Goal: Check status: Check status

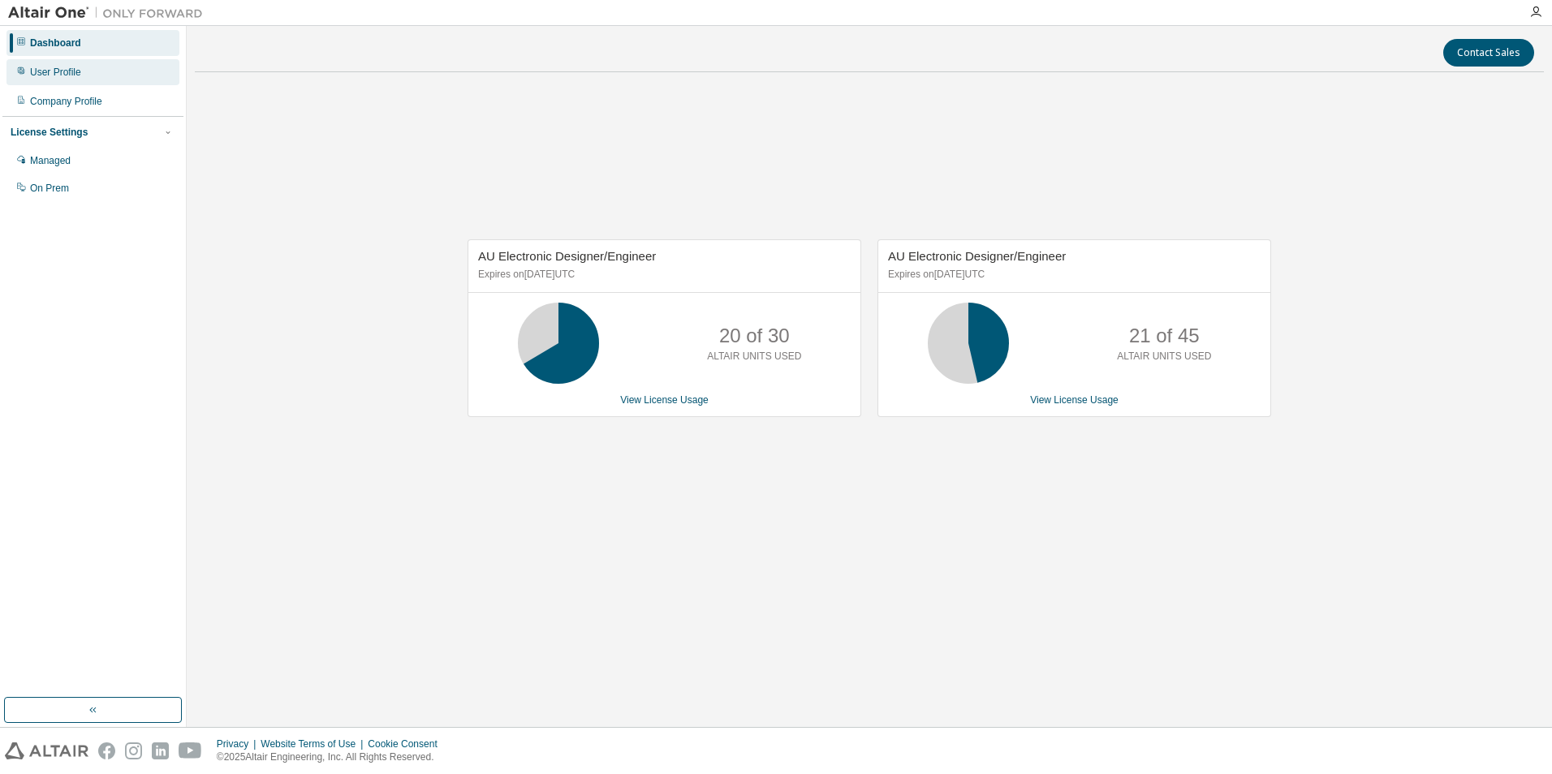
click at [84, 72] on div "User Profile" at bounding box center [92, 72] width 173 height 26
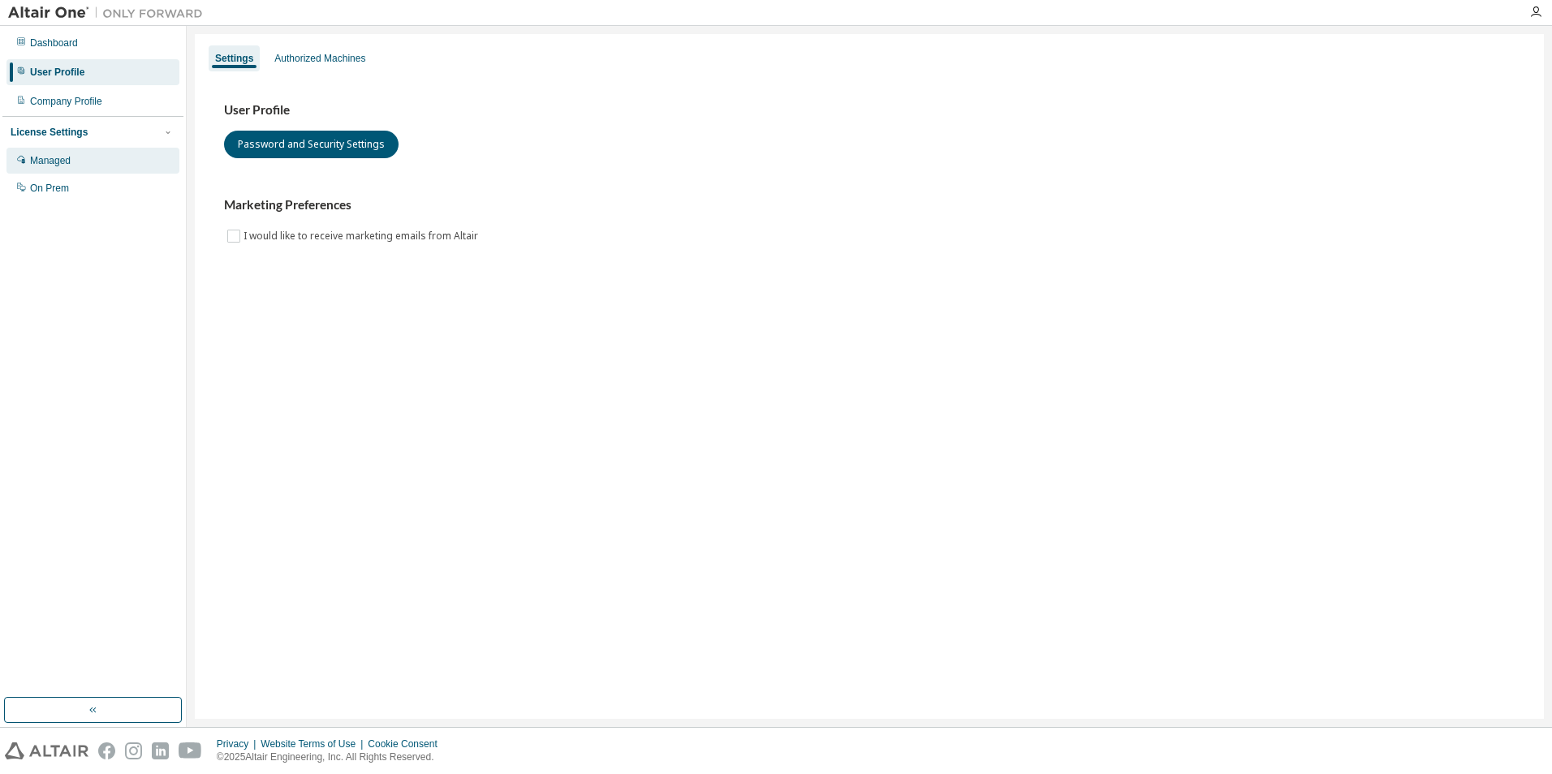
click at [75, 149] on div "Managed" at bounding box center [92, 161] width 173 height 26
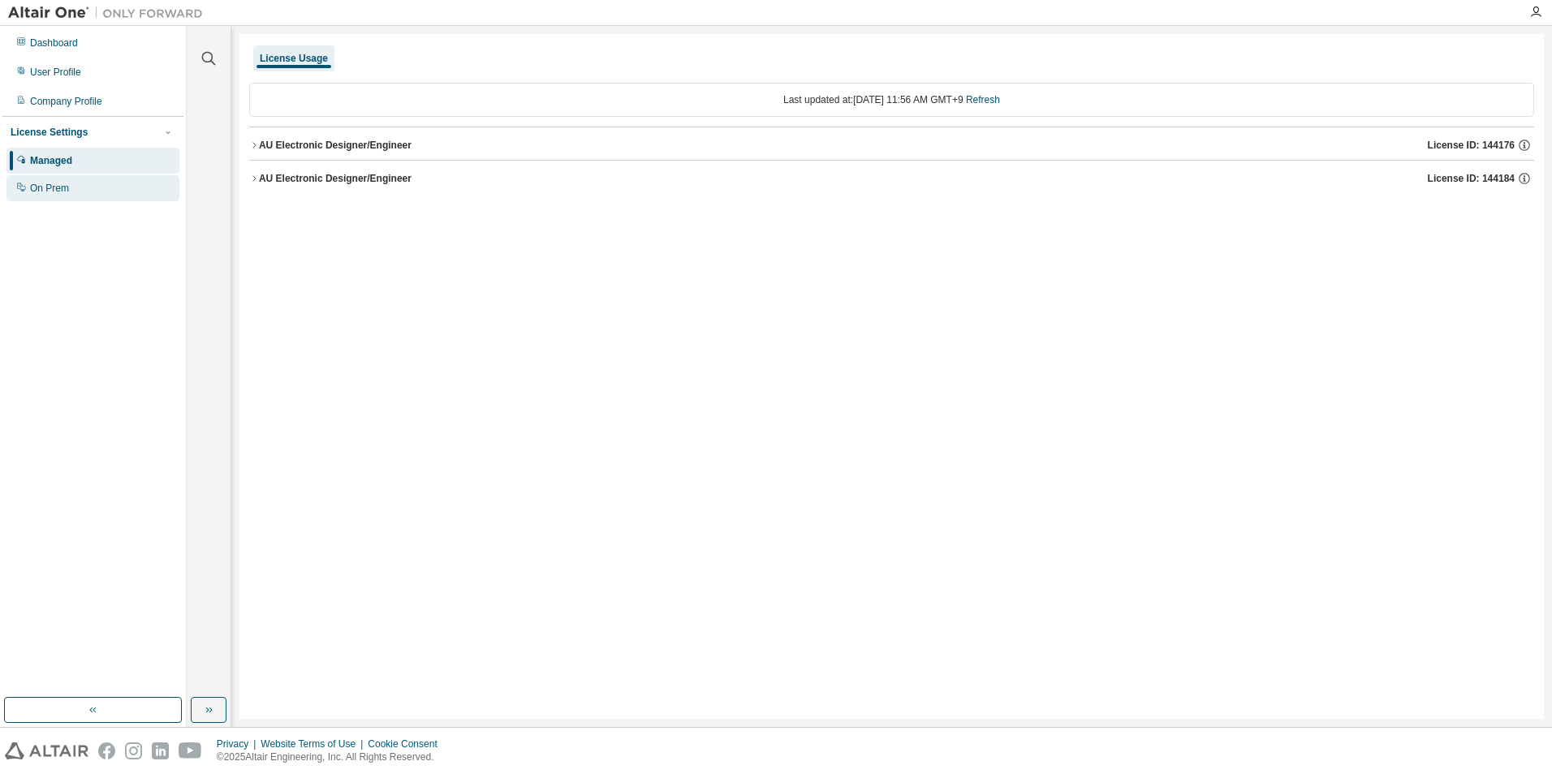
click at [32, 189] on div "On Prem" at bounding box center [49, 188] width 39 height 13
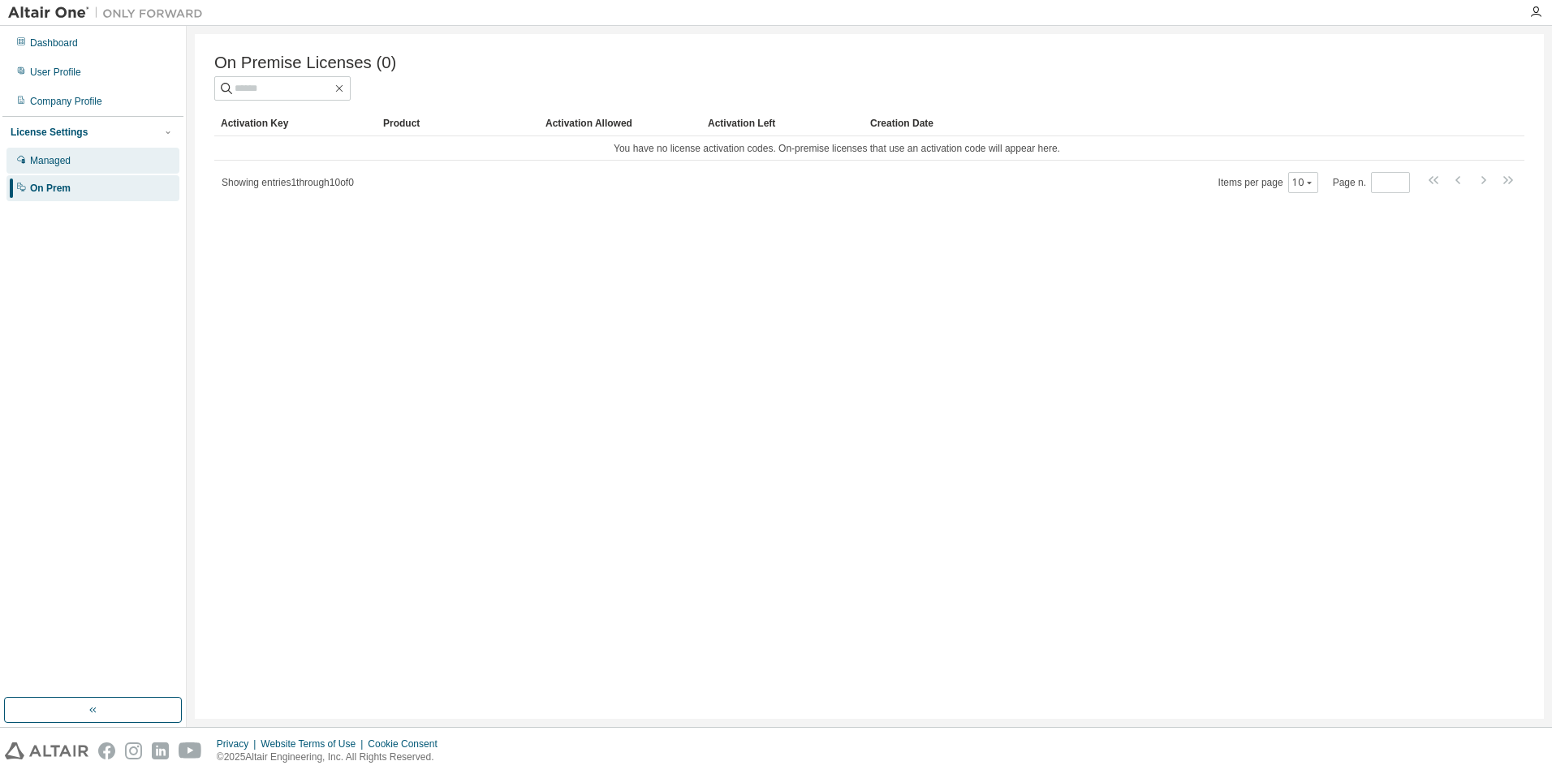
click at [55, 166] on div "Managed" at bounding box center [50, 160] width 41 height 13
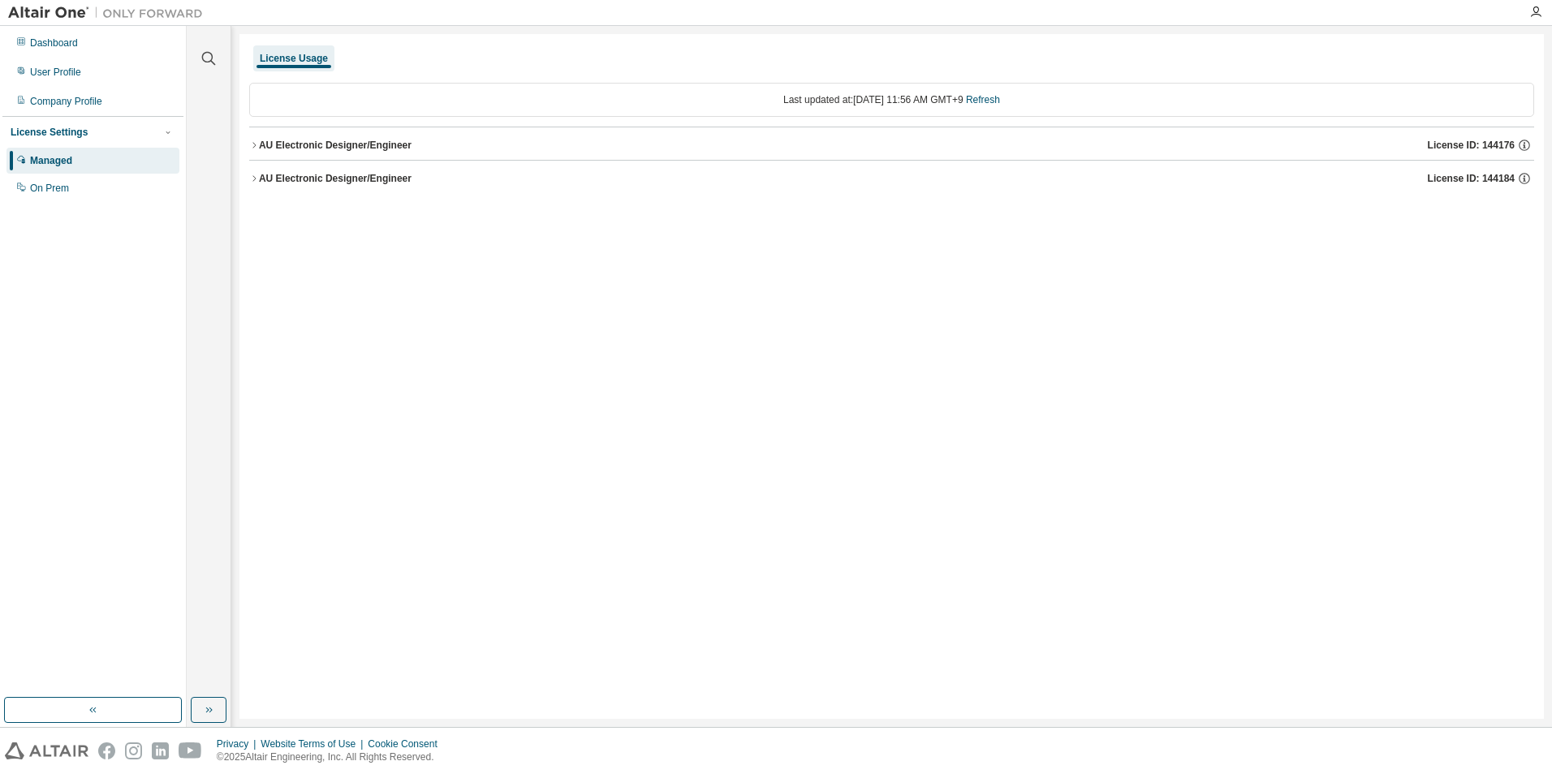
click at [514, 450] on div "License Usage Last updated at: [DATE] 11:56 AM GMT+9 Refresh AU Electronic Desi…" at bounding box center [891, 376] width 1304 height 685
click at [256, 146] on icon "button" at bounding box center [254, 145] width 10 height 10
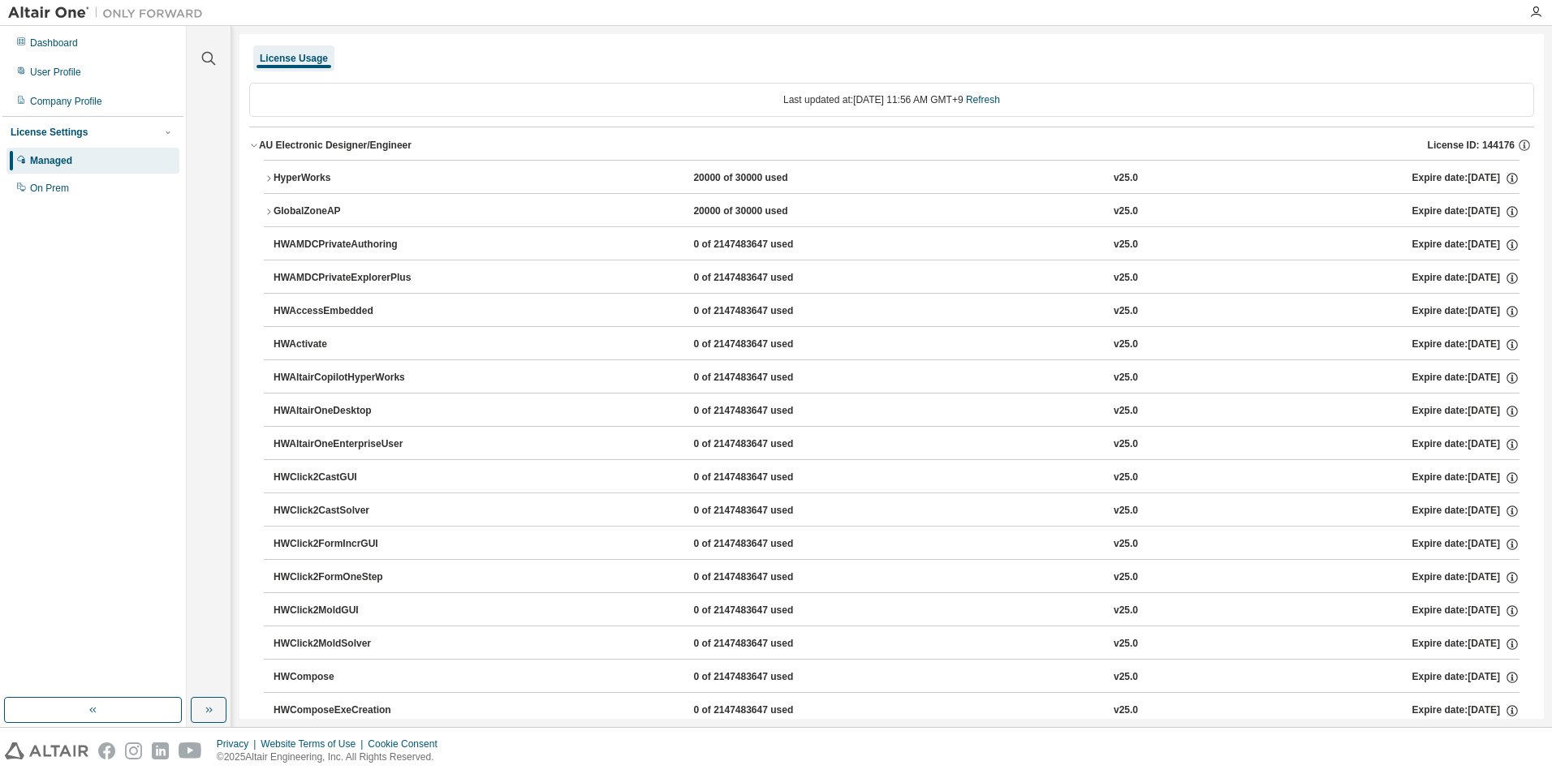
click at [256, 145] on icon "button" at bounding box center [254, 145] width 6 height 3
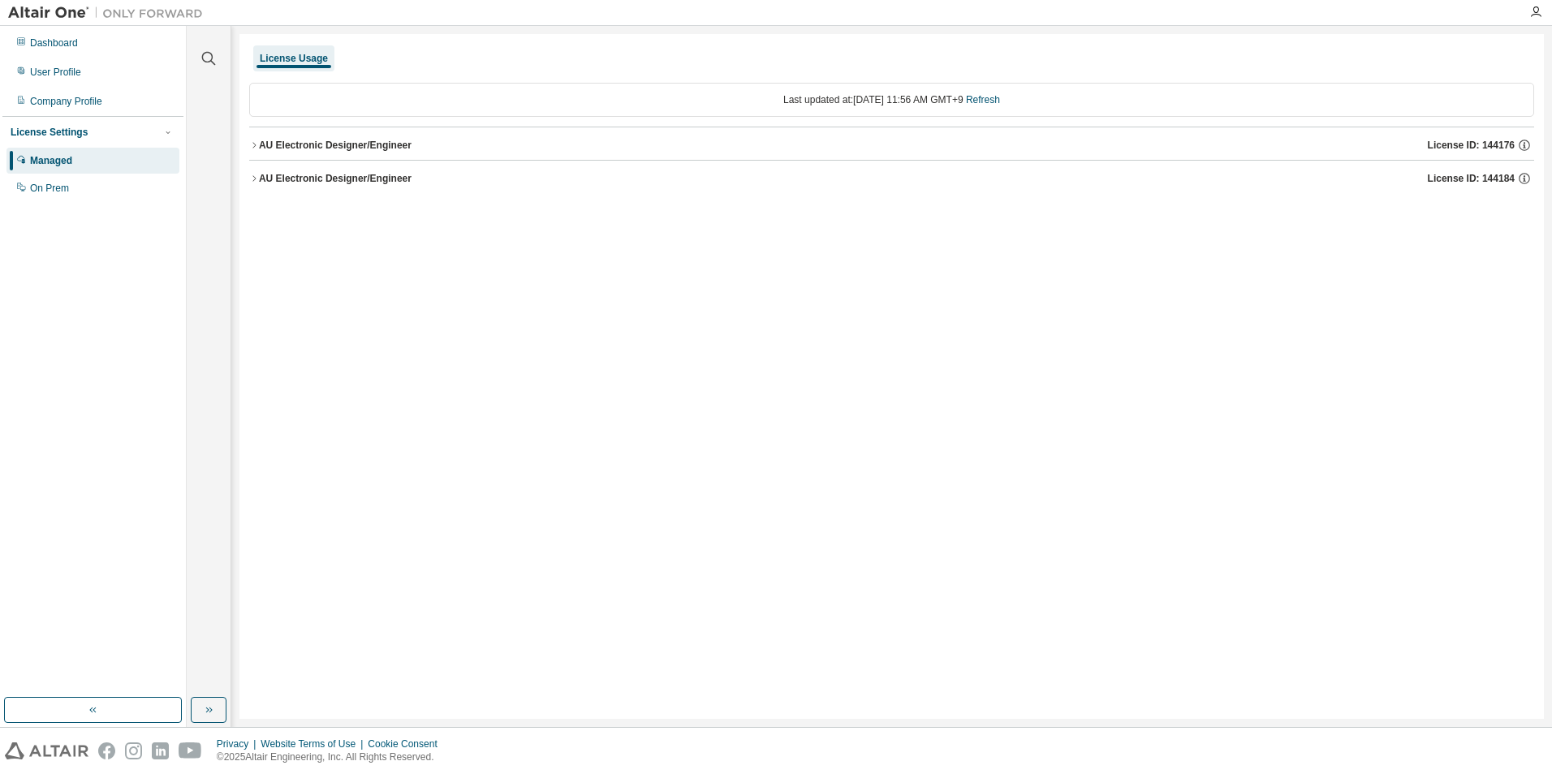
click at [256, 175] on icon "button" at bounding box center [254, 179] width 10 height 10
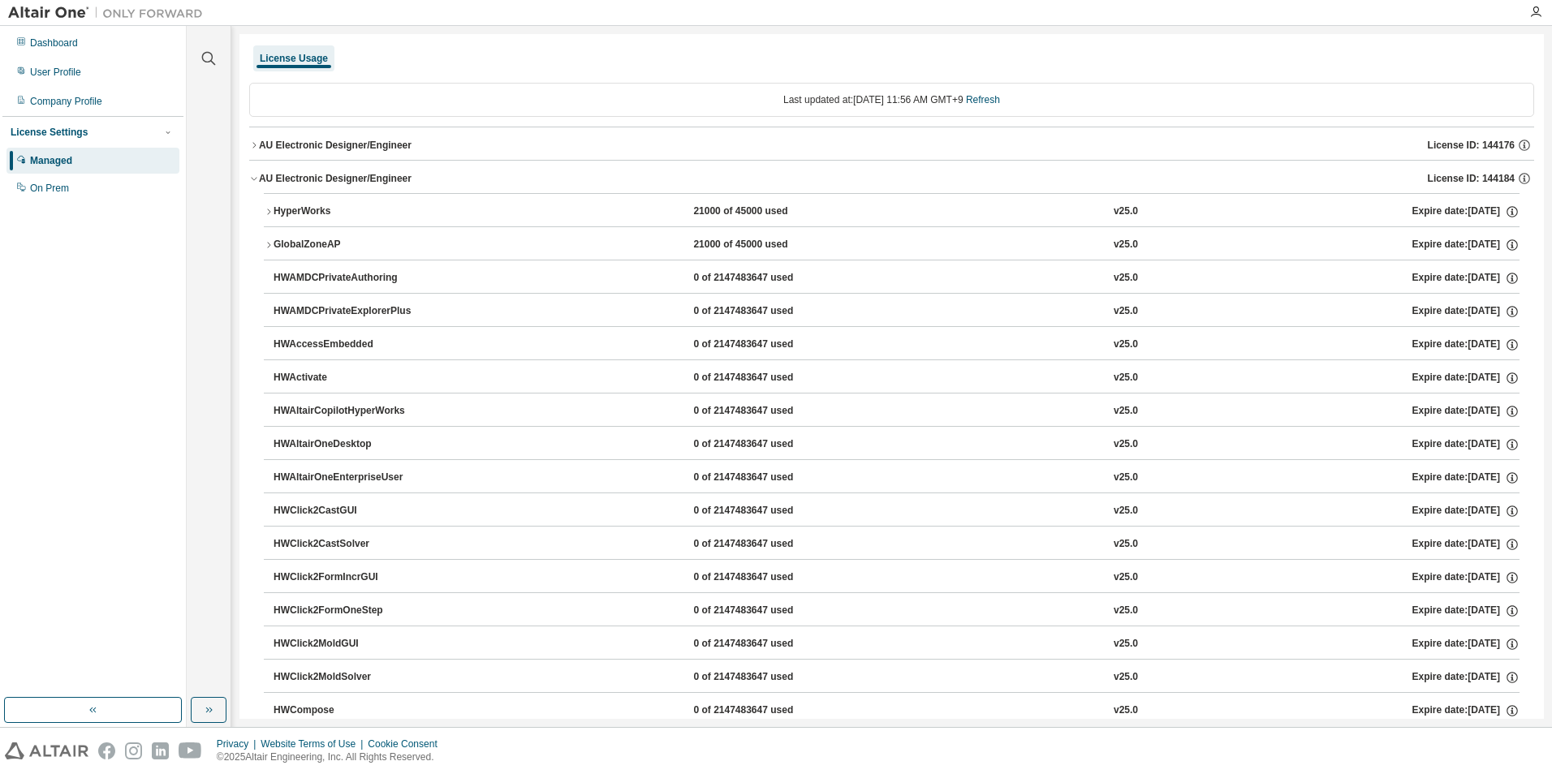
click at [256, 175] on icon "button" at bounding box center [254, 179] width 10 height 10
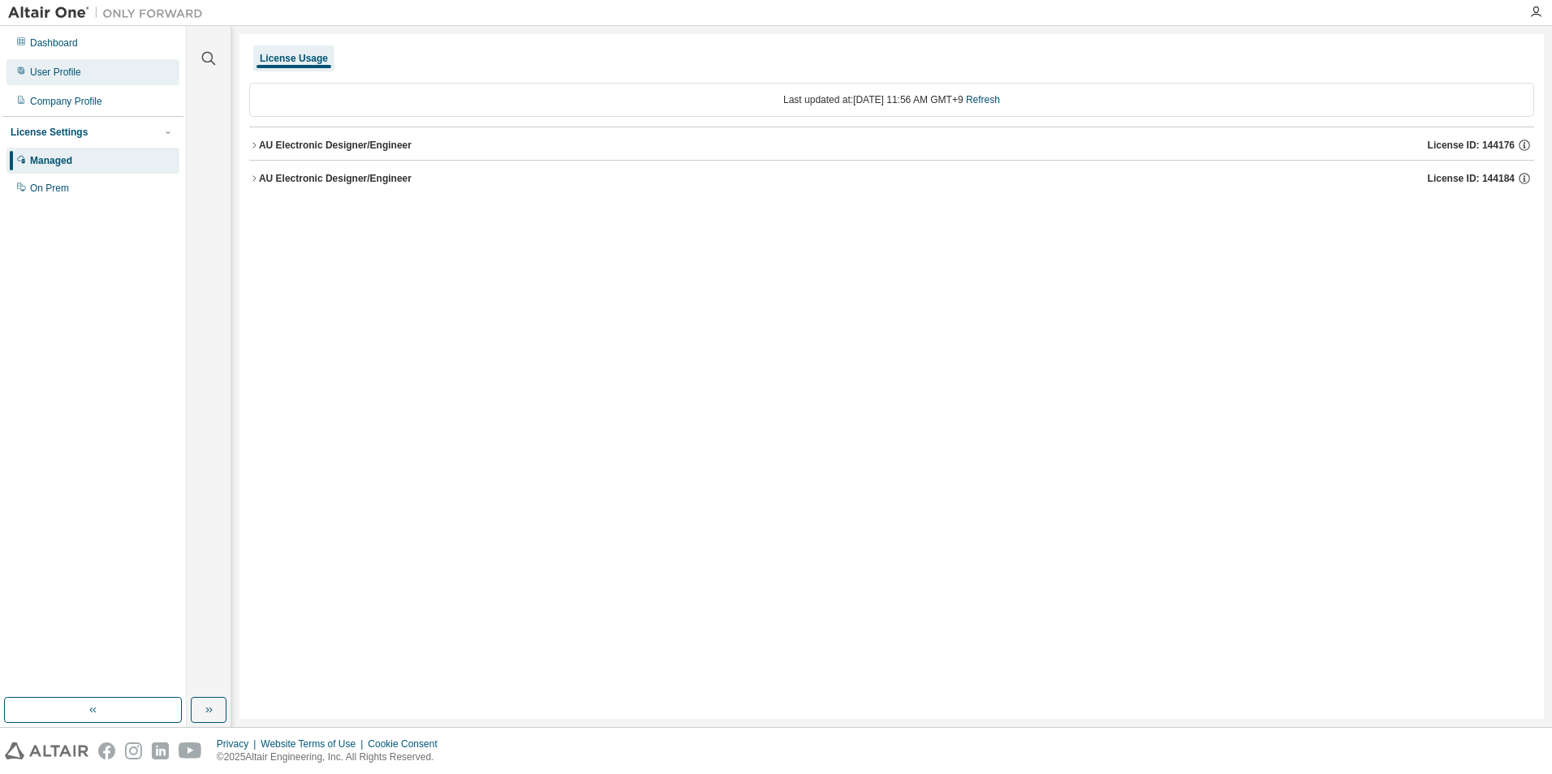
click at [58, 74] on div "User Profile" at bounding box center [55, 72] width 51 height 13
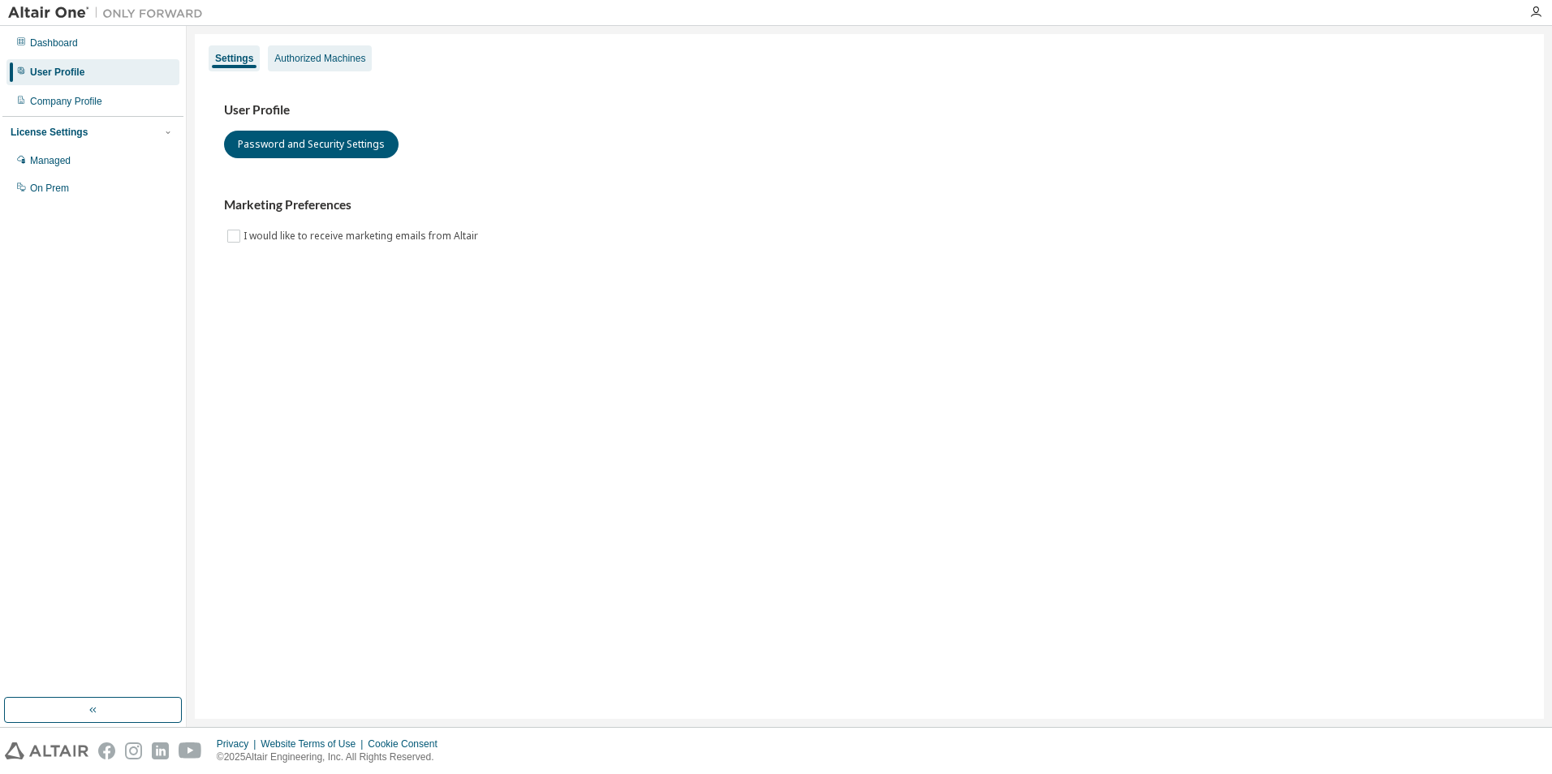
click at [297, 58] on div "Authorized Machines" at bounding box center [319, 58] width 91 height 13
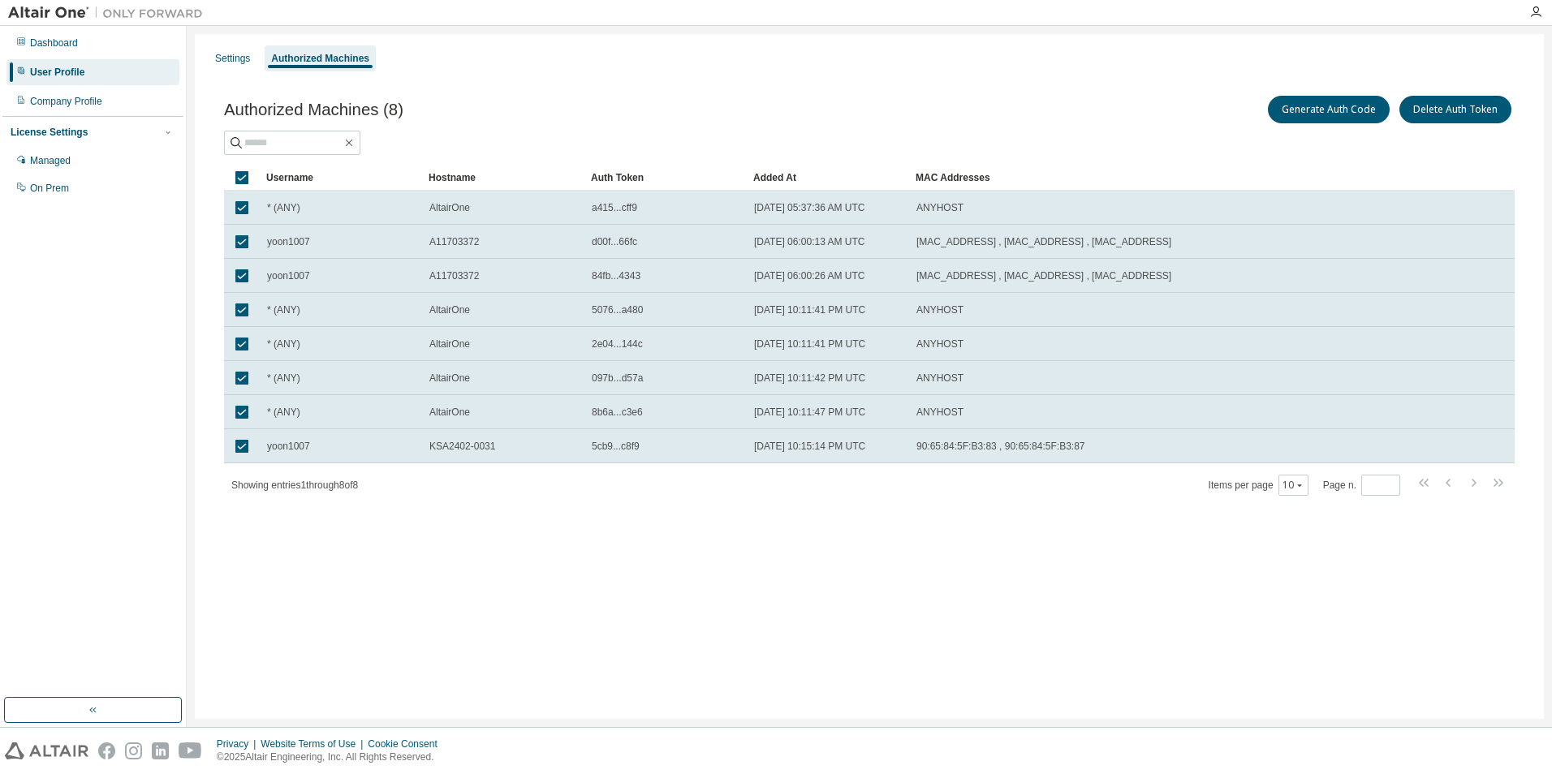
click at [784, 549] on div "Settings Authorized Machines Authorized Machines (8) Generate Auth Code Delete …" at bounding box center [869, 376] width 1349 height 685
click at [1505, 485] on div "Showing entries 1 through 8 of 8 Items per page 10 Page n. *" at bounding box center [869, 485] width 1290 height 24
click at [1298, 112] on button "Generate Auth Code" at bounding box center [1329, 110] width 122 height 28
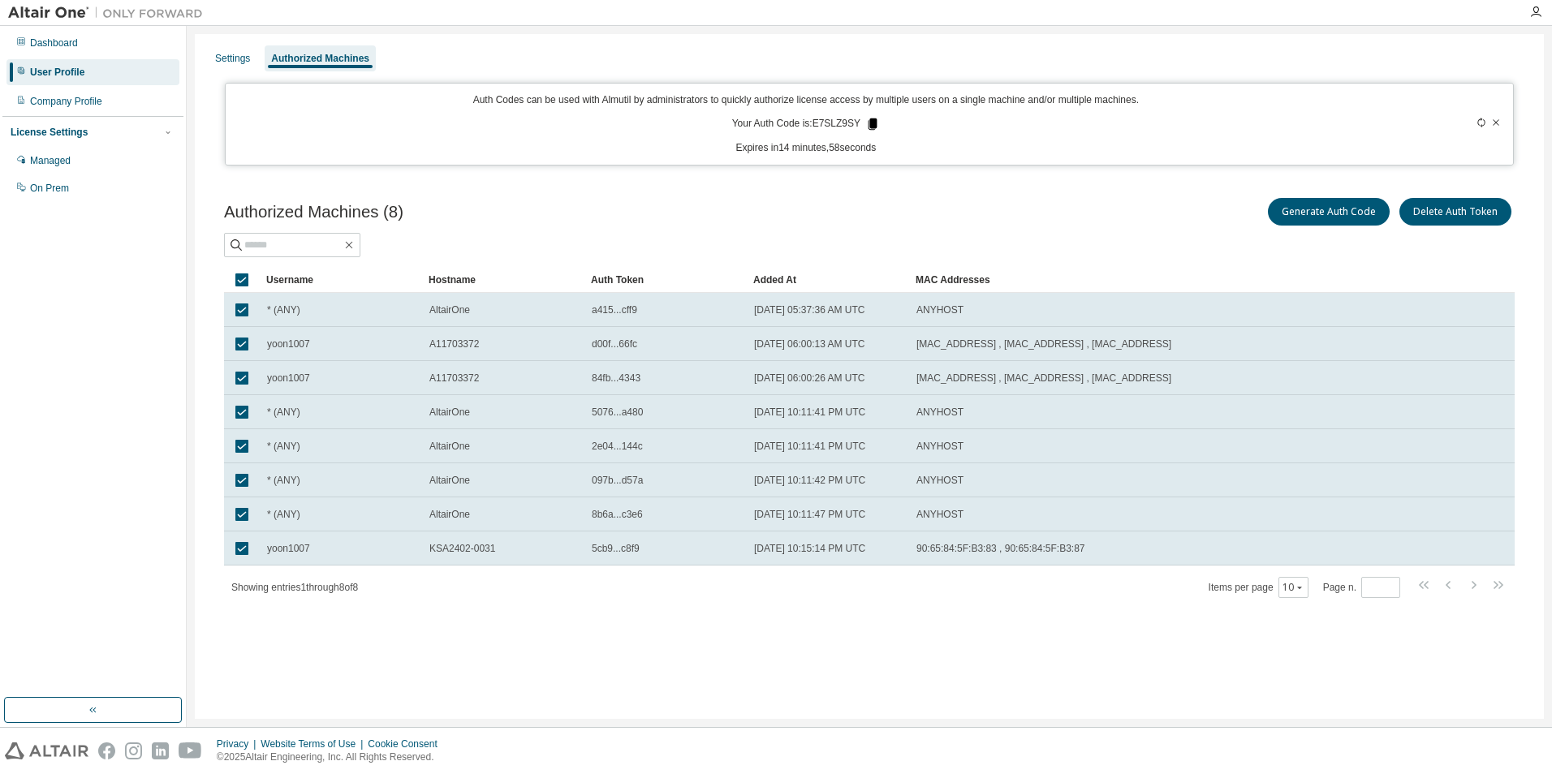
click at [872, 126] on icon at bounding box center [872, 123] width 9 height 11
click at [1132, 218] on div "Generate Auth Code Delete Auth Token" at bounding box center [1191, 212] width 645 height 34
click at [69, 106] on div "Company Profile" at bounding box center [66, 101] width 72 height 13
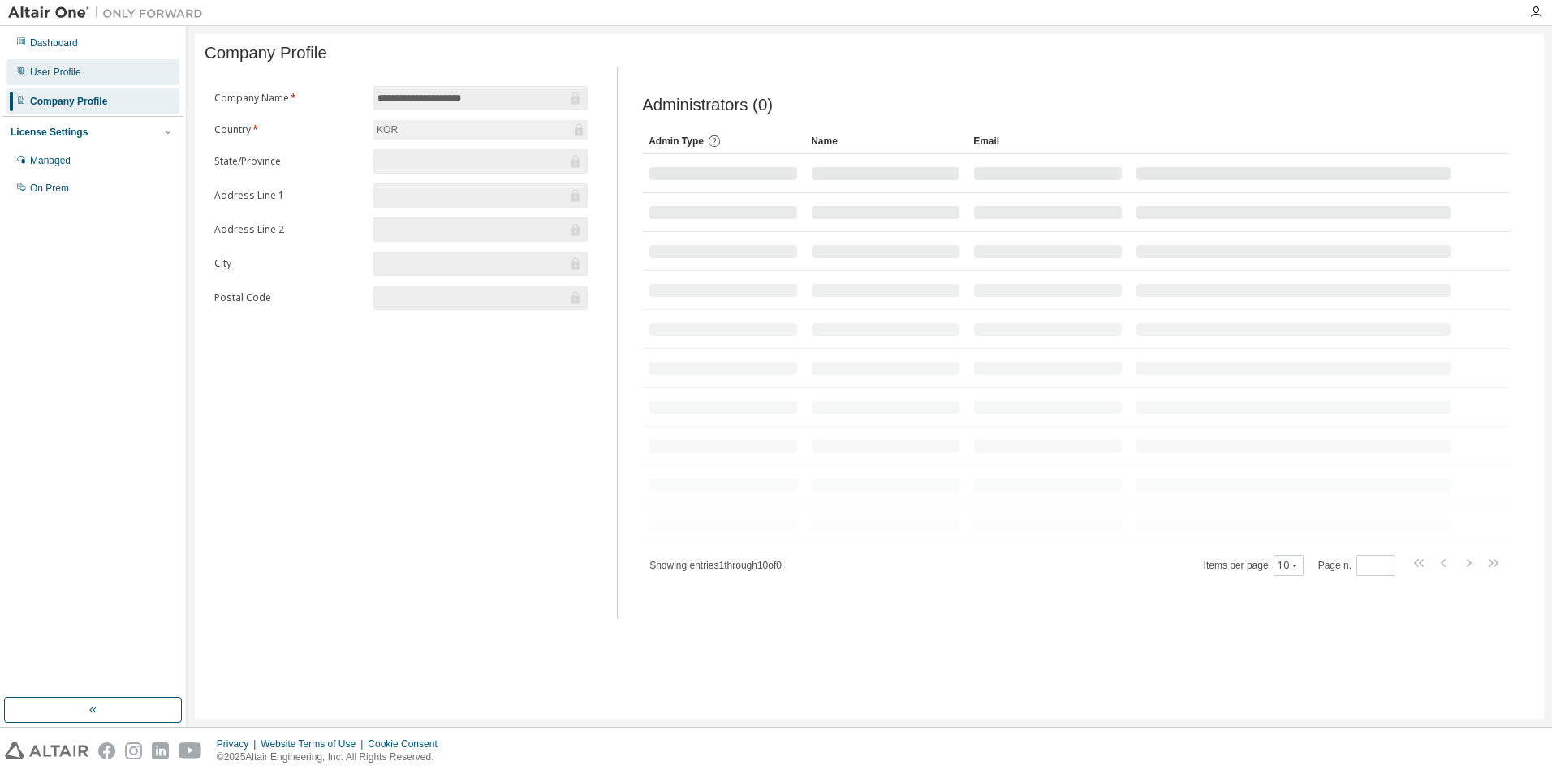
click at [62, 67] on div "User Profile" at bounding box center [55, 72] width 51 height 13
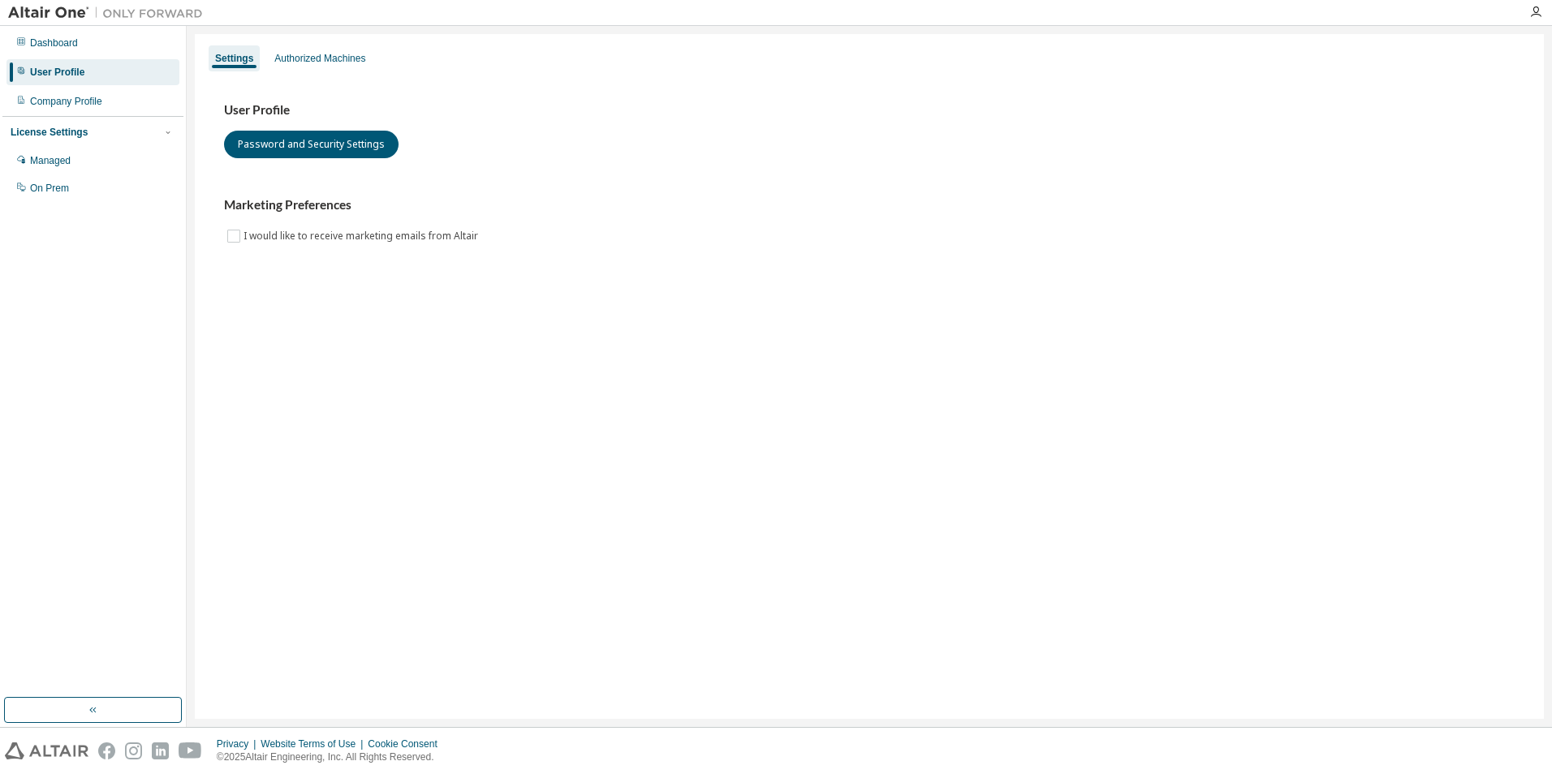
click at [58, 76] on div "User Profile" at bounding box center [57, 72] width 54 height 13
click at [71, 97] on div "Company Profile" at bounding box center [66, 101] width 72 height 13
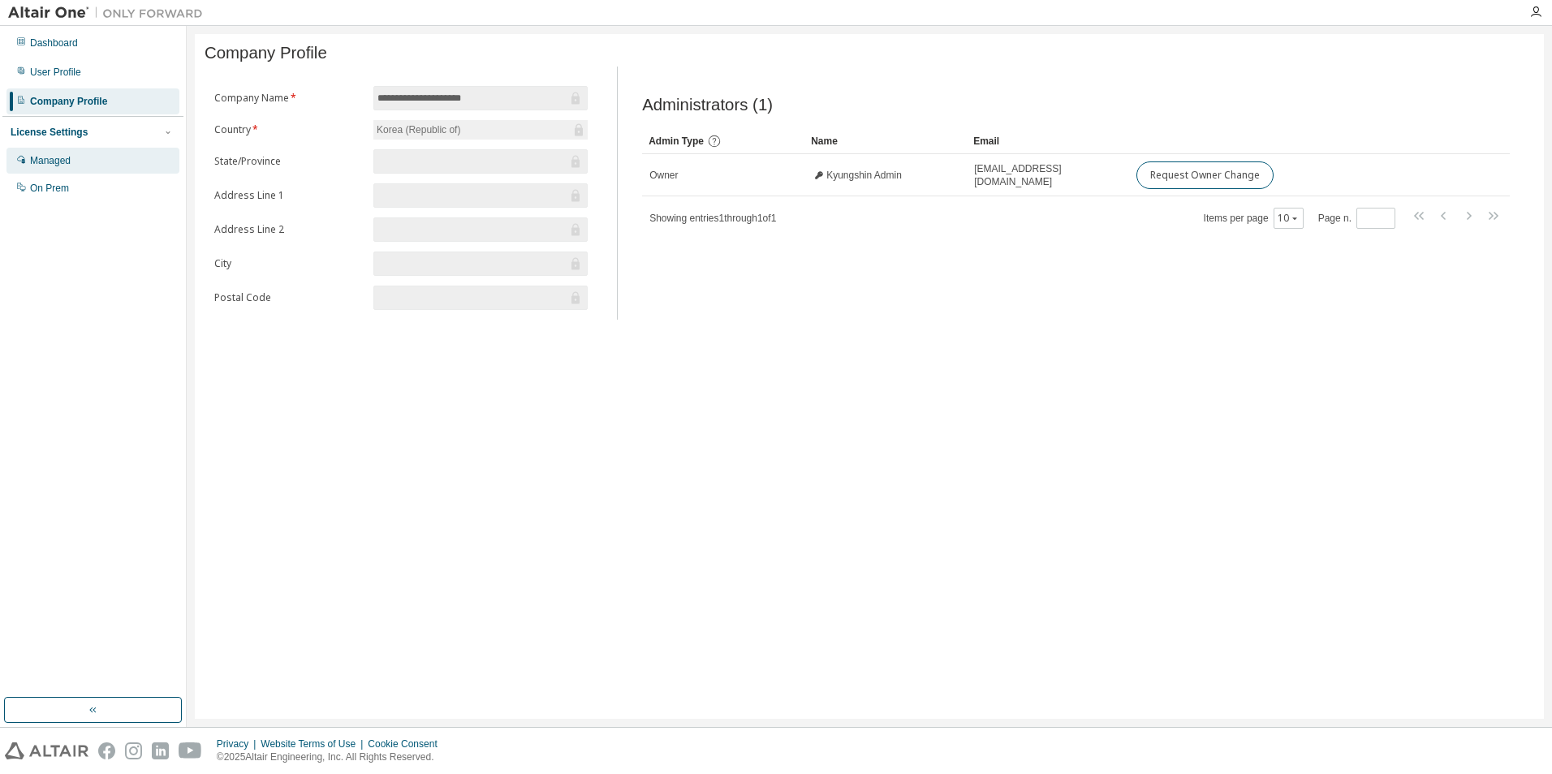
click at [46, 159] on div "Managed" at bounding box center [50, 160] width 41 height 13
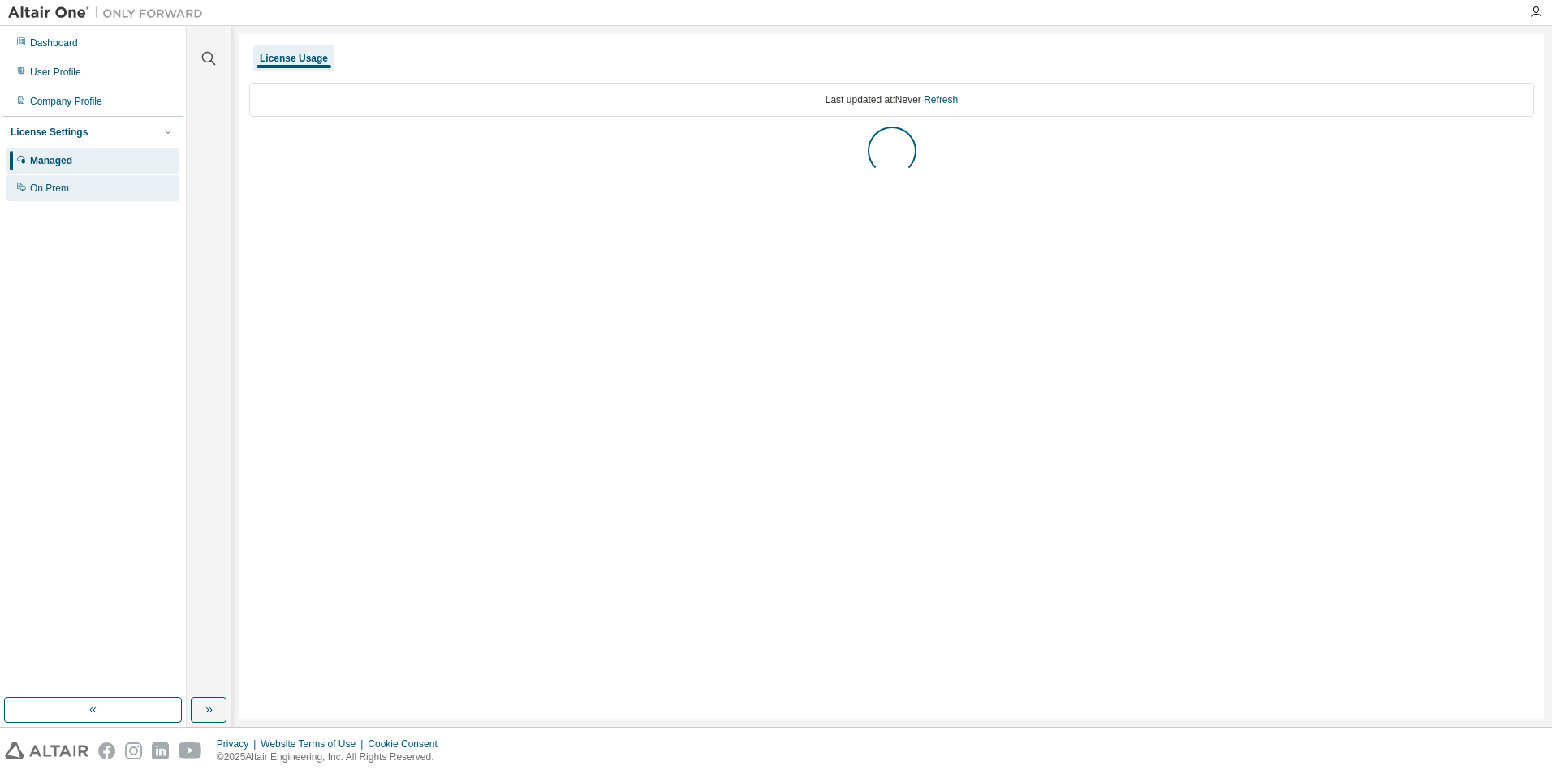
click at [41, 192] on div "On Prem" at bounding box center [49, 188] width 39 height 13
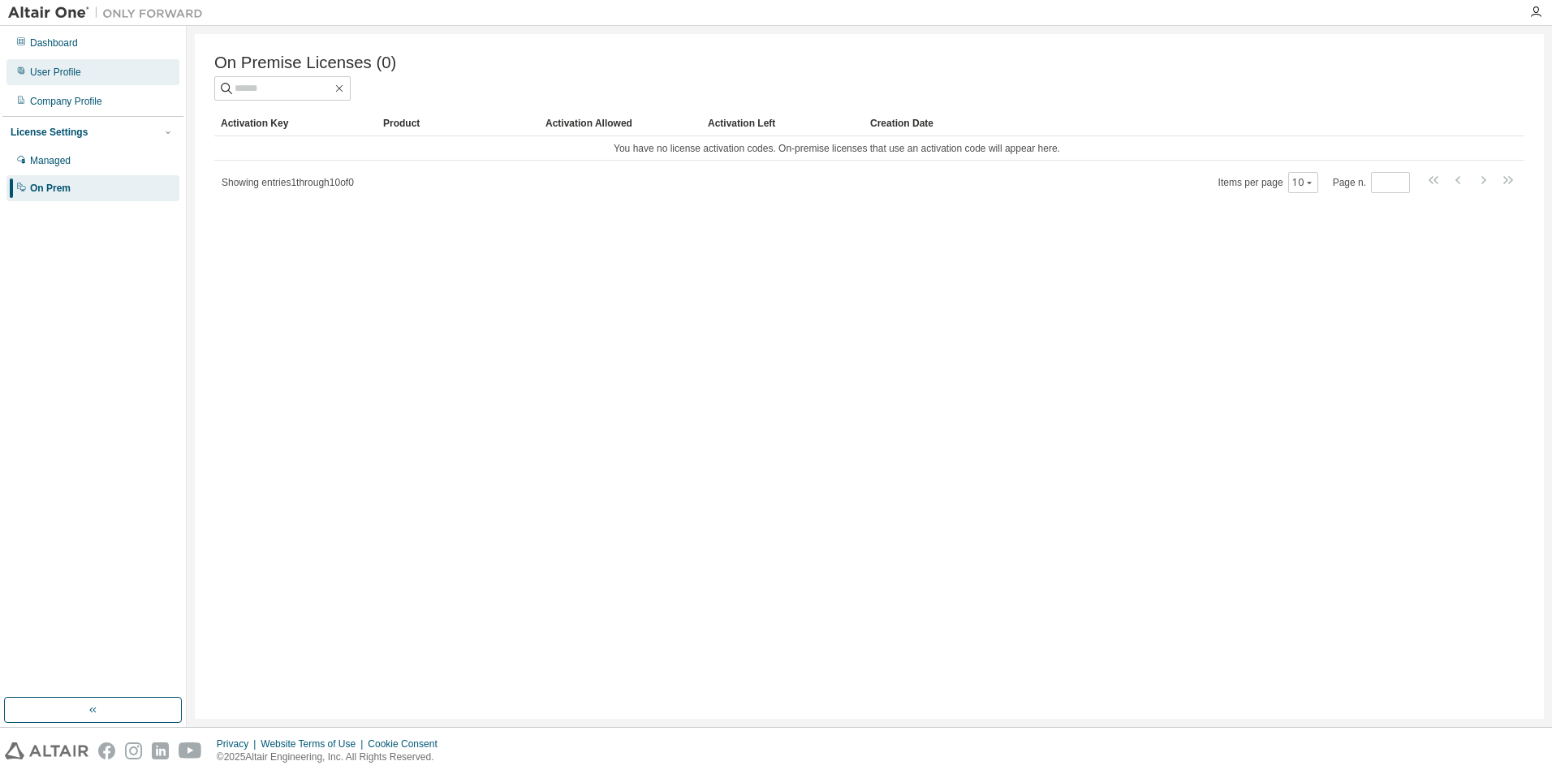
click at [41, 81] on div "User Profile" at bounding box center [92, 72] width 173 height 26
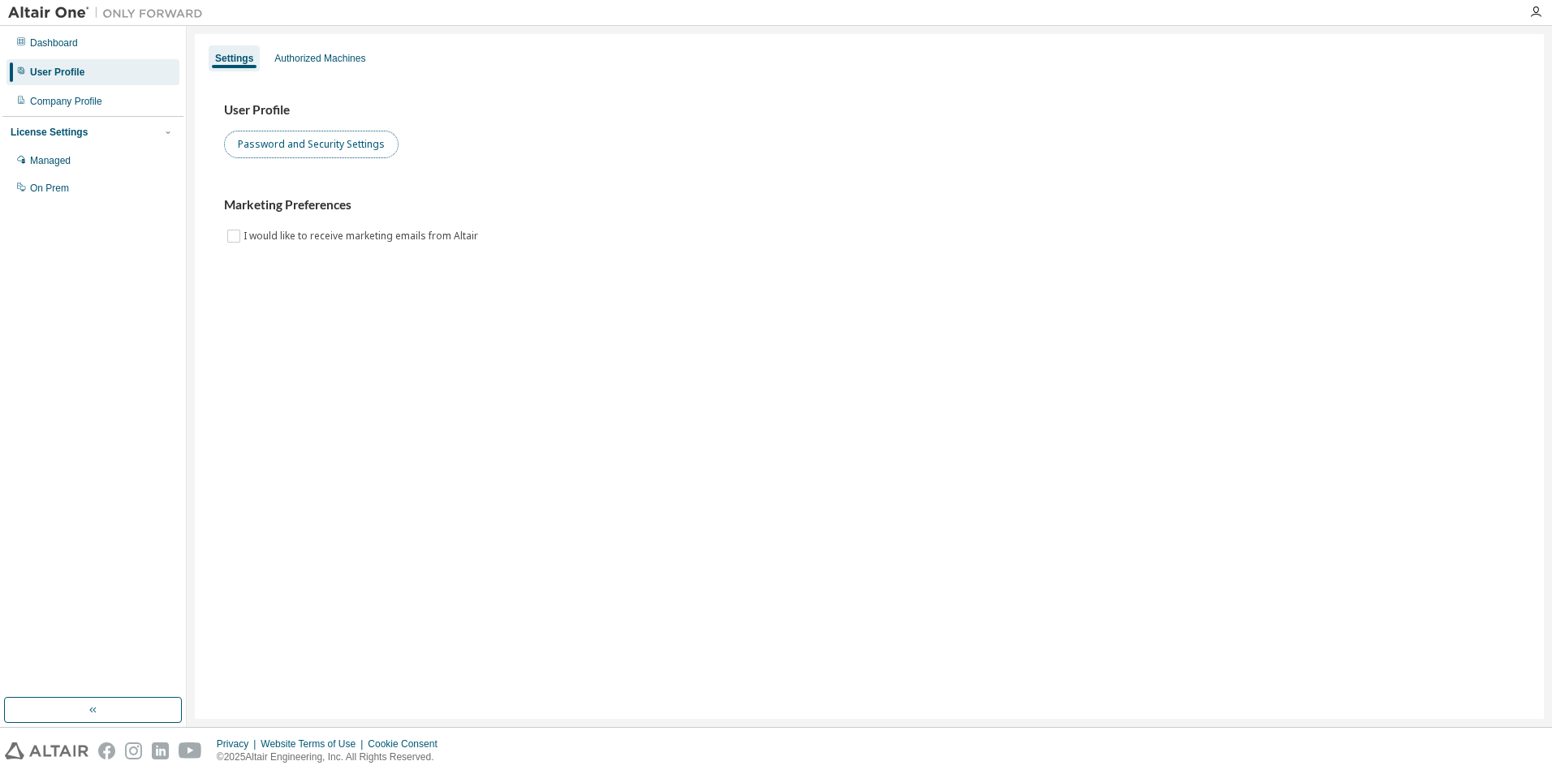
click at [295, 145] on button "Password and Security Settings" at bounding box center [311, 145] width 174 height 28
click at [316, 239] on label "I would like to receive marketing emails from Altair" at bounding box center [362, 235] width 238 height 19
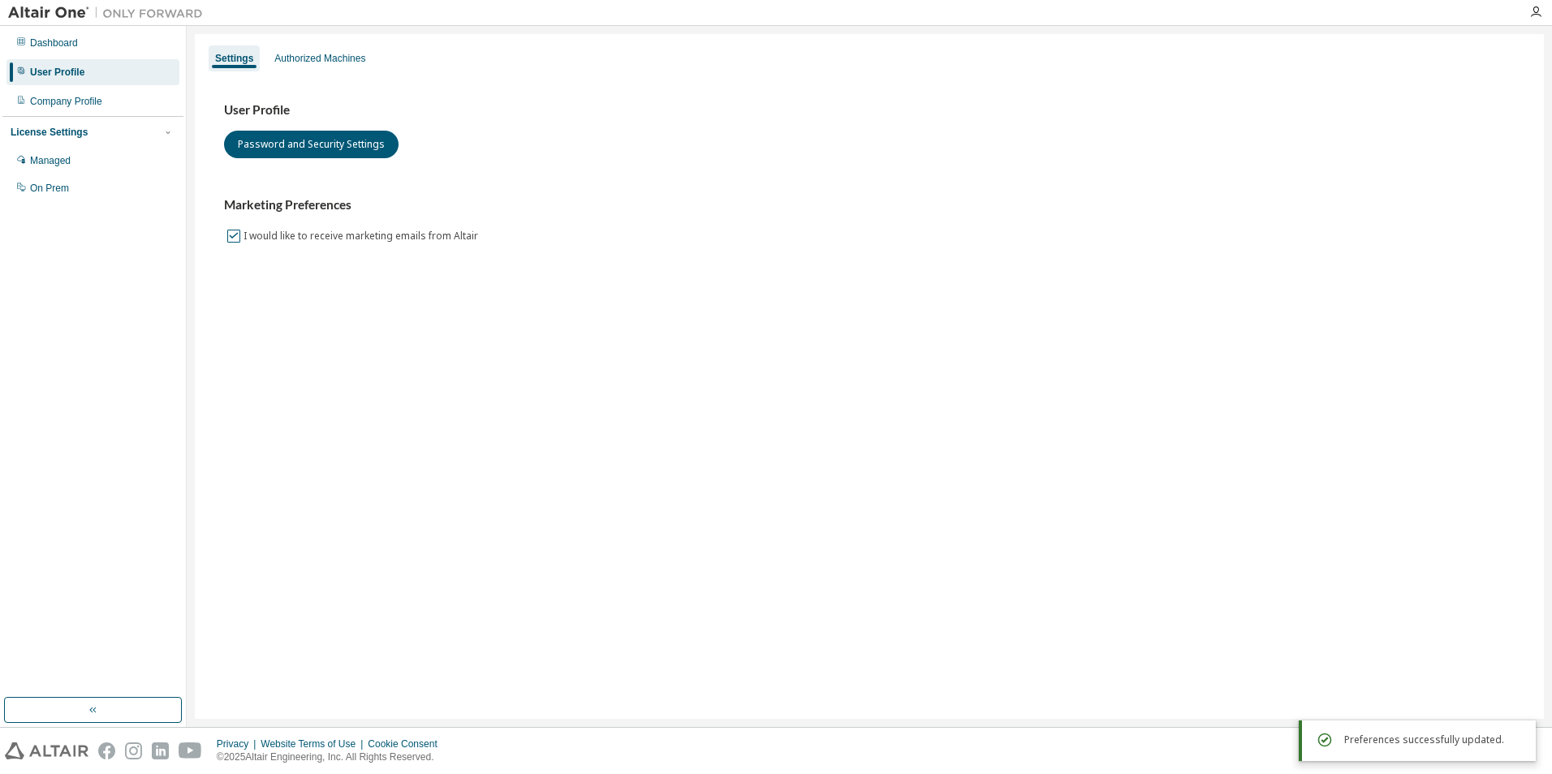
click at [317, 239] on label "I would like to receive marketing emails from Altair" at bounding box center [362, 235] width 238 height 19
click at [84, 44] on div "Dashboard" at bounding box center [92, 43] width 173 height 26
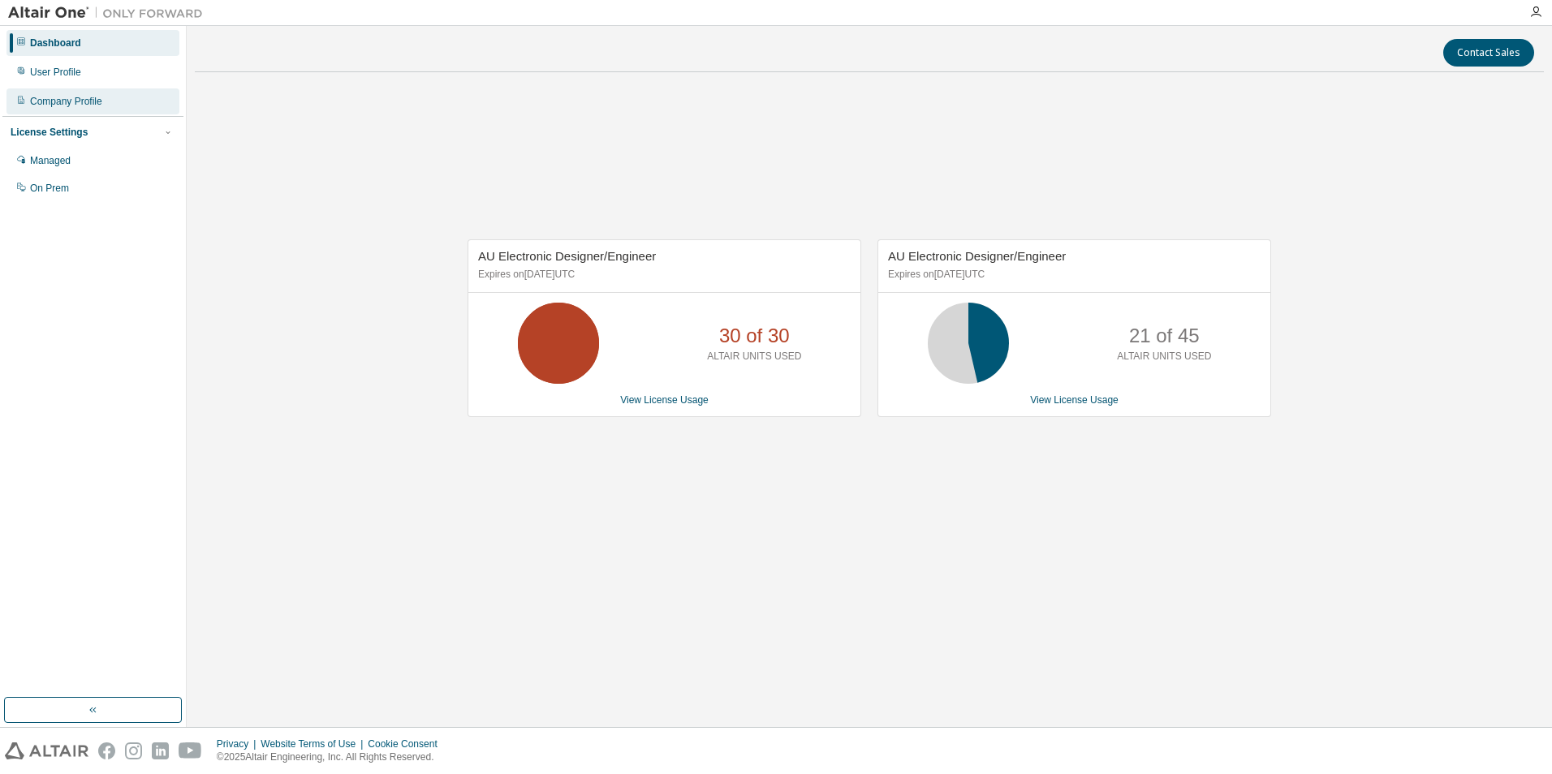
click at [55, 109] on div "Company Profile" at bounding box center [92, 101] width 173 height 26
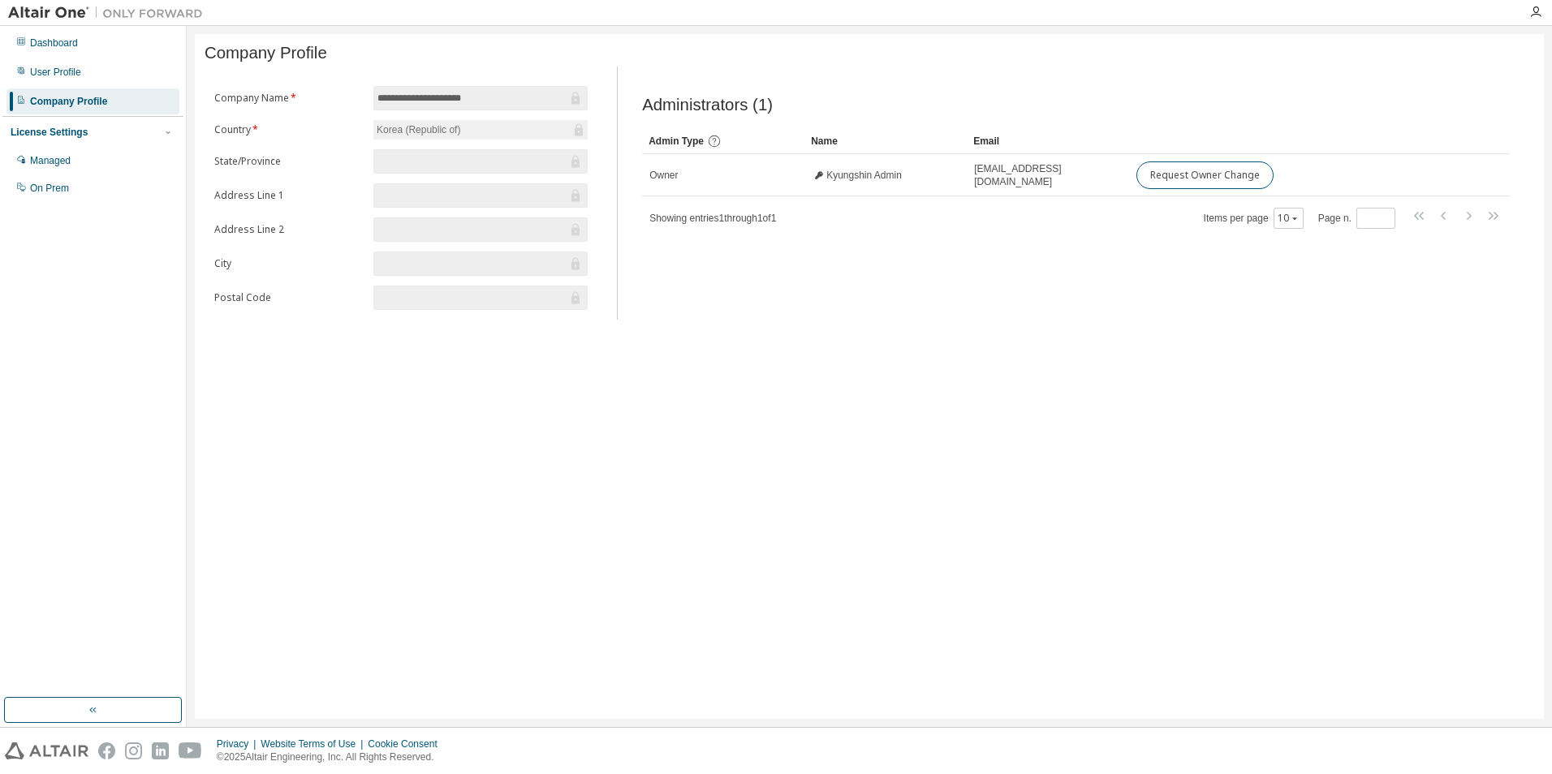
click at [58, 130] on div "License Settings" at bounding box center [49, 132] width 77 height 13
click at [54, 158] on div "Managed" at bounding box center [50, 160] width 41 height 13
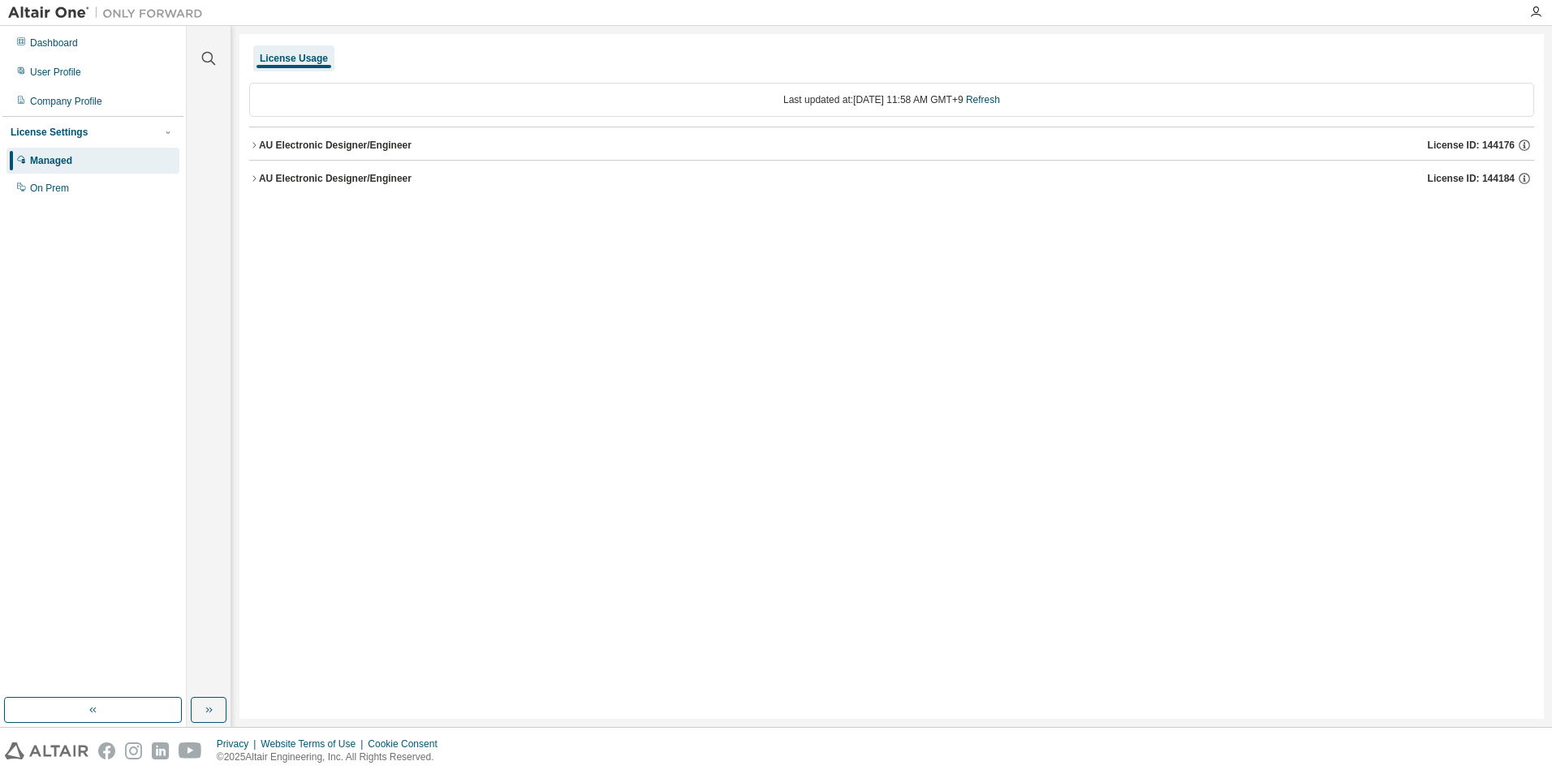
click at [288, 58] on div "License Usage" at bounding box center [294, 58] width 68 height 13
click at [267, 184] on div "AU Electronic Designer/Engineer" at bounding box center [335, 178] width 153 height 13
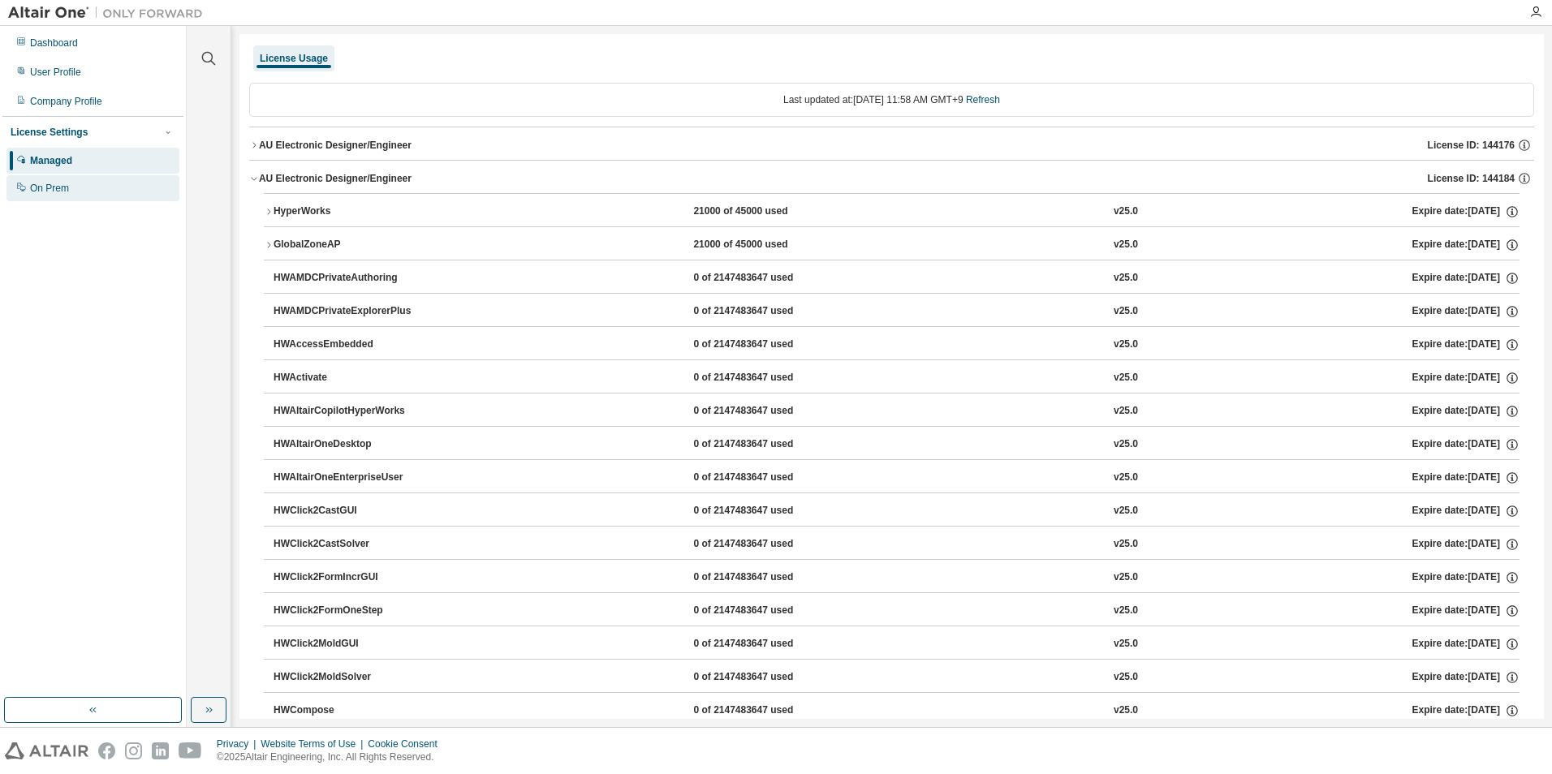
click at [86, 191] on div "On Prem" at bounding box center [92, 188] width 173 height 26
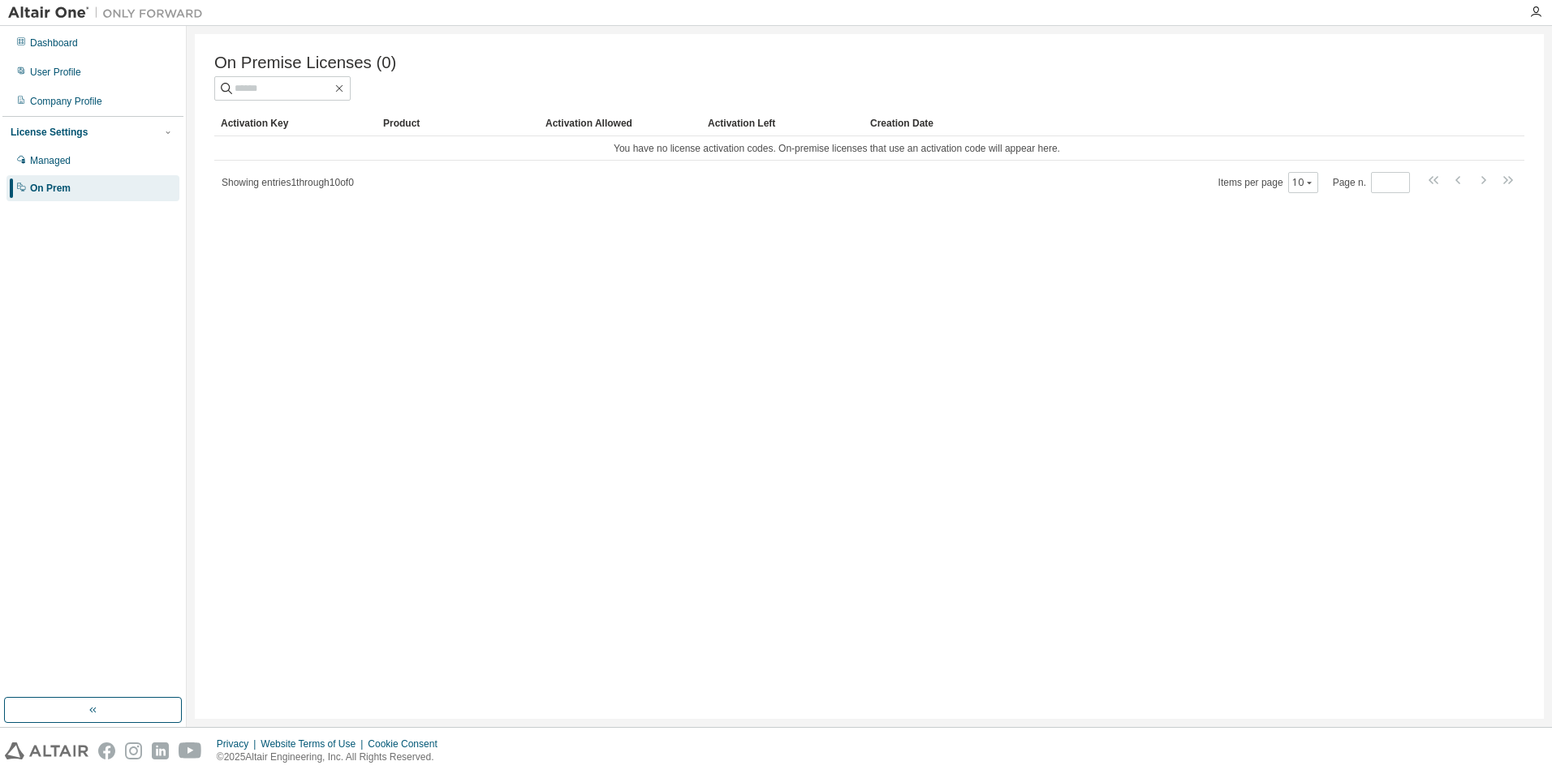
click at [562, 217] on div "On Premise Licenses (0) Clear Load Save Save As Field Operator Value Select fil…" at bounding box center [869, 376] width 1349 height 685
click at [66, 193] on div "On Prem" at bounding box center [50, 188] width 41 height 13
click at [63, 84] on div "User Profile" at bounding box center [92, 72] width 173 height 26
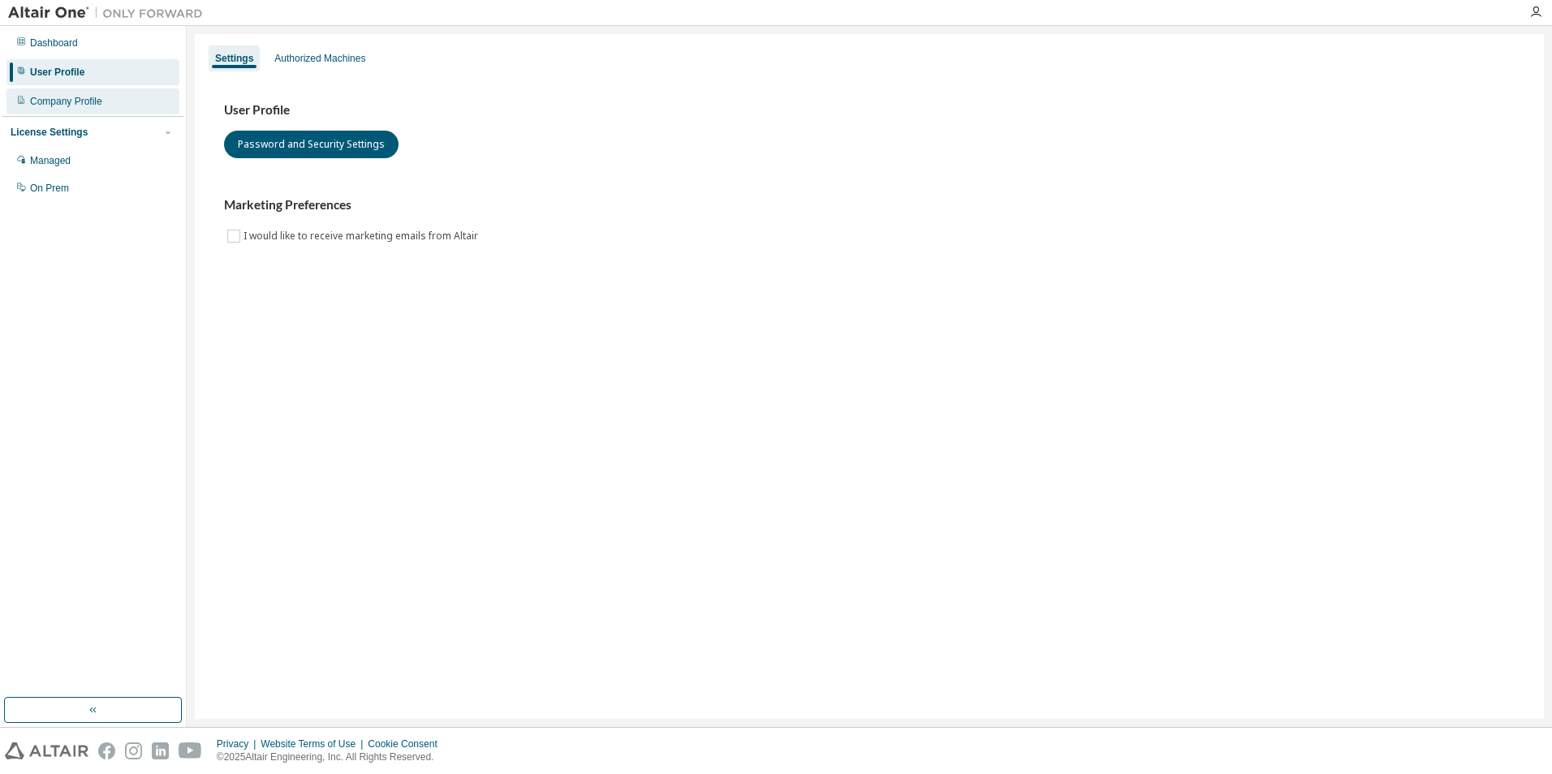
click at [67, 101] on div "Company Profile" at bounding box center [66, 101] width 72 height 13
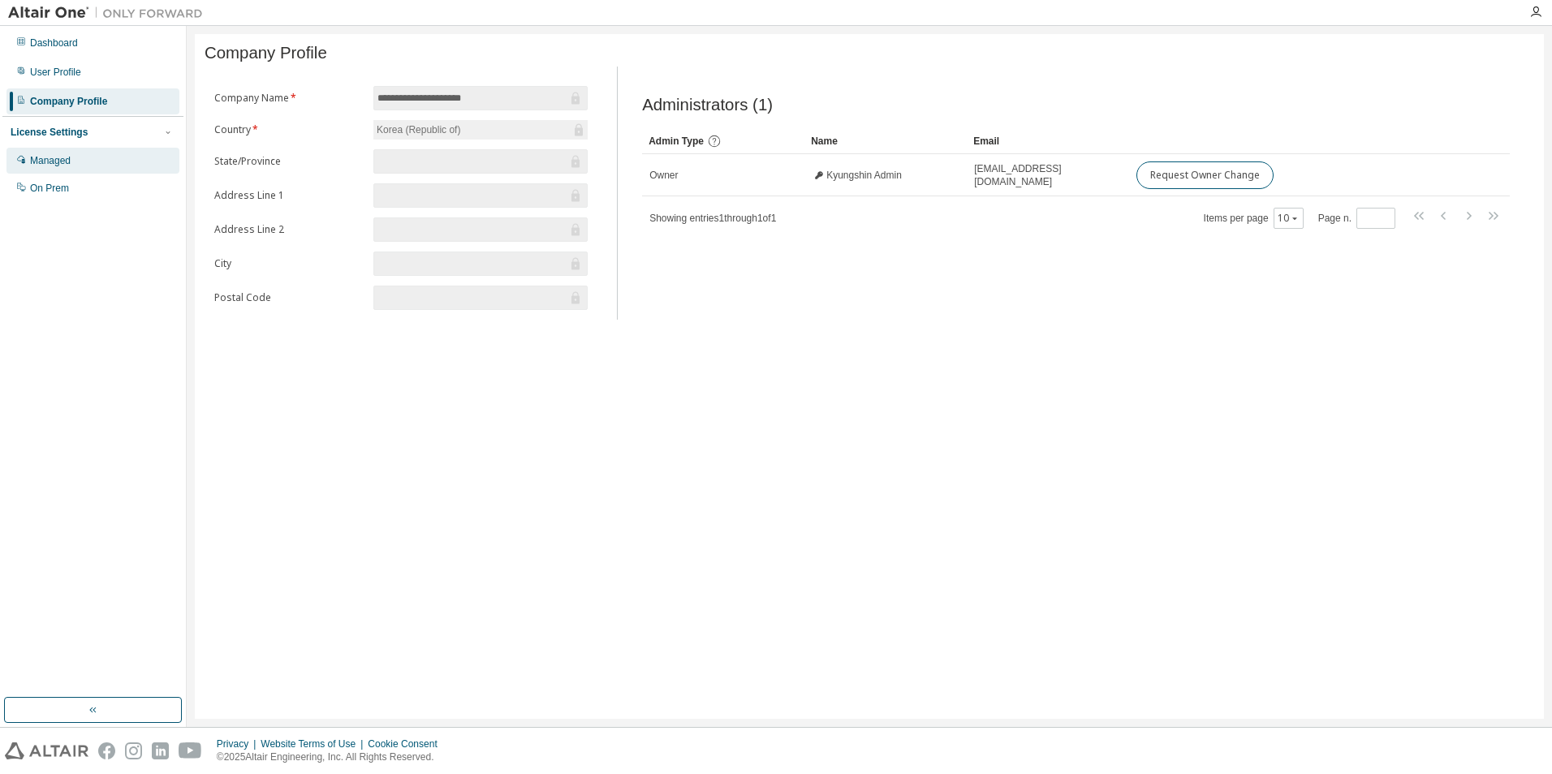
click at [58, 159] on div "Managed" at bounding box center [50, 160] width 41 height 13
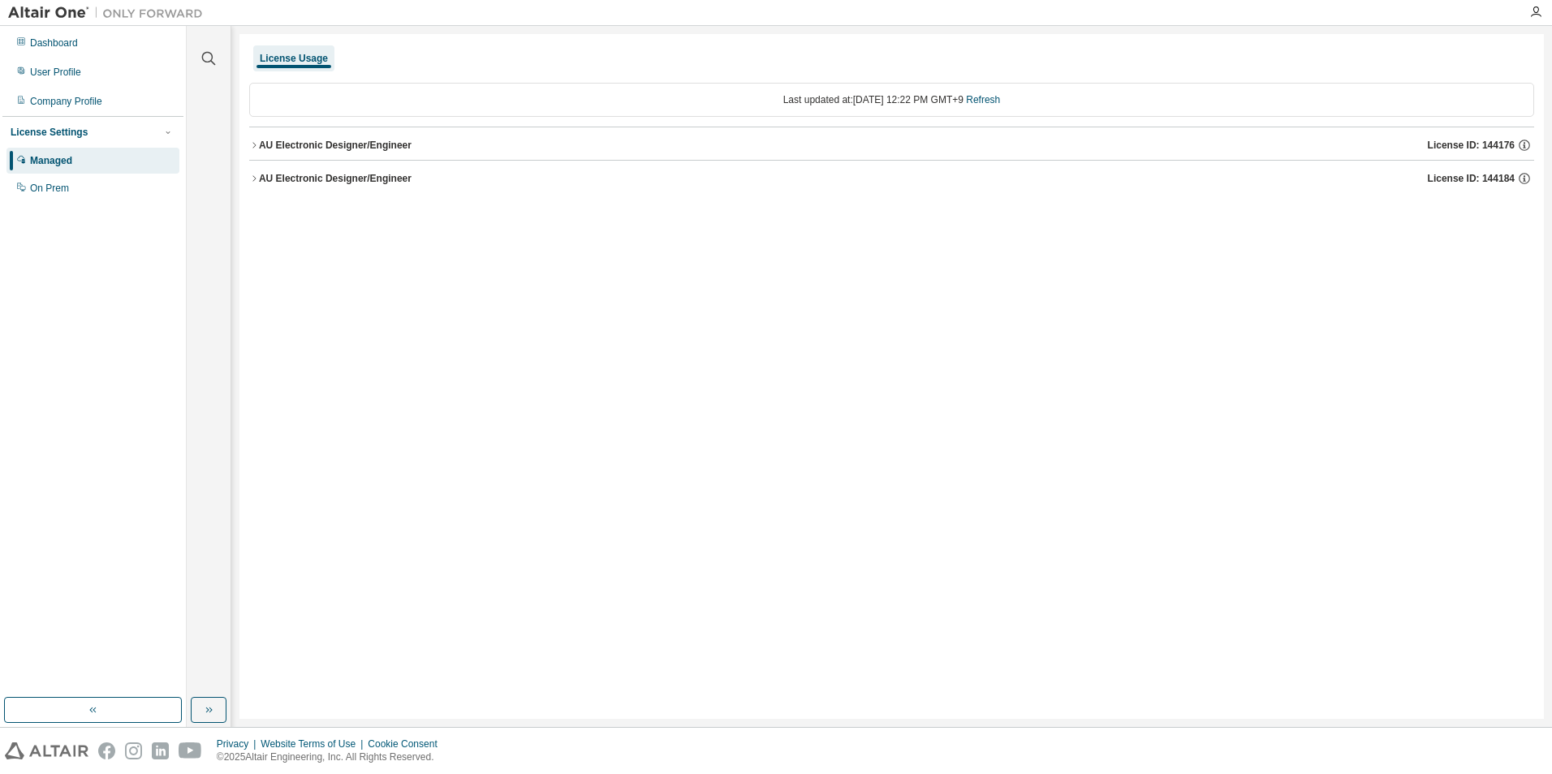
click at [388, 180] on div "AU Electronic Designer/Engineer" at bounding box center [335, 178] width 153 height 13
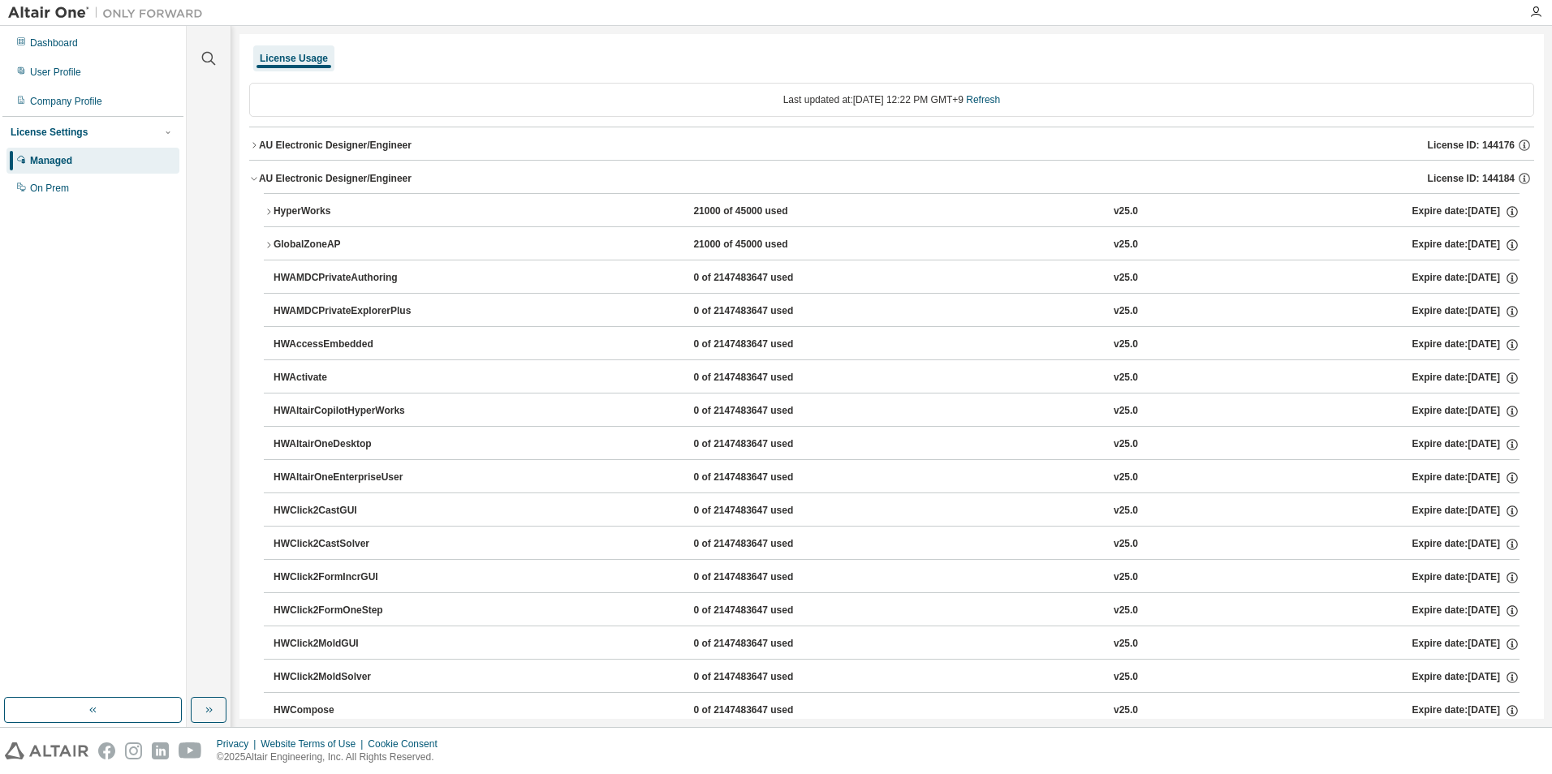
click at [319, 212] on div "HyperWorks" at bounding box center [346, 211] width 146 height 15
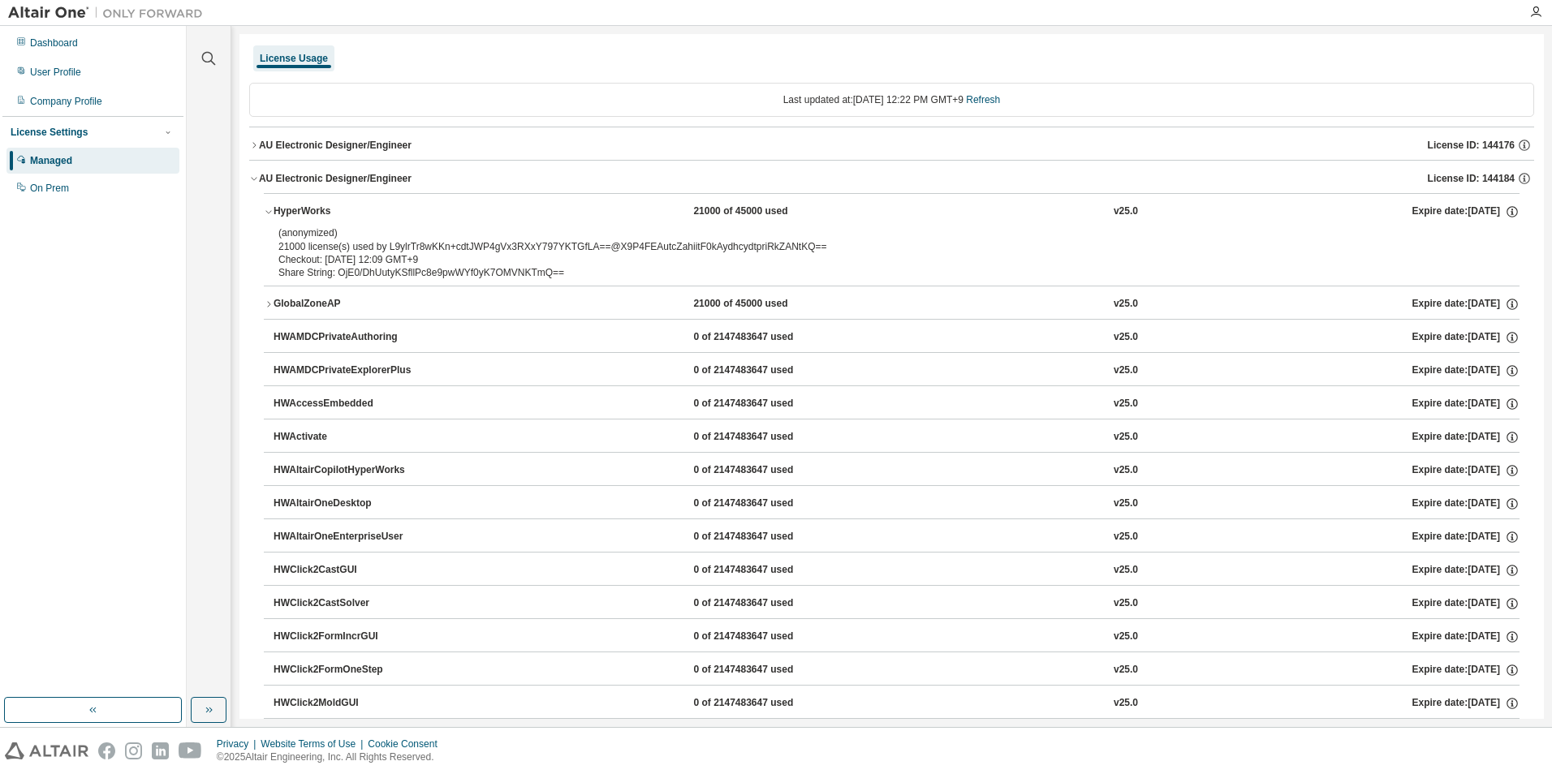
click at [351, 142] on div "AU Electronic Designer/Engineer" at bounding box center [335, 145] width 153 height 13
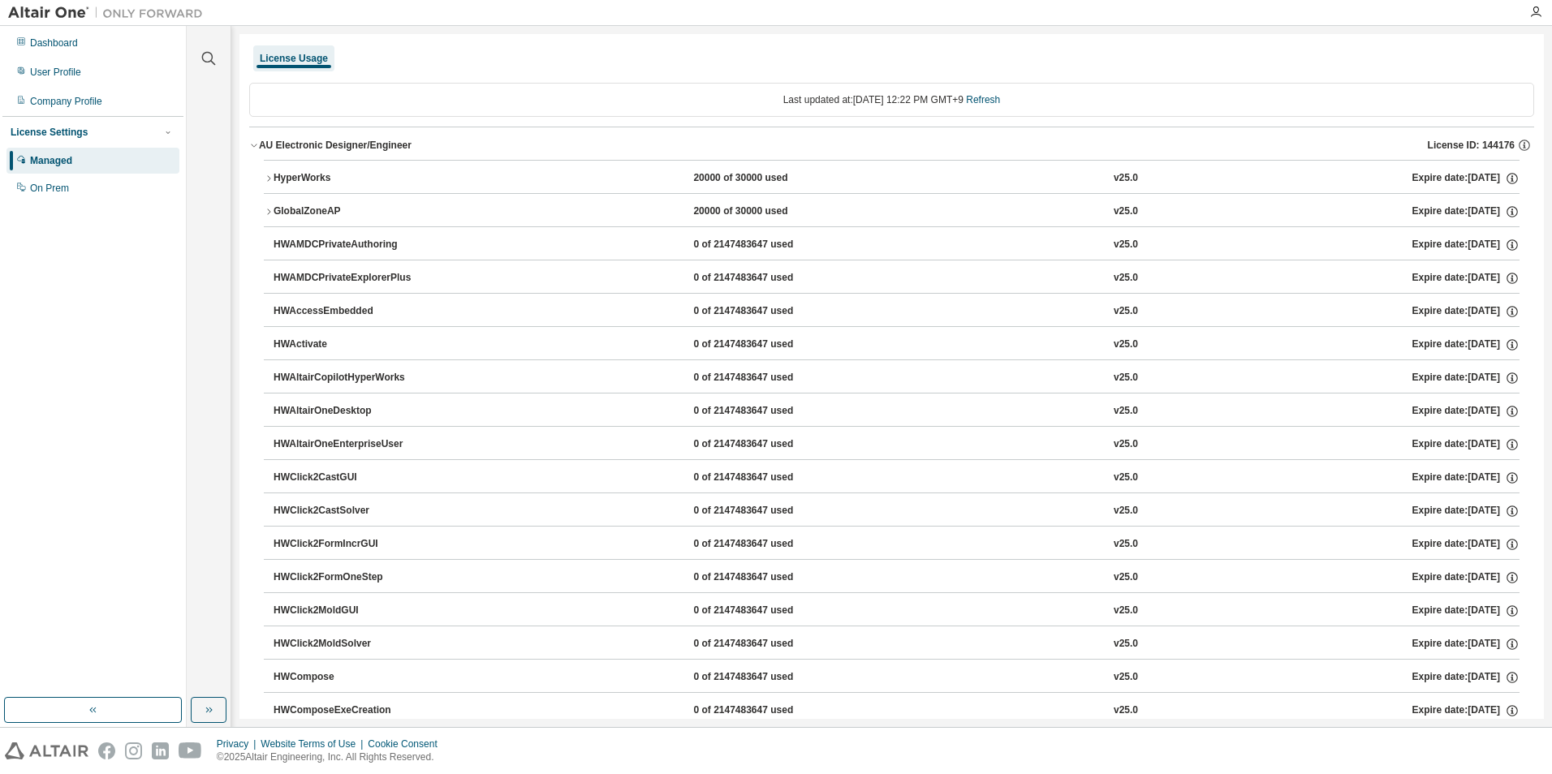
click at [320, 183] on div "HyperWorks" at bounding box center [346, 178] width 146 height 15
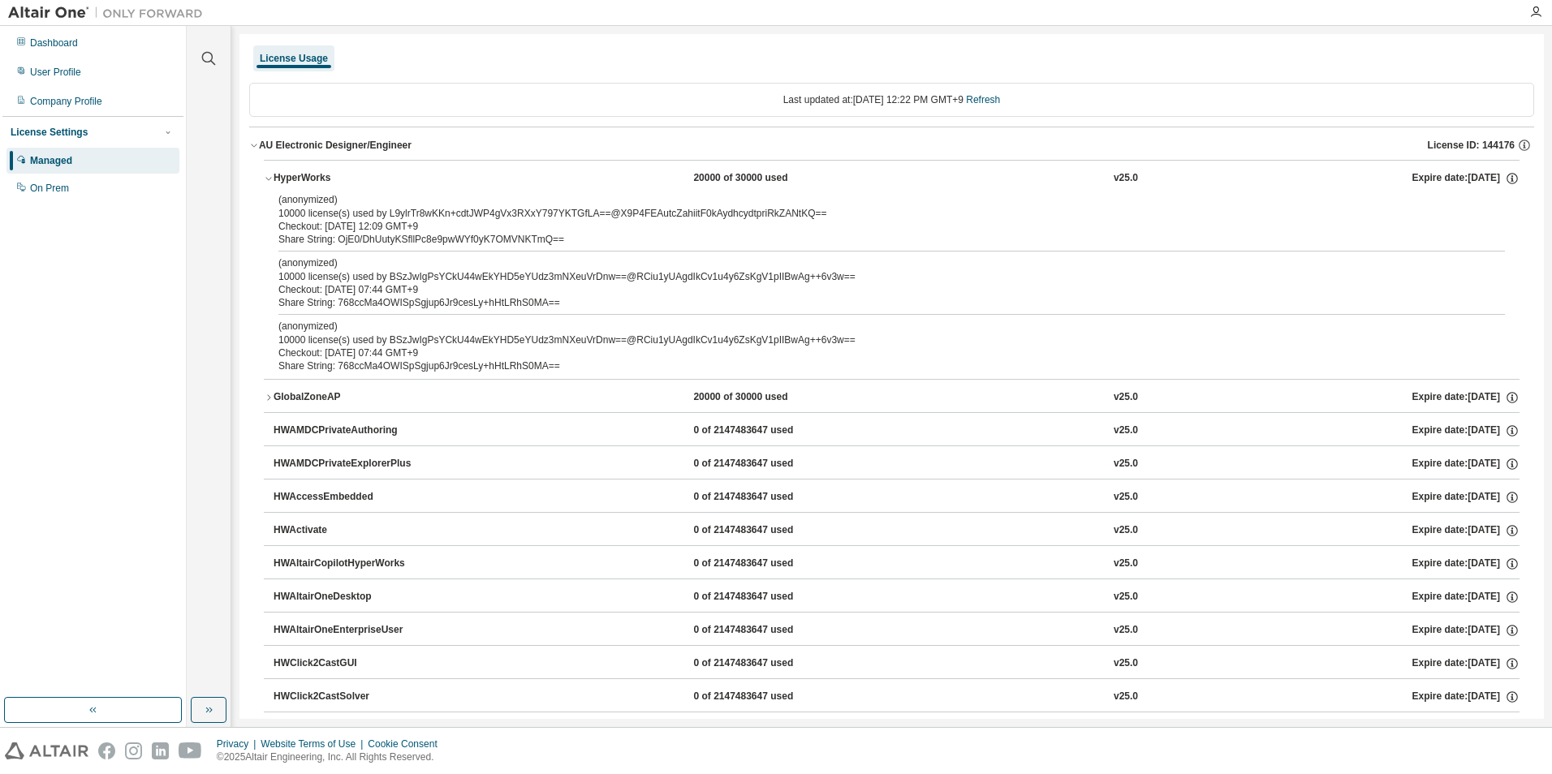
click at [310, 394] on div "GlobalZoneAP" at bounding box center [346, 397] width 146 height 15
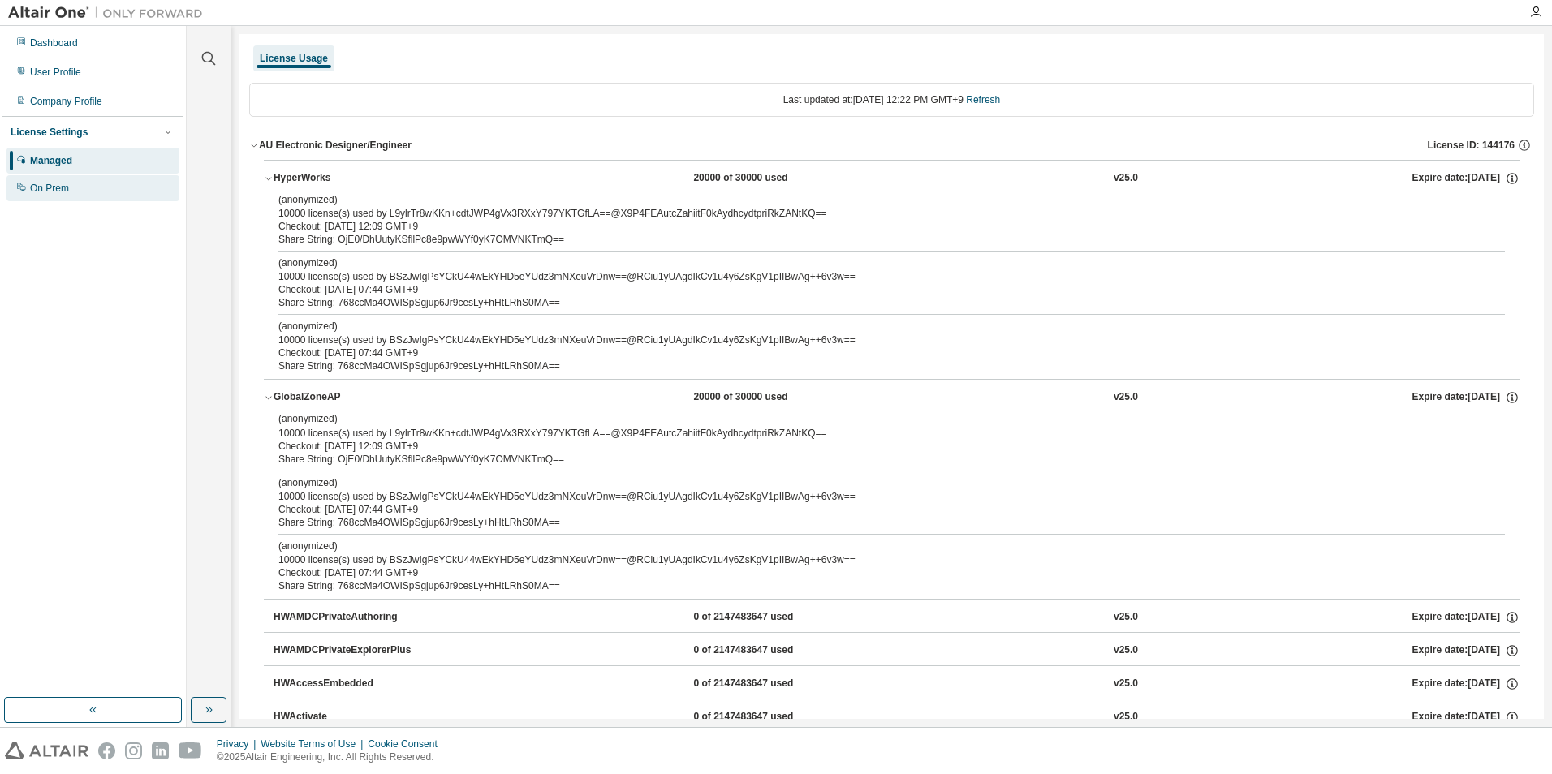
click at [88, 183] on div "On Prem" at bounding box center [92, 188] width 173 height 26
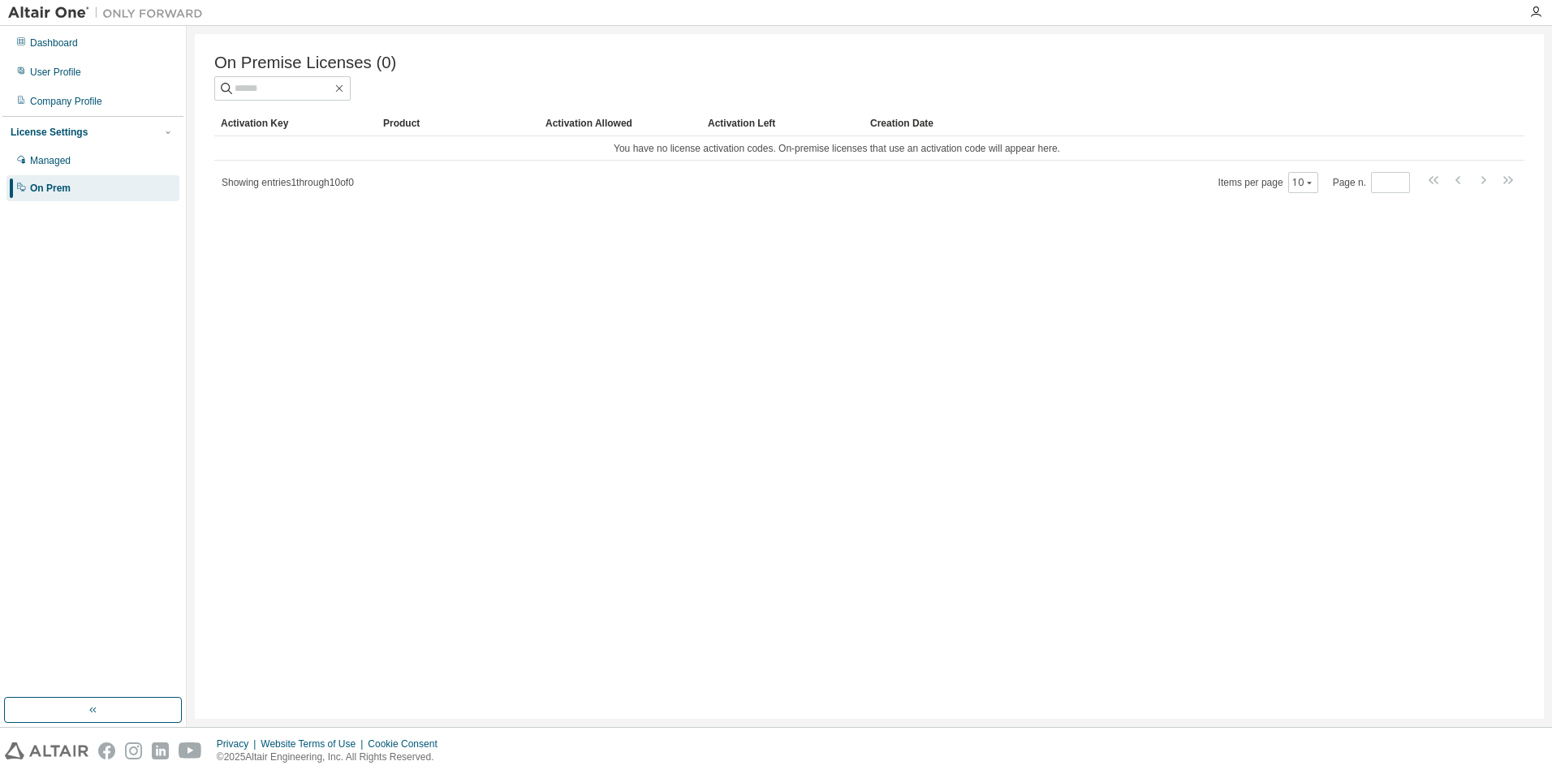
click at [294, 188] on span "Showing entries 1 through 10 of 0" at bounding box center [288, 182] width 132 height 11
click at [330, 183] on span "Showing entries 1 through 10 of 0" at bounding box center [288, 182] width 132 height 11
click at [295, 95] on input "text" at bounding box center [283, 88] width 97 height 16
click at [779, 150] on td "You have no license activation codes. On-premise licenses that use an activatio…" at bounding box center [836, 148] width 1245 height 24
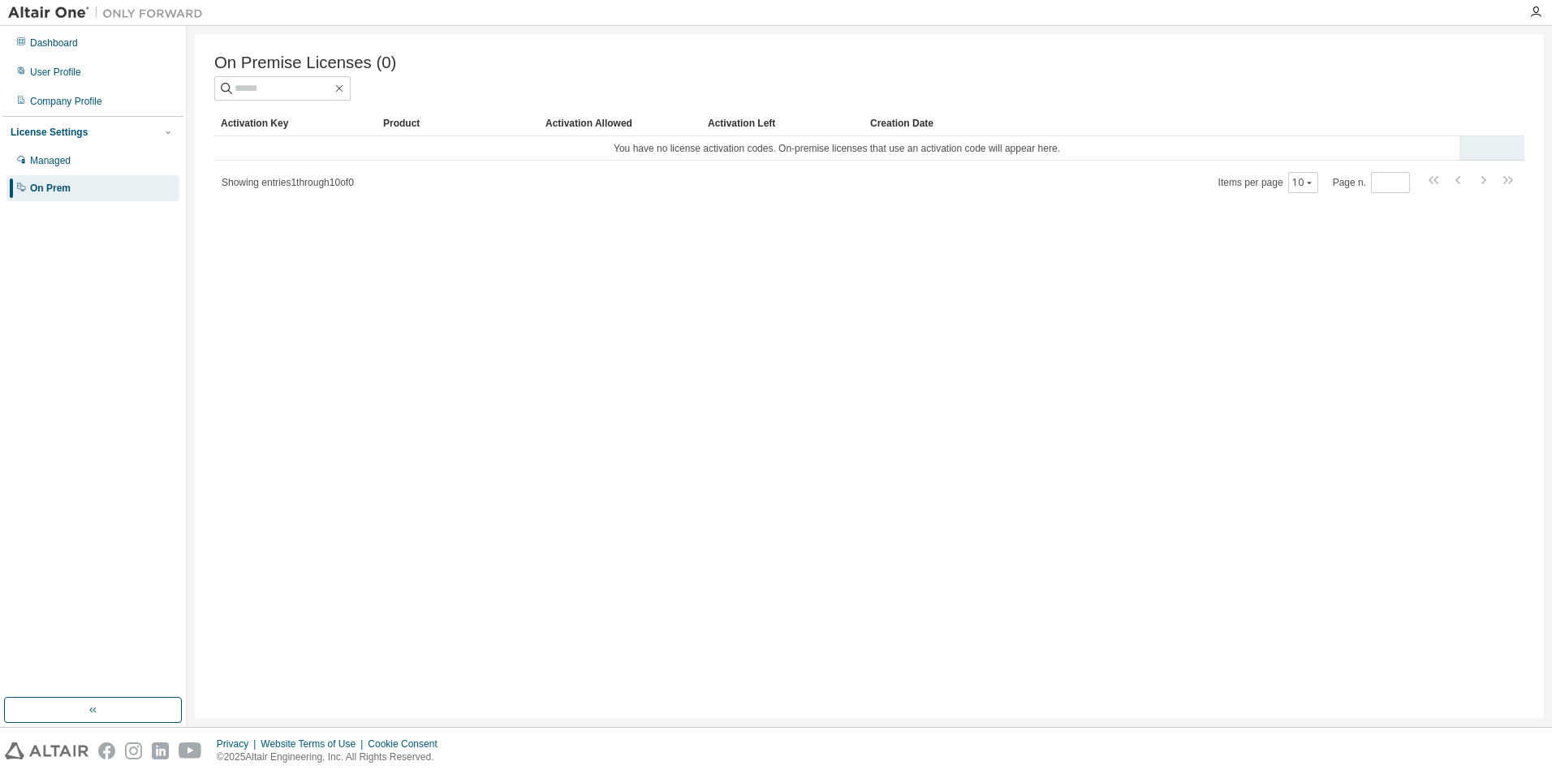
click at [1480, 156] on tr "You have no license activation codes. On-premise licenses that use an activatio…" at bounding box center [869, 148] width 1310 height 24
click at [1440, 159] on td "You have no license activation codes. On-premise licenses that use an activatio…" at bounding box center [836, 148] width 1245 height 24
click at [1358, 161] on td "You have no license activation codes. On-premise licenses that use an activatio…" at bounding box center [836, 148] width 1245 height 24
click at [1108, 166] on div "Activation Key Product Activation Allowed Activation Left Creation Date You hav…" at bounding box center [869, 152] width 1310 height 84
click at [900, 121] on div "Creation Date" at bounding box center [1161, 123] width 583 height 26
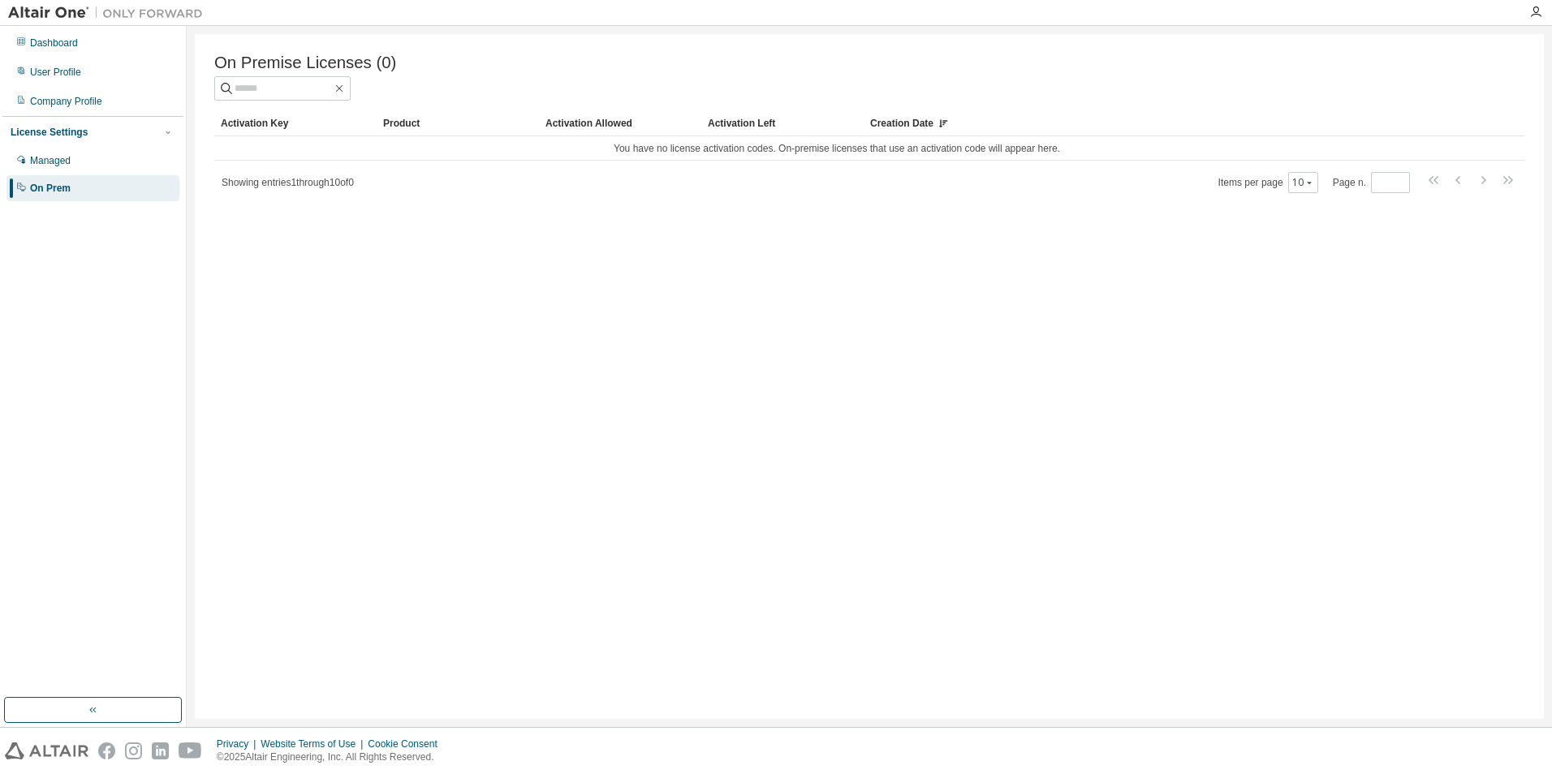
click at [766, 119] on div "Activation Left" at bounding box center [782, 123] width 149 height 26
click at [84, 68] on div "User Profile" at bounding box center [92, 72] width 173 height 26
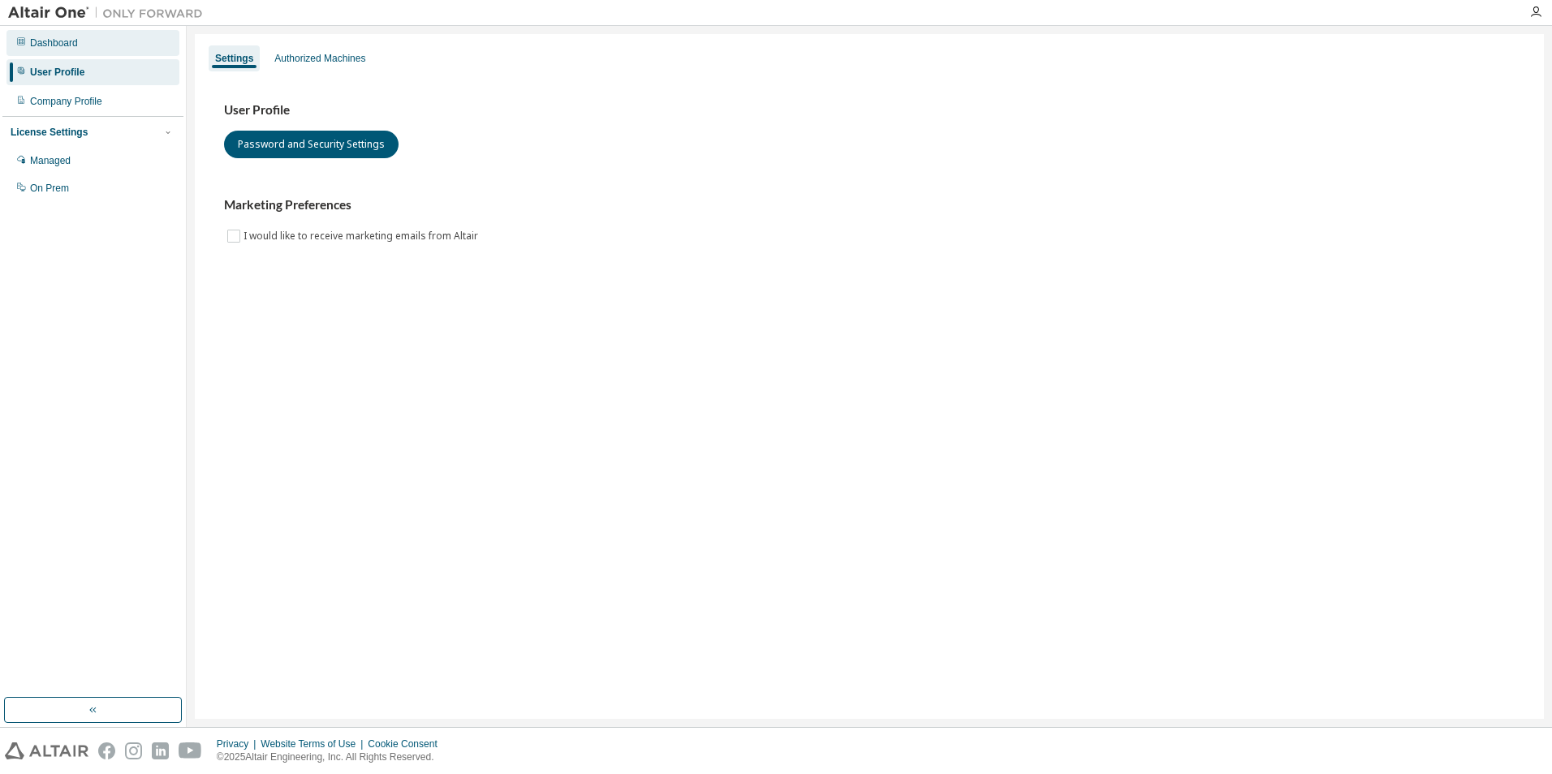
click at [100, 51] on div "Dashboard" at bounding box center [92, 43] width 173 height 26
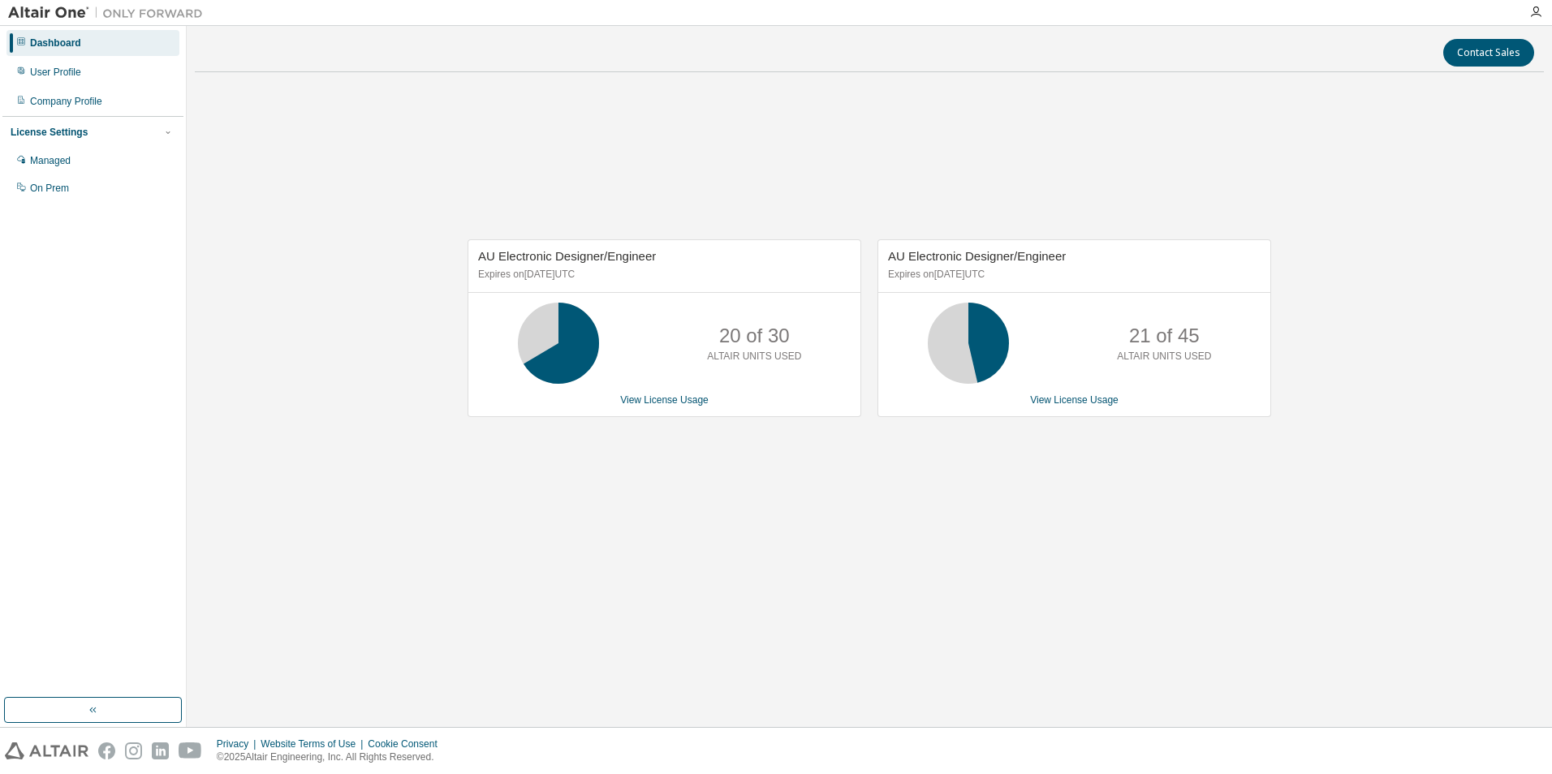
click at [573, 258] on span "AU Electronic Designer/Engineer" at bounding box center [567, 256] width 178 height 14
click at [575, 278] on p "Expires on [DATE] UTC" at bounding box center [662, 275] width 368 height 14
click at [1045, 403] on link "View License Usage" at bounding box center [1074, 399] width 88 height 11
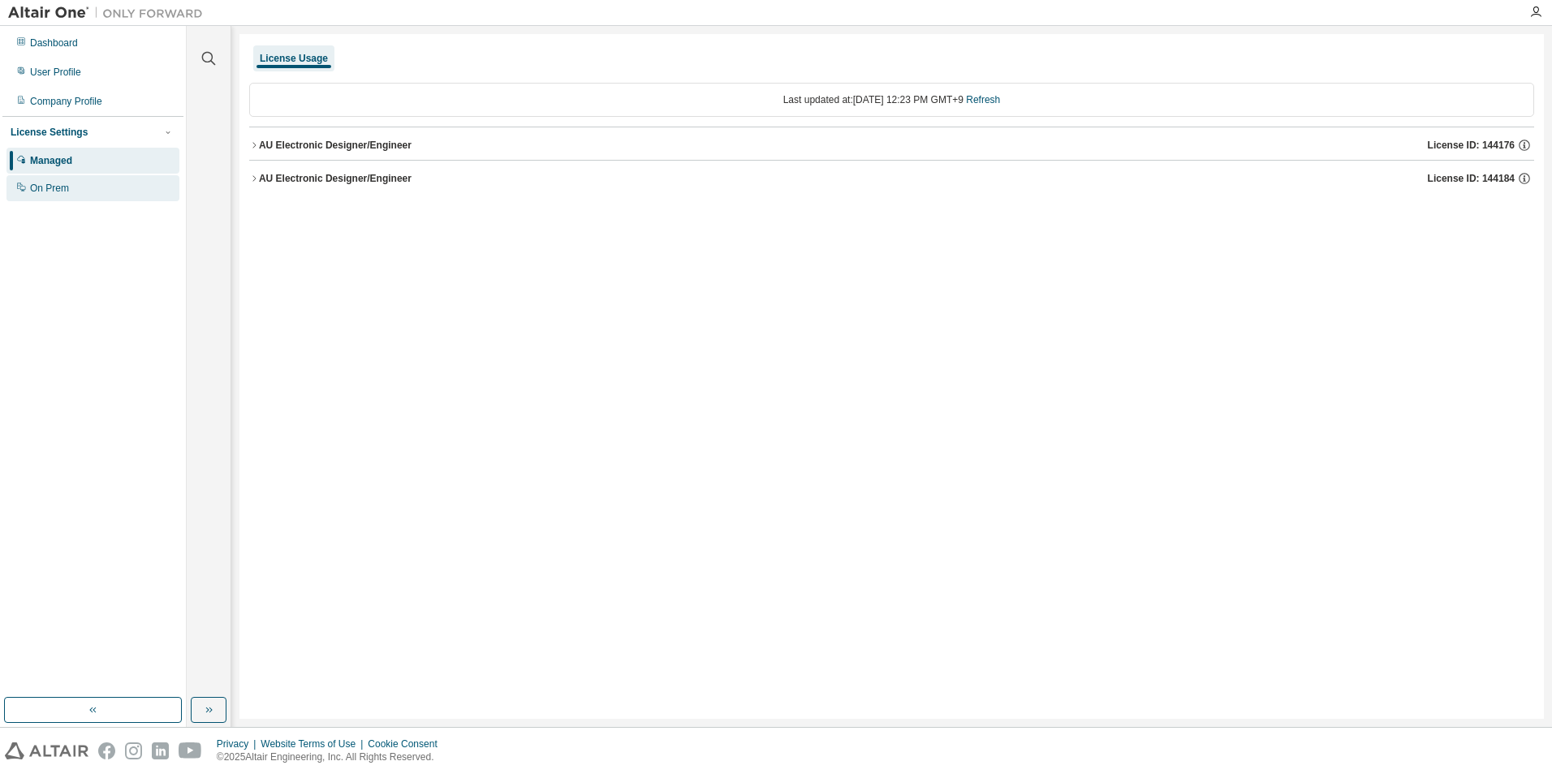
click at [54, 199] on div "On Prem" at bounding box center [92, 188] width 173 height 26
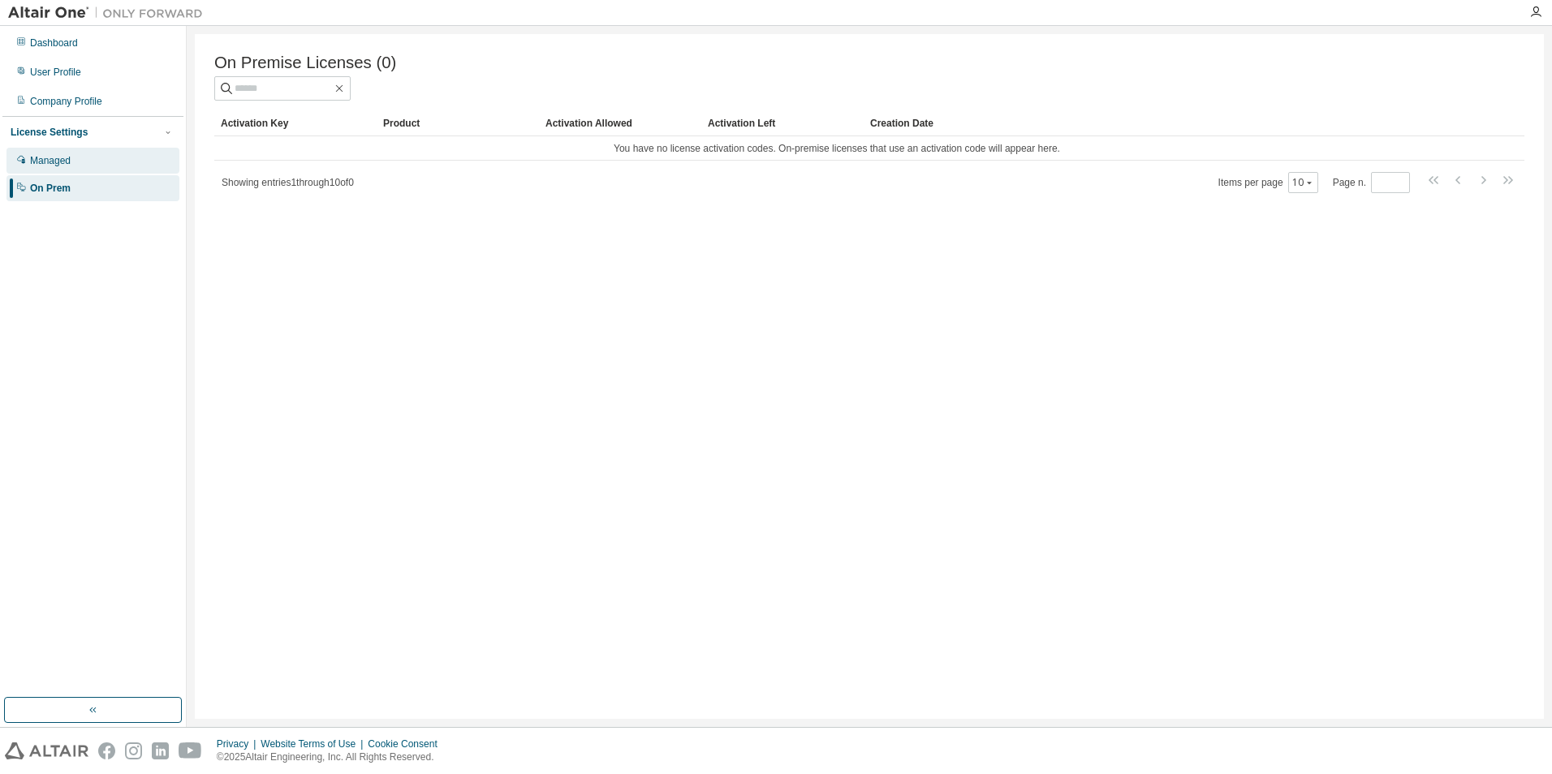
click at [62, 168] on div "Managed" at bounding box center [92, 161] width 173 height 26
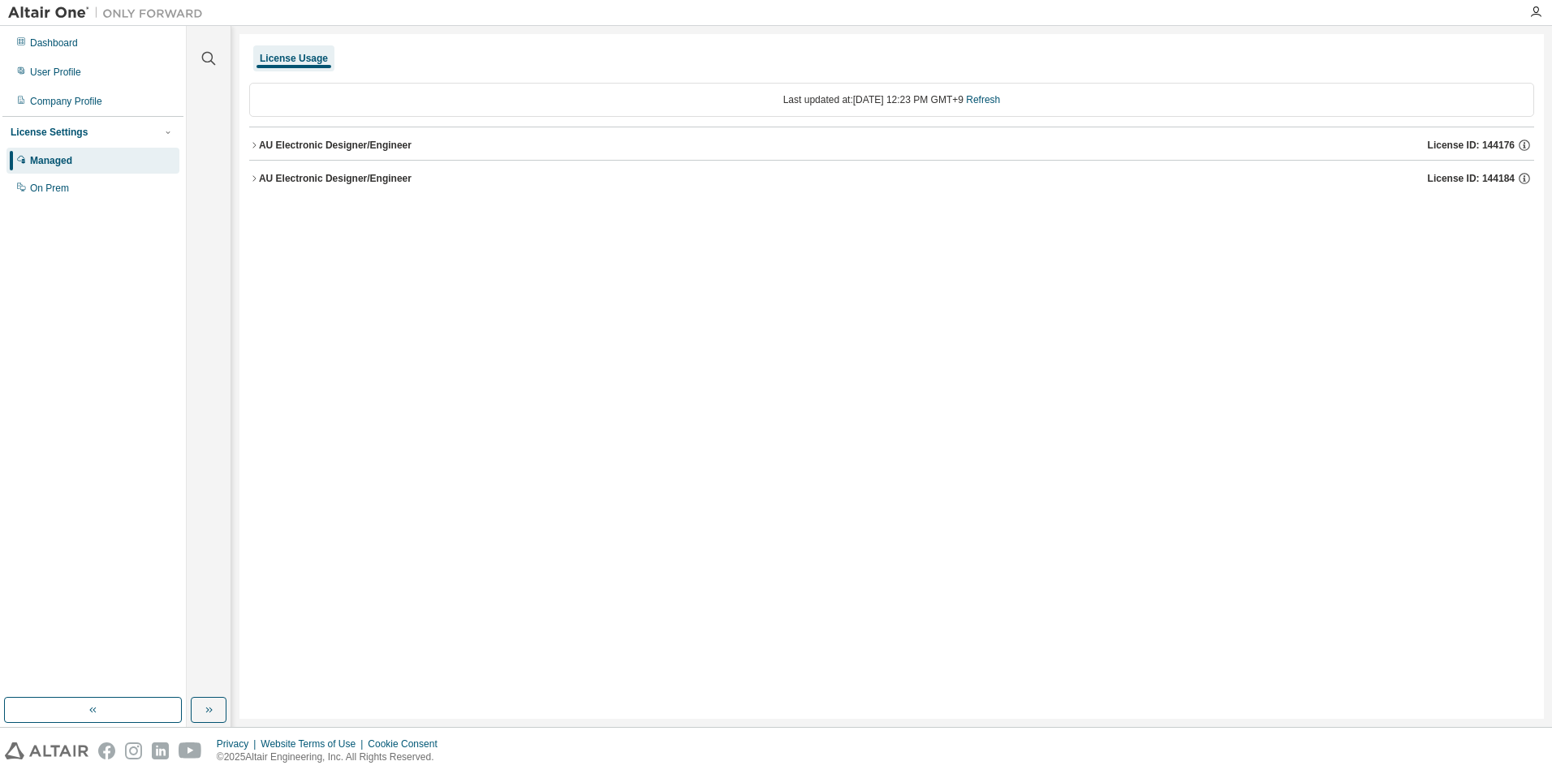
click at [311, 62] on div "License Usage" at bounding box center [294, 58] width 68 height 13
click at [301, 52] on div "License Usage" at bounding box center [294, 58] width 68 height 13
click at [308, 68] on div "License Usage" at bounding box center [293, 58] width 81 height 26
click at [32, 200] on div "On Prem" at bounding box center [92, 188] width 173 height 26
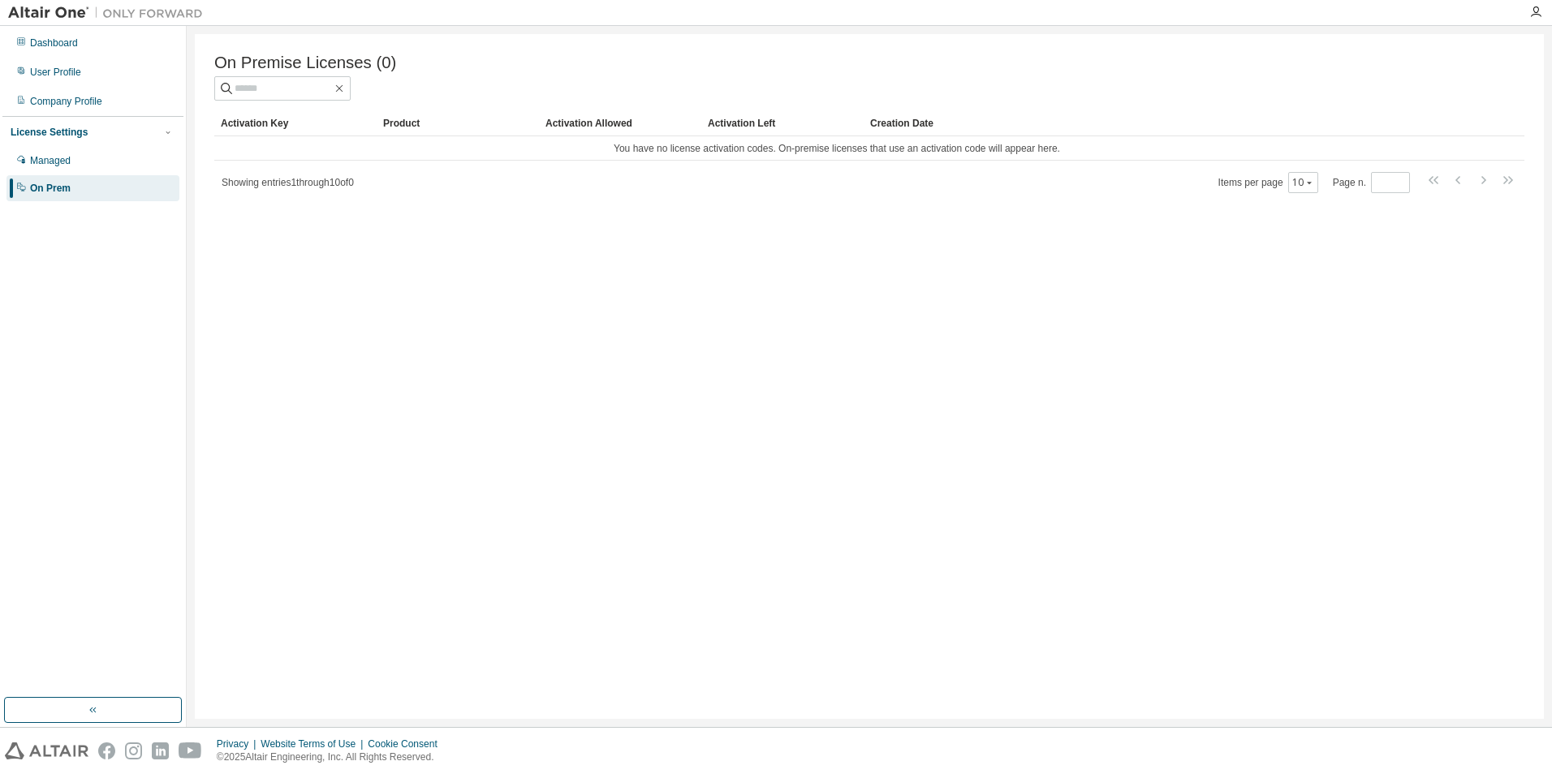
click at [285, 68] on span "On Premise Licenses (0)" at bounding box center [305, 63] width 182 height 19
click at [84, 71] on div "User Profile" at bounding box center [92, 72] width 173 height 26
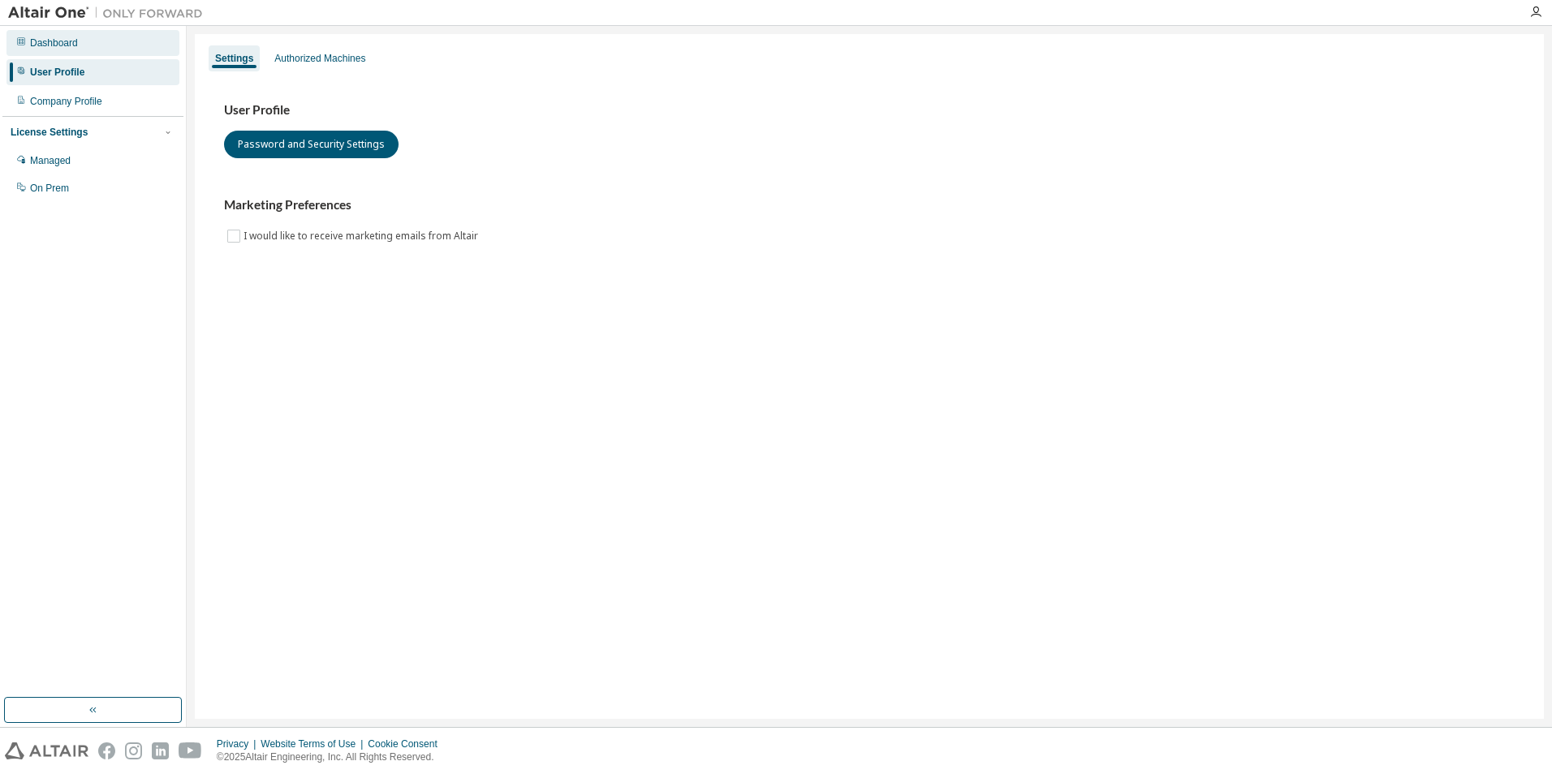
click at [95, 41] on div "Dashboard" at bounding box center [92, 43] width 173 height 26
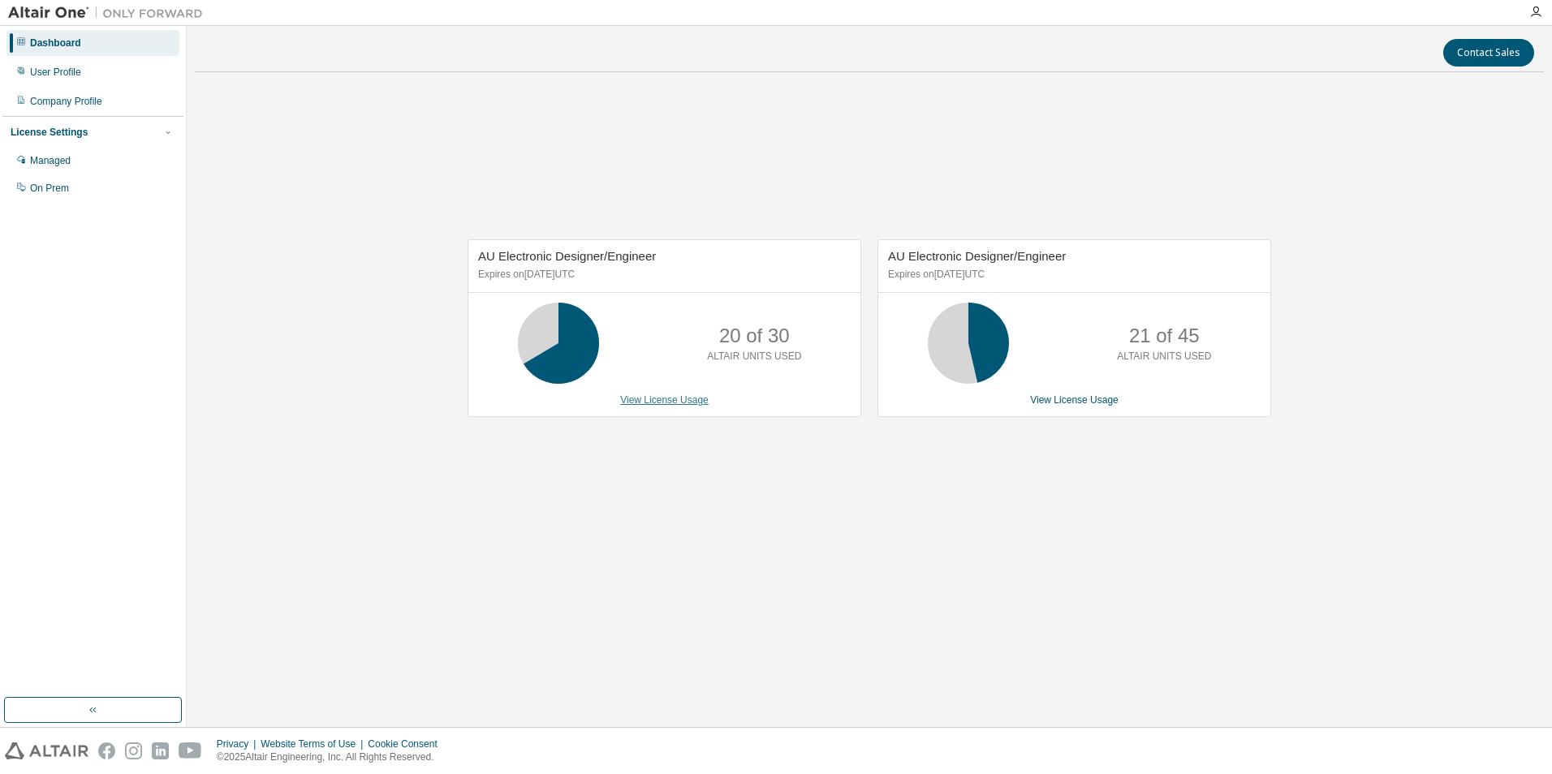
click at [673, 398] on link "View License Usage" at bounding box center [664, 399] width 88 height 11
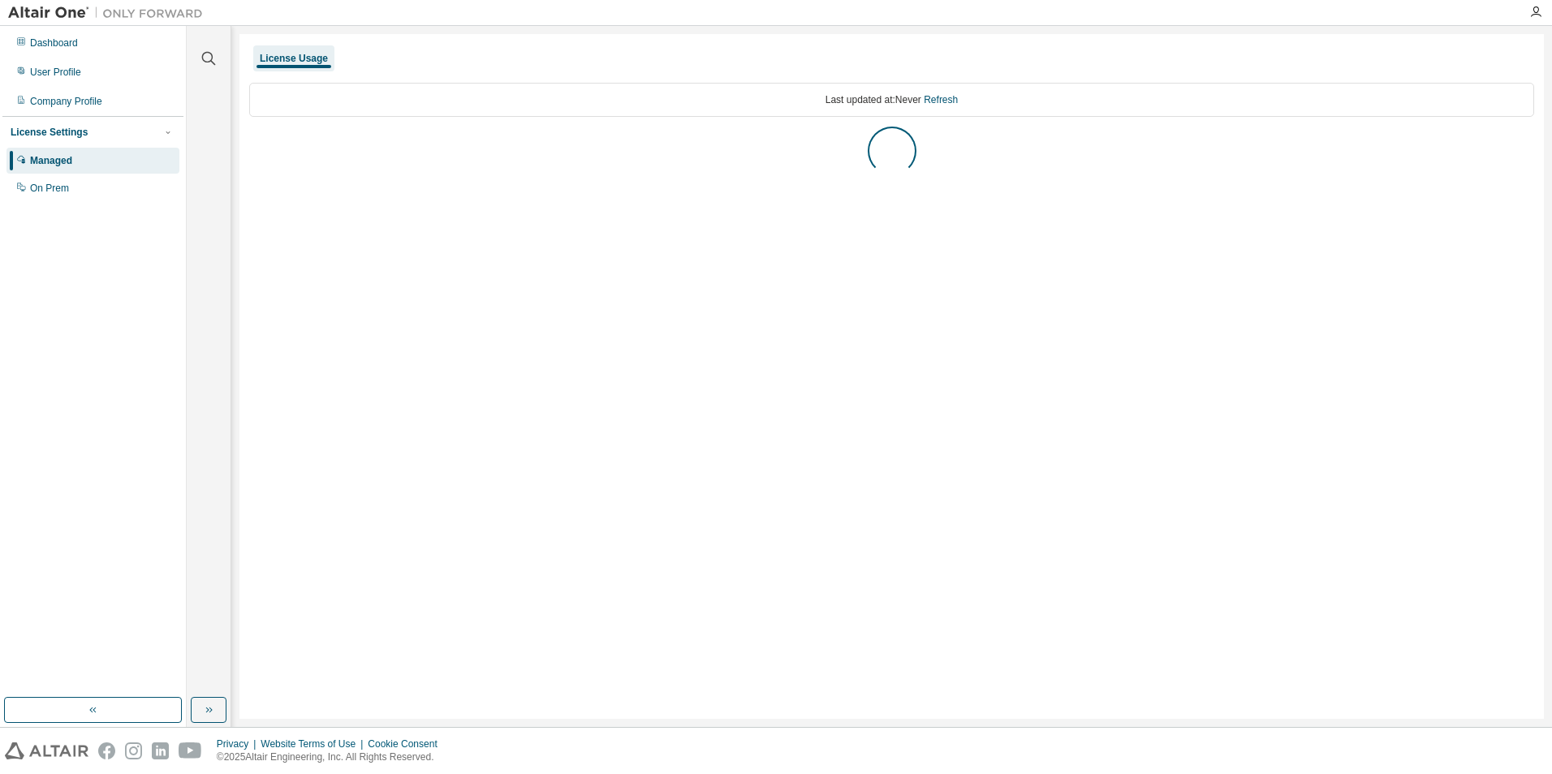
click at [295, 64] on div "License Usage" at bounding box center [294, 58] width 68 height 13
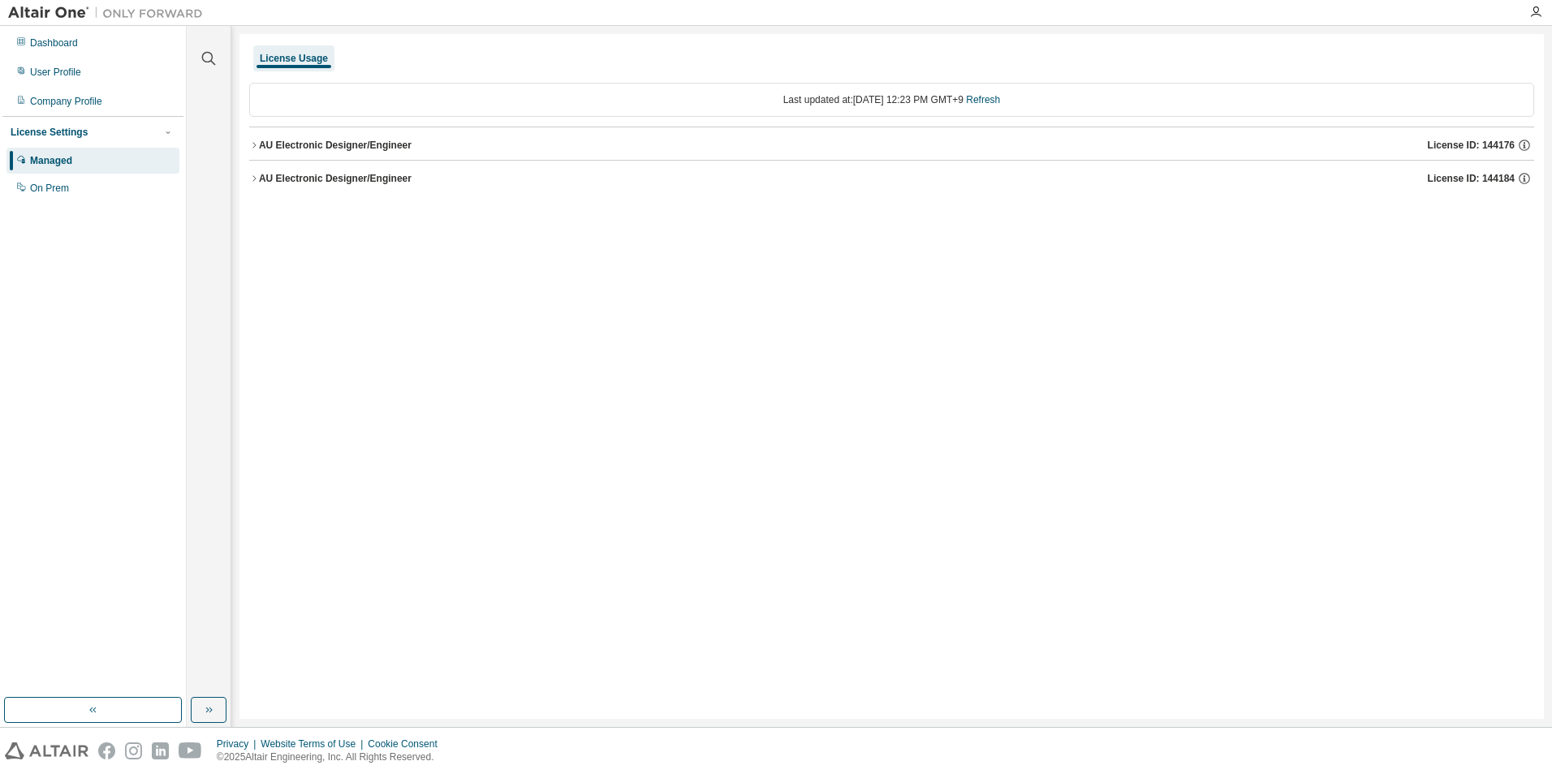
click at [295, 64] on div "License Usage" at bounding box center [294, 58] width 68 height 13
click at [1000, 95] on link "Refresh" at bounding box center [983, 99] width 34 height 11
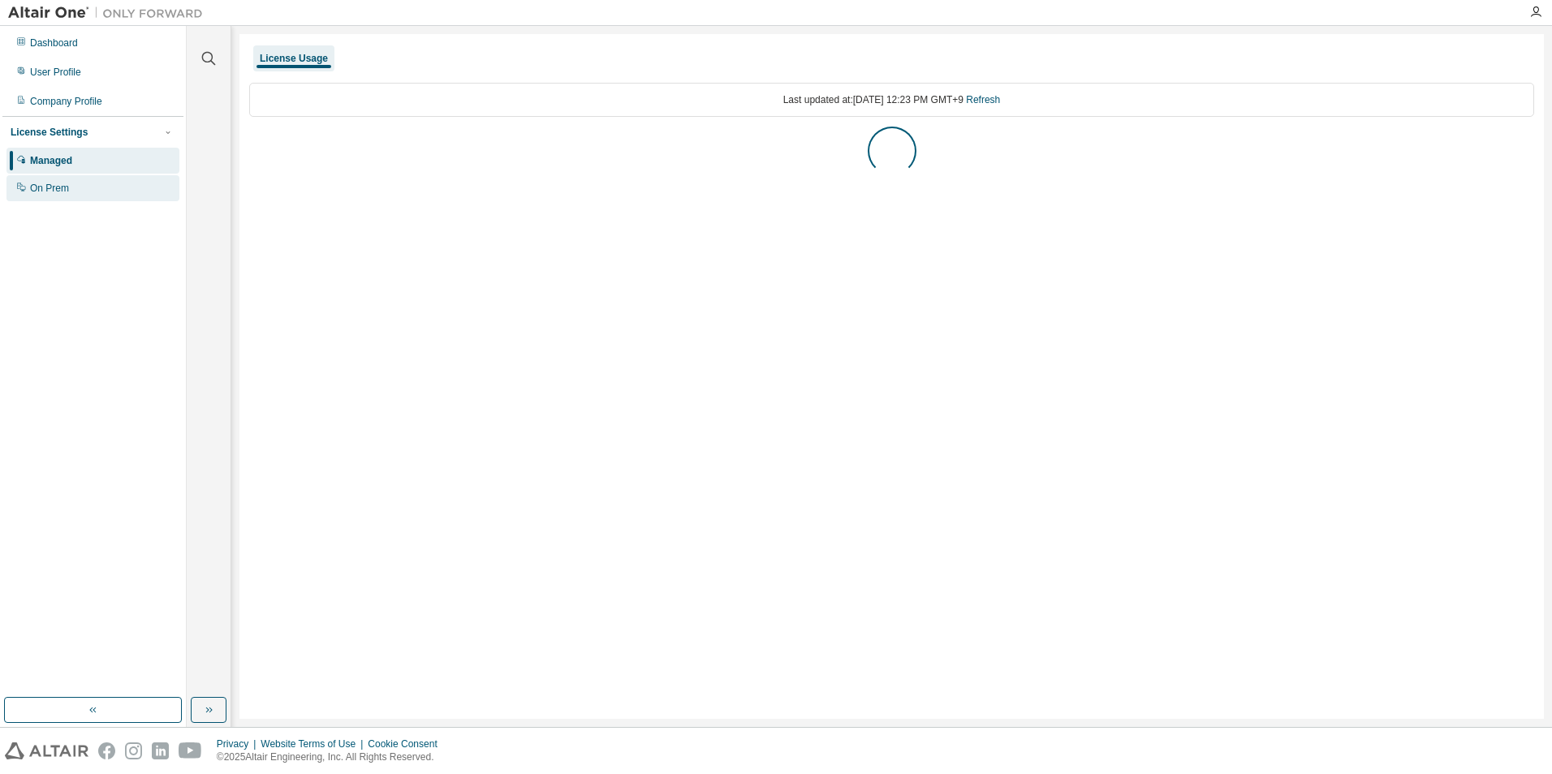
click at [73, 196] on div "On Prem" at bounding box center [92, 188] width 173 height 26
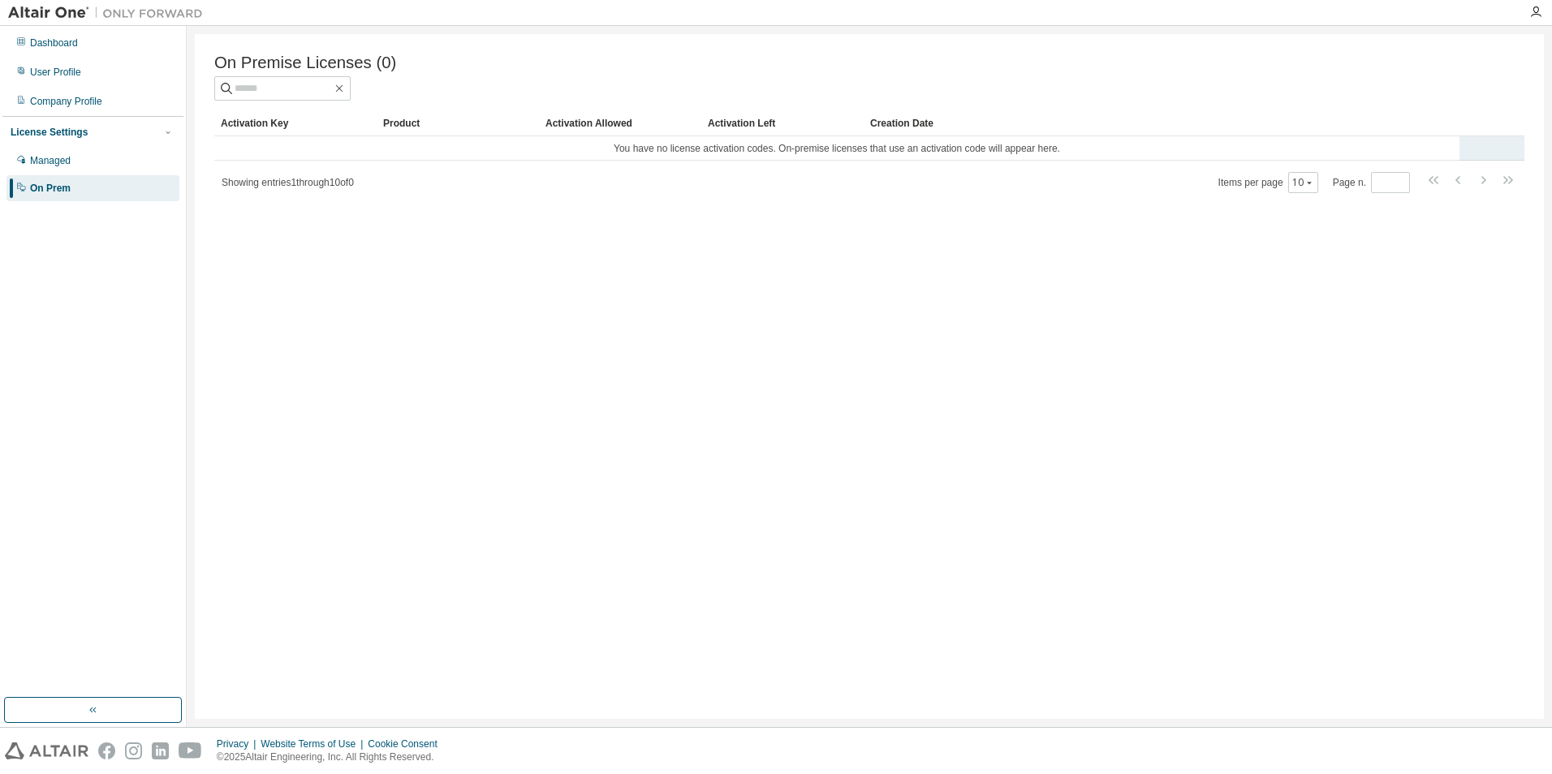
click at [1029, 155] on td "You have no license activation codes. On-premise licenses that use an activatio…" at bounding box center [836, 148] width 1245 height 24
click at [60, 40] on div "Dashboard" at bounding box center [54, 43] width 48 height 13
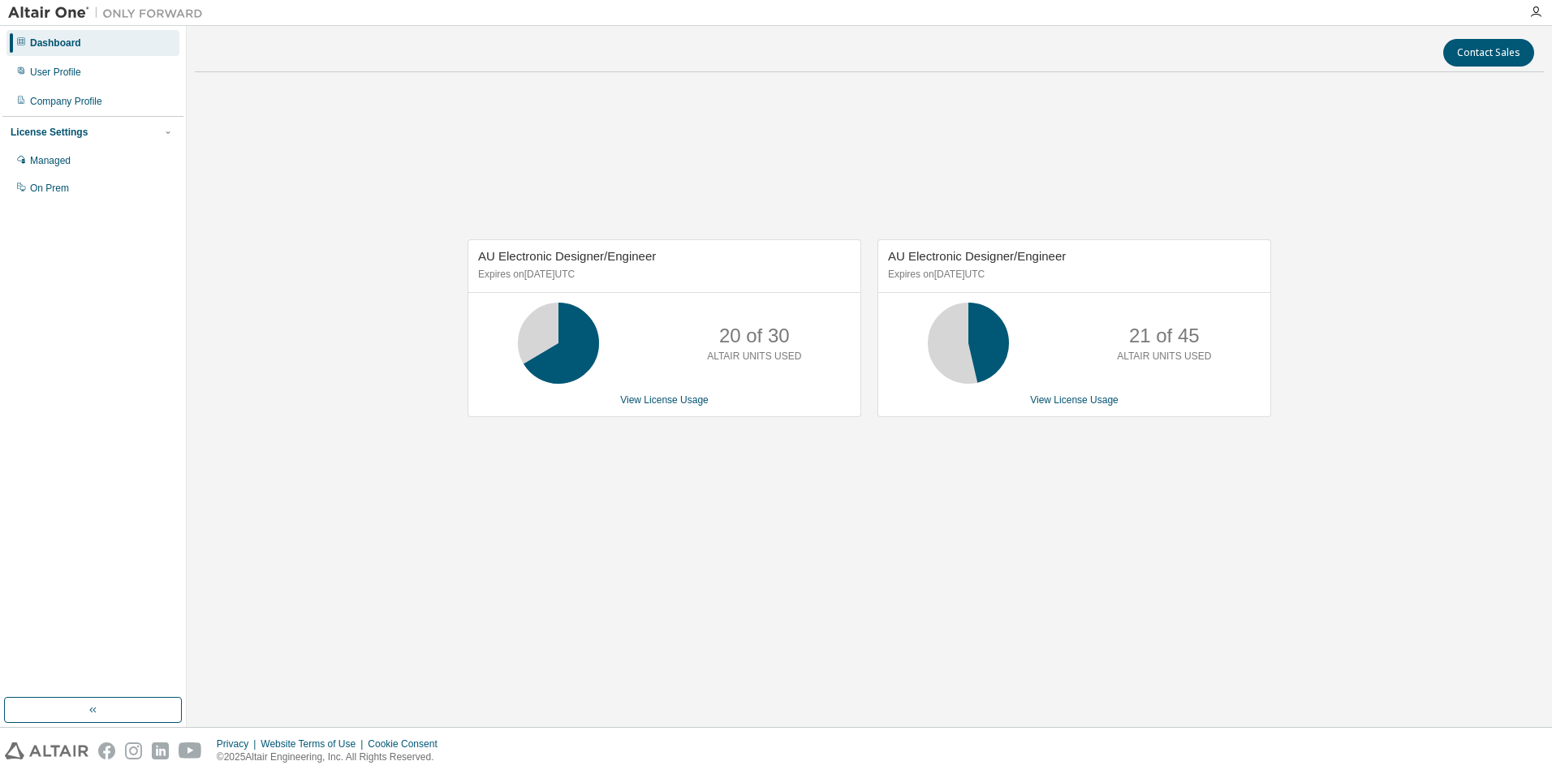
click at [160, 11] on img at bounding box center [109, 13] width 203 height 16
click at [56, 17] on img at bounding box center [109, 13] width 203 height 16
click at [878, 384] on div "21 of 45 ALTAIR UNITS USED" at bounding box center [1074, 343] width 392 height 81
click at [171, 711] on button "button" at bounding box center [93, 710] width 178 height 26
click at [62, 82] on div "User Profile" at bounding box center [92, 72] width 173 height 26
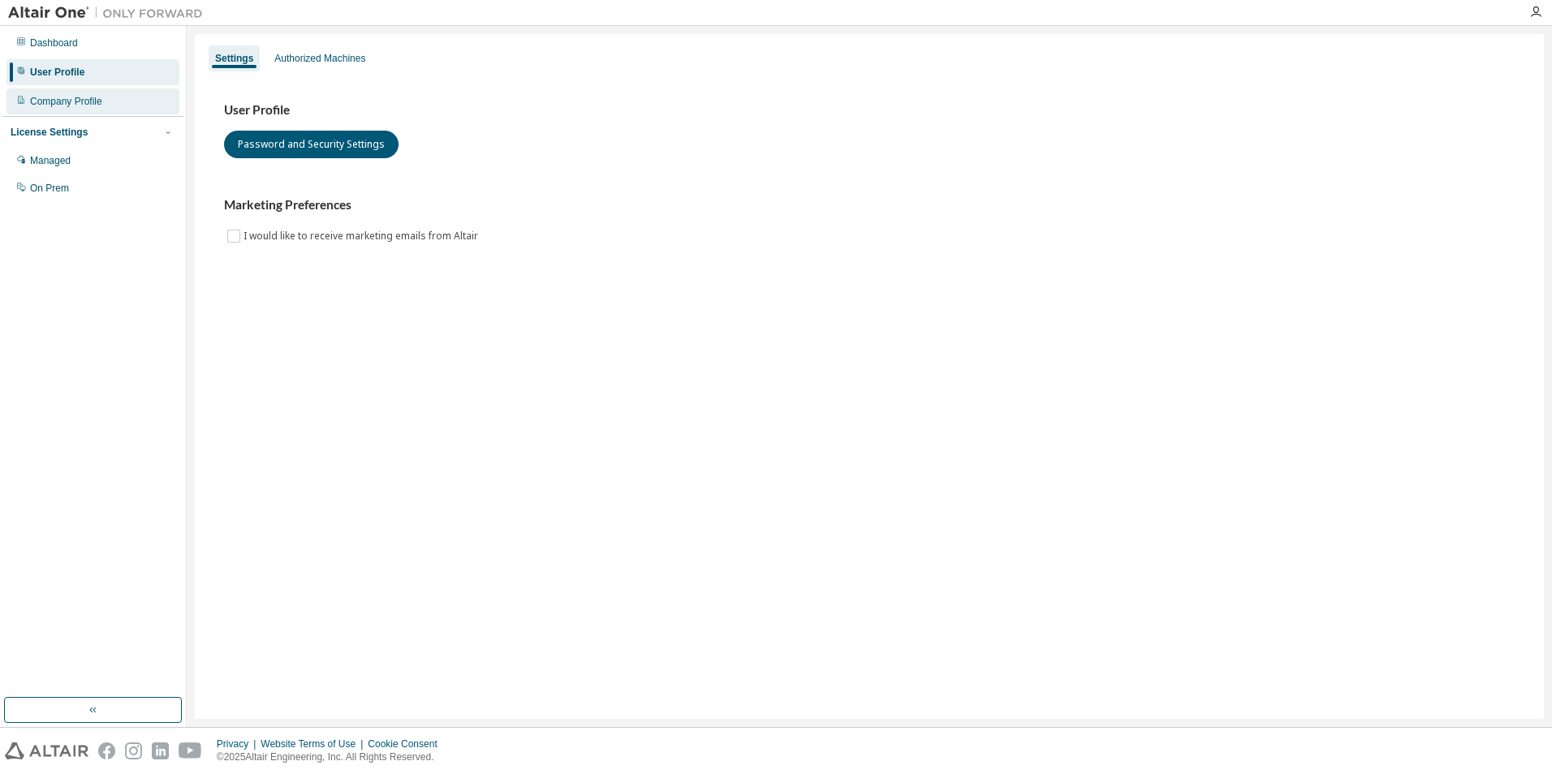
click at [69, 105] on div "Company Profile" at bounding box center [66, 101] width 72 height 13
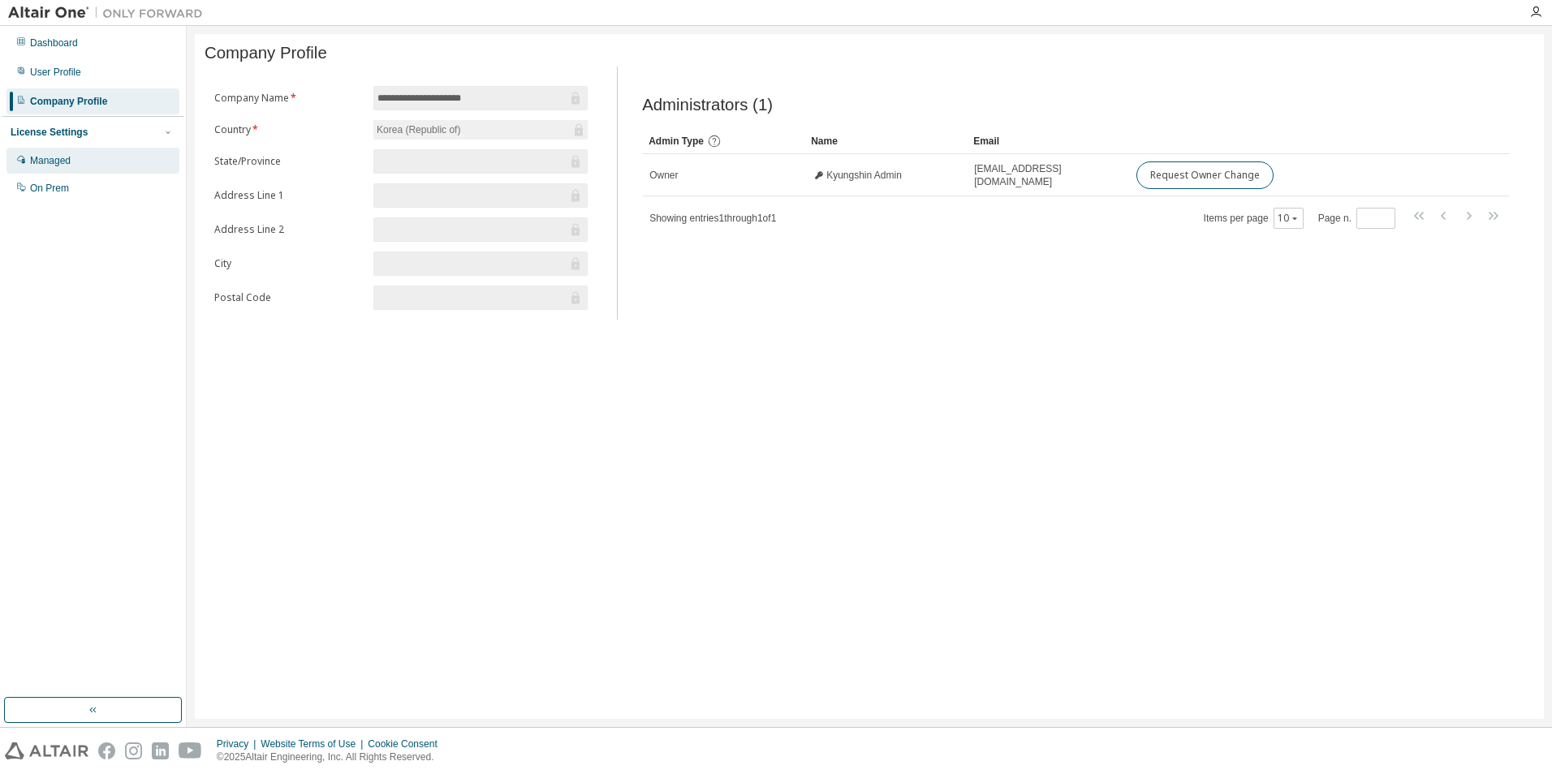
click at [70, 160] on div "Managed" at bounding box center [50, 160] width 41 height 13
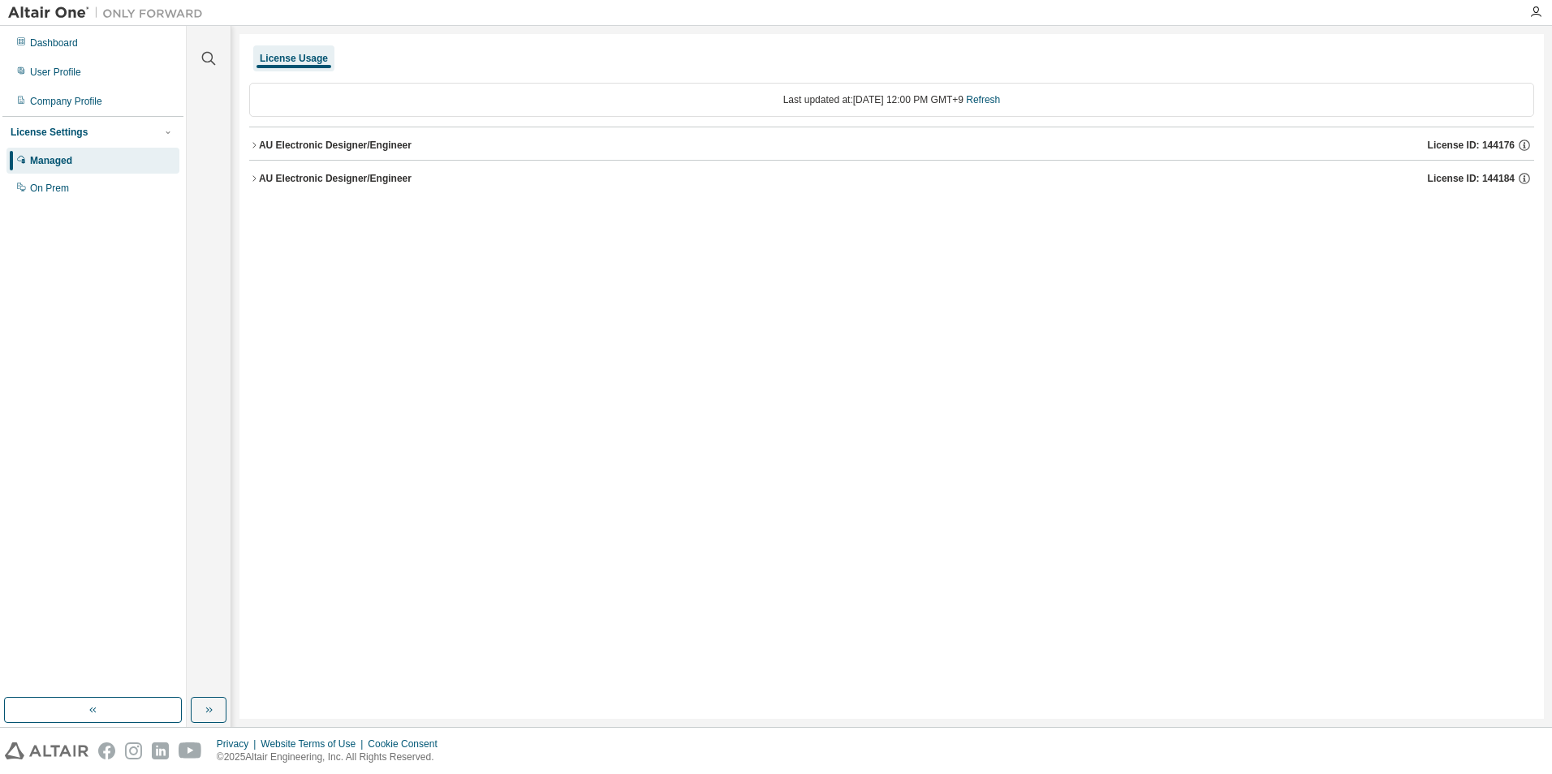
click at [256, 145] on icon "button" at bounding box center [253, 145] width 3 height 6
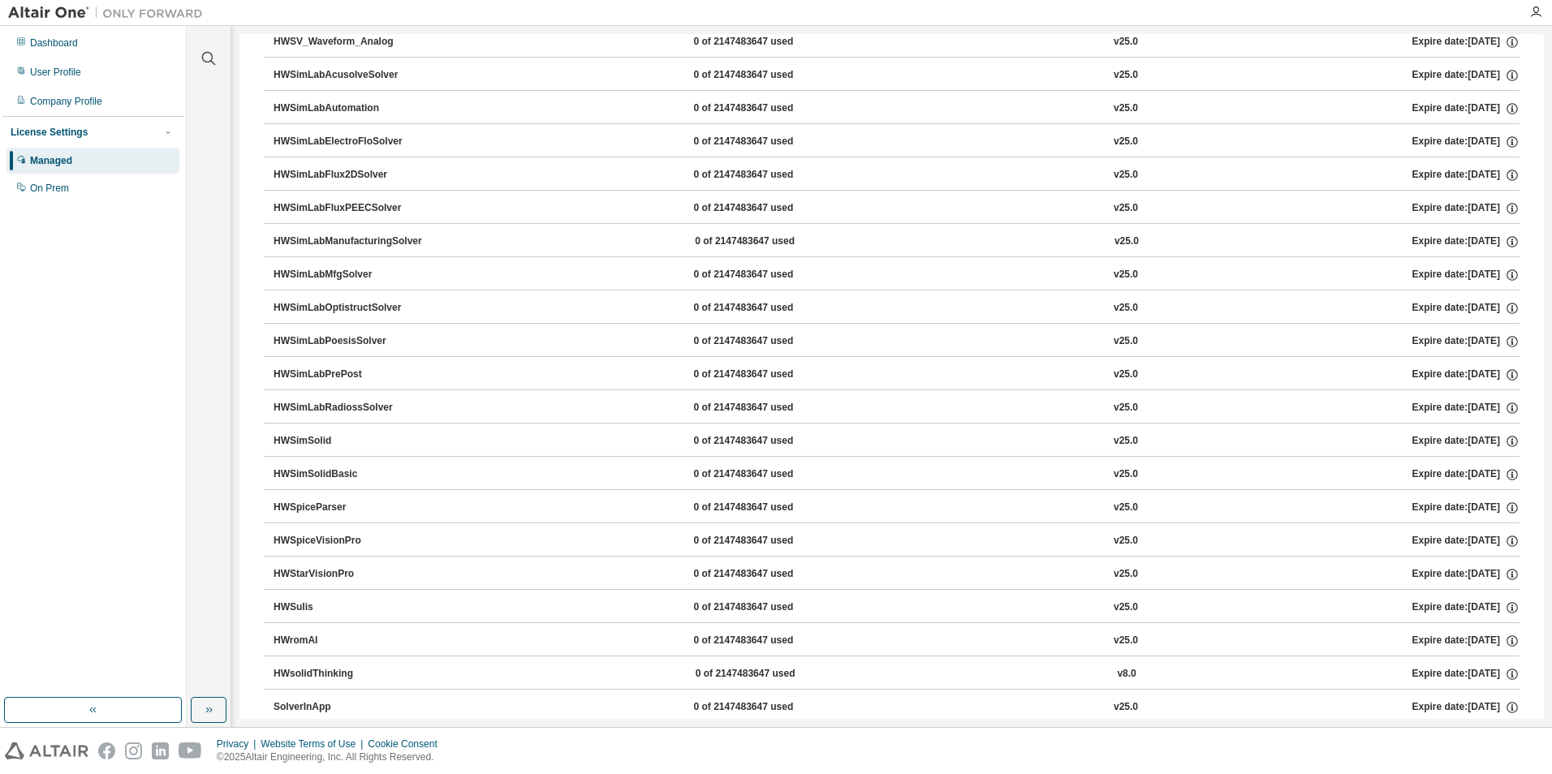
scroll to position [3928, 0]
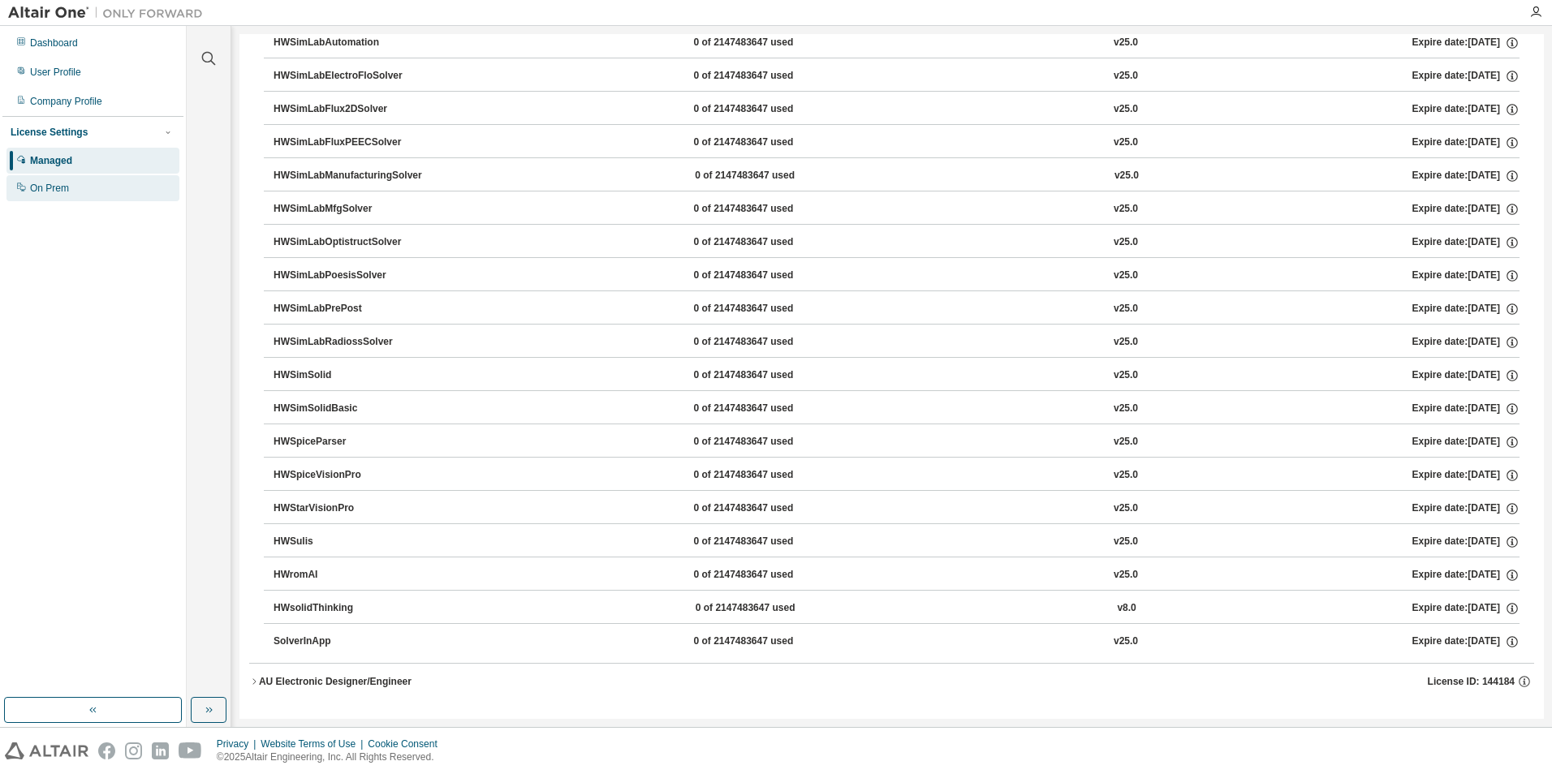
click at [63, 196] on div "On Prem" at bounding box center [92, 188] width 173 height 26
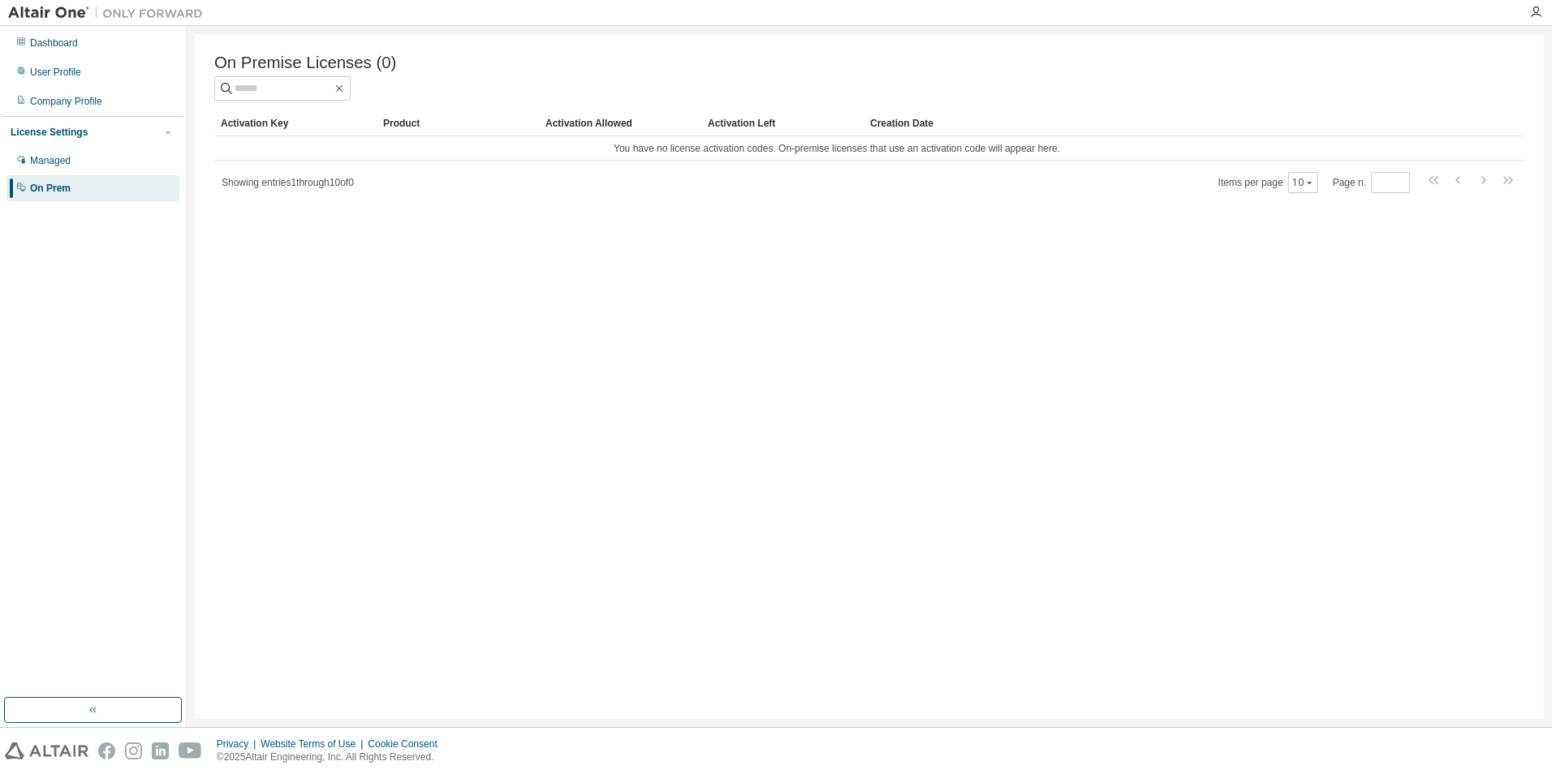
click at [1120, 306] on div "On Premise Licenses (0) Clear Load Save Save As Field Operator Value Select fil…" at bounding box center [869, 376] width 1349 height 685
click at [613, 135] on div "Activation Allowed" at bounding box center [619, 123] width 149 height 26
click at [243, 119] on div "Activation Key" at bounding box center [295, 123] width 149 height 26
click at [286, 87] on input "text" at bounding box center [283, 88] width 97 height 16
click at [570, 94] on div at bounding box center [869, 88] width 1310 height 24
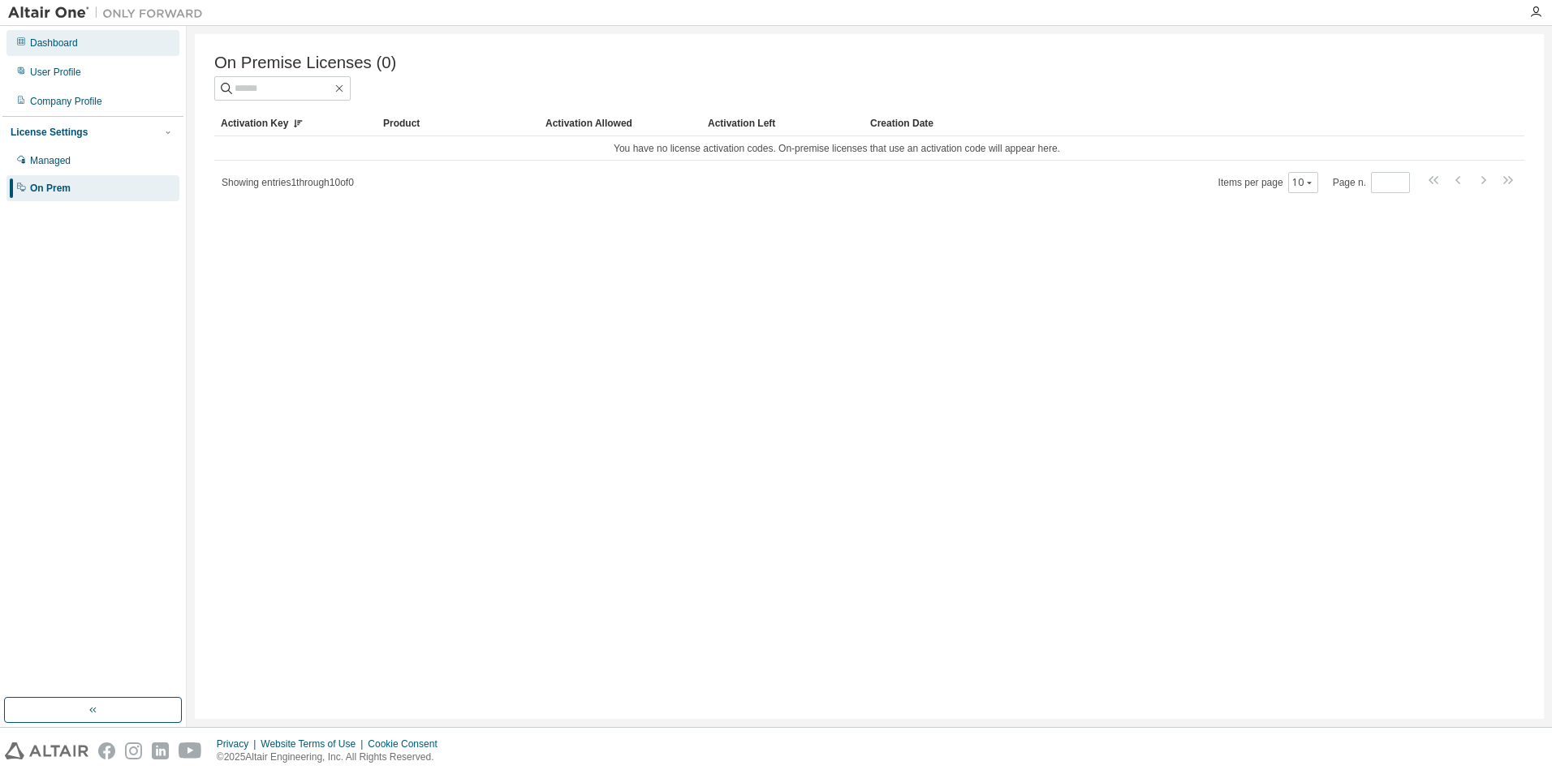
click at [54, 49] on div "Dashboard" at bounding box center [54, 43] width 48 height 13
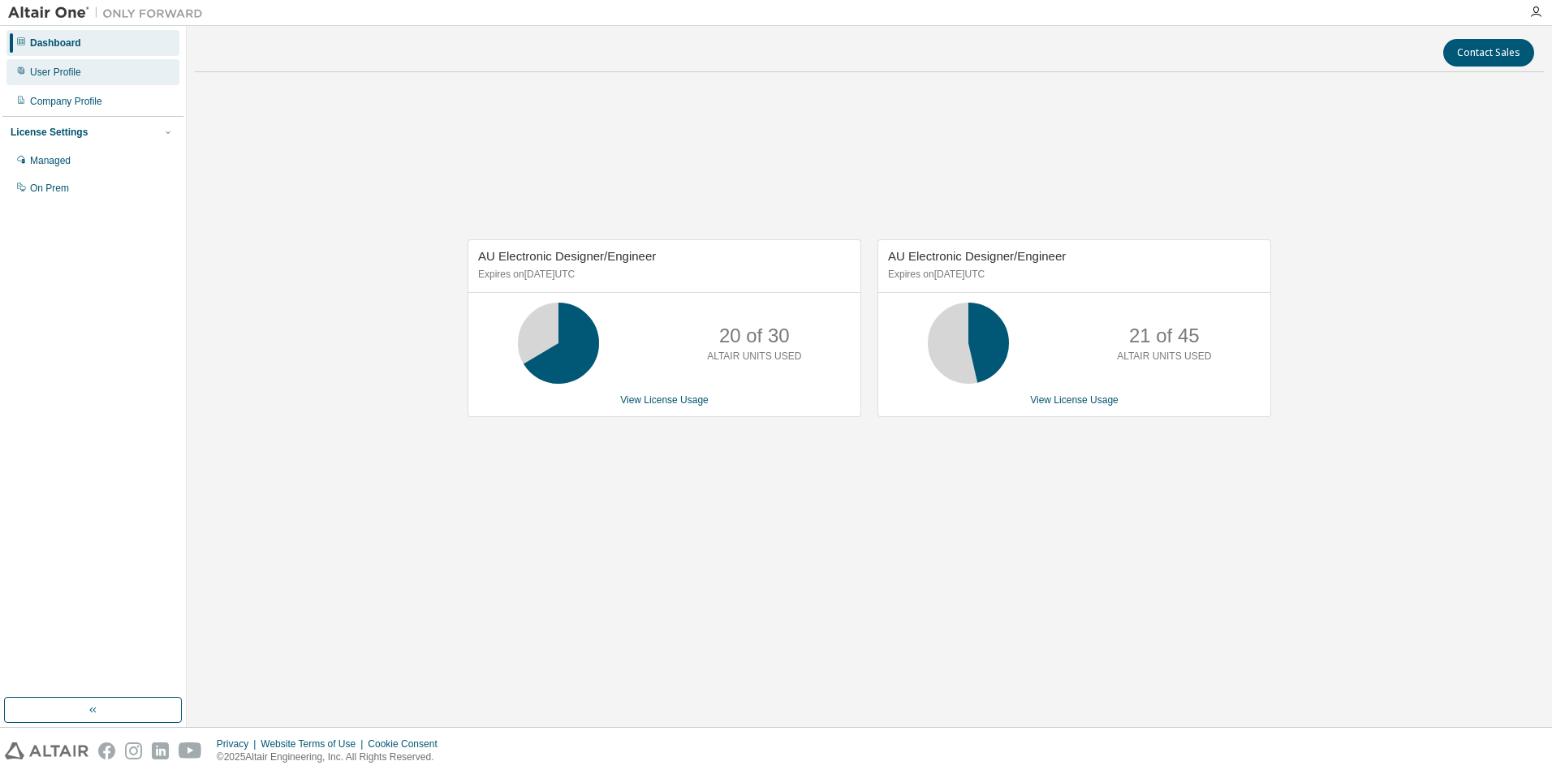
click at [61, 71] on div "User Profile" at bounding box center [55, 72] width 51 height 13
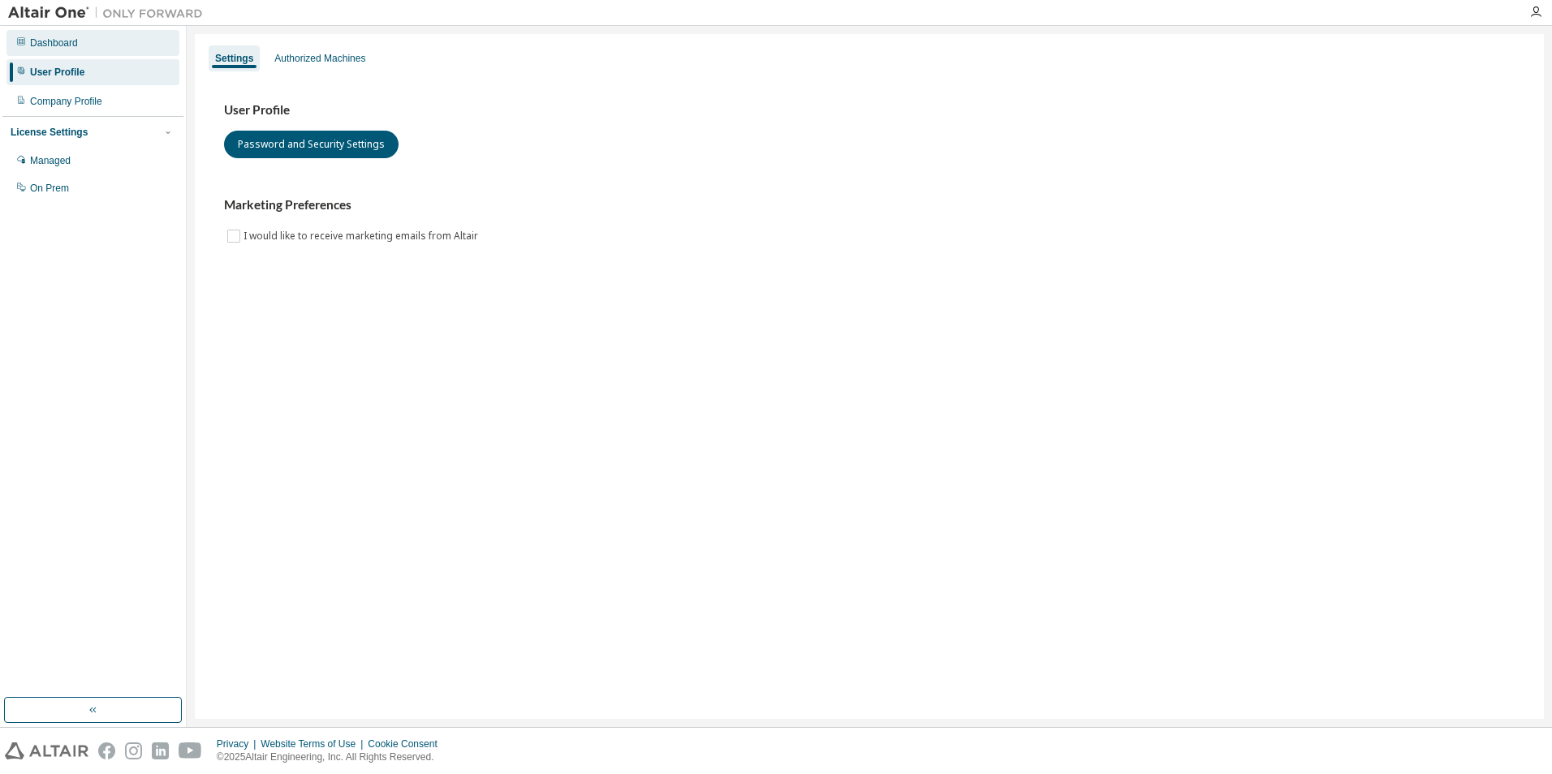
click at [59, 44] on div "Dashboard" at bounding box center [54, 43] width 48 height 13
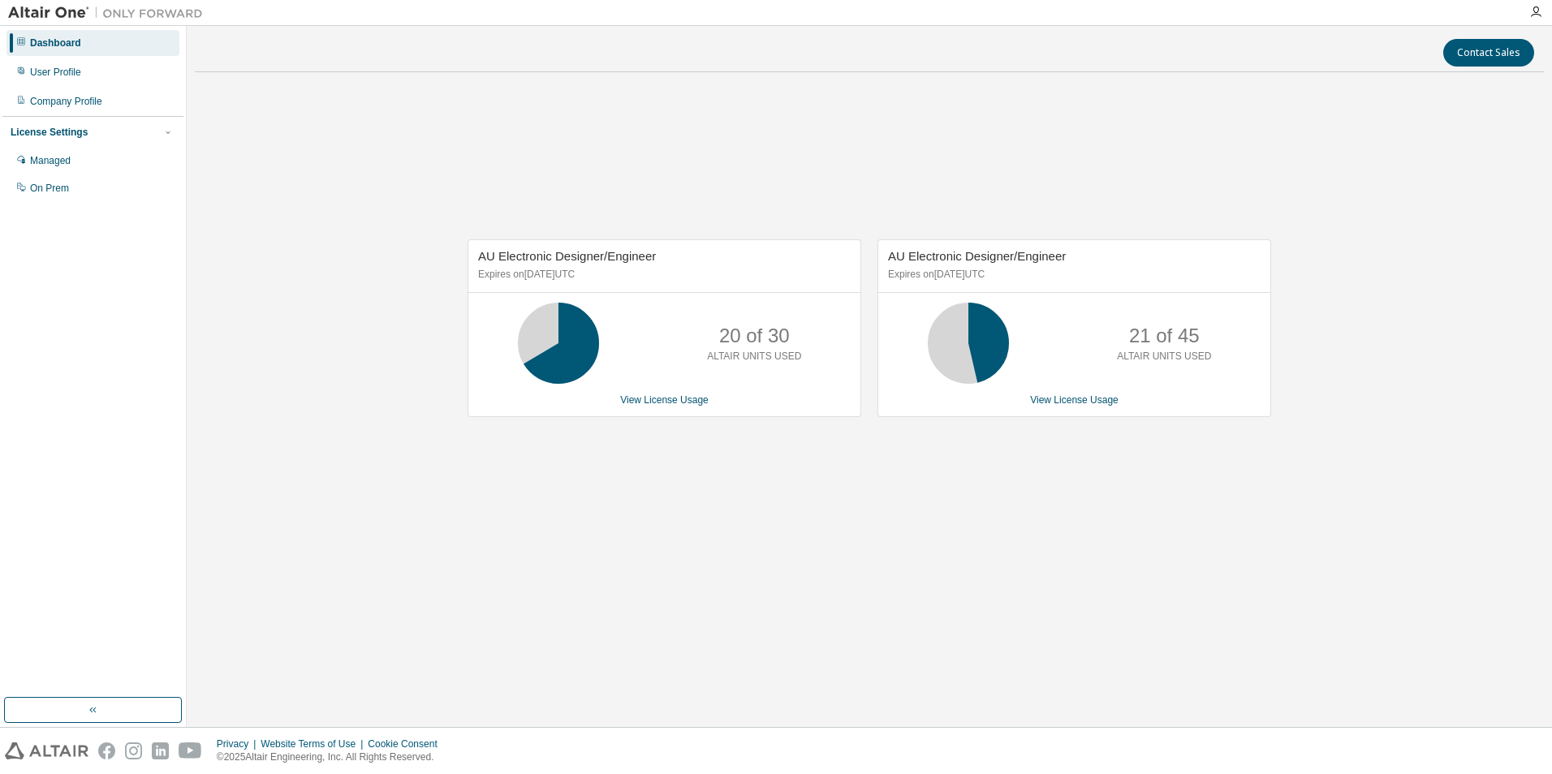
click at [773, 333] on p "20 of 30" at bounding box center [754, 336] width 71 height 28
click at [660, 402] on link "View License Usage" at bounding box center [664, 399] width 88 height 11
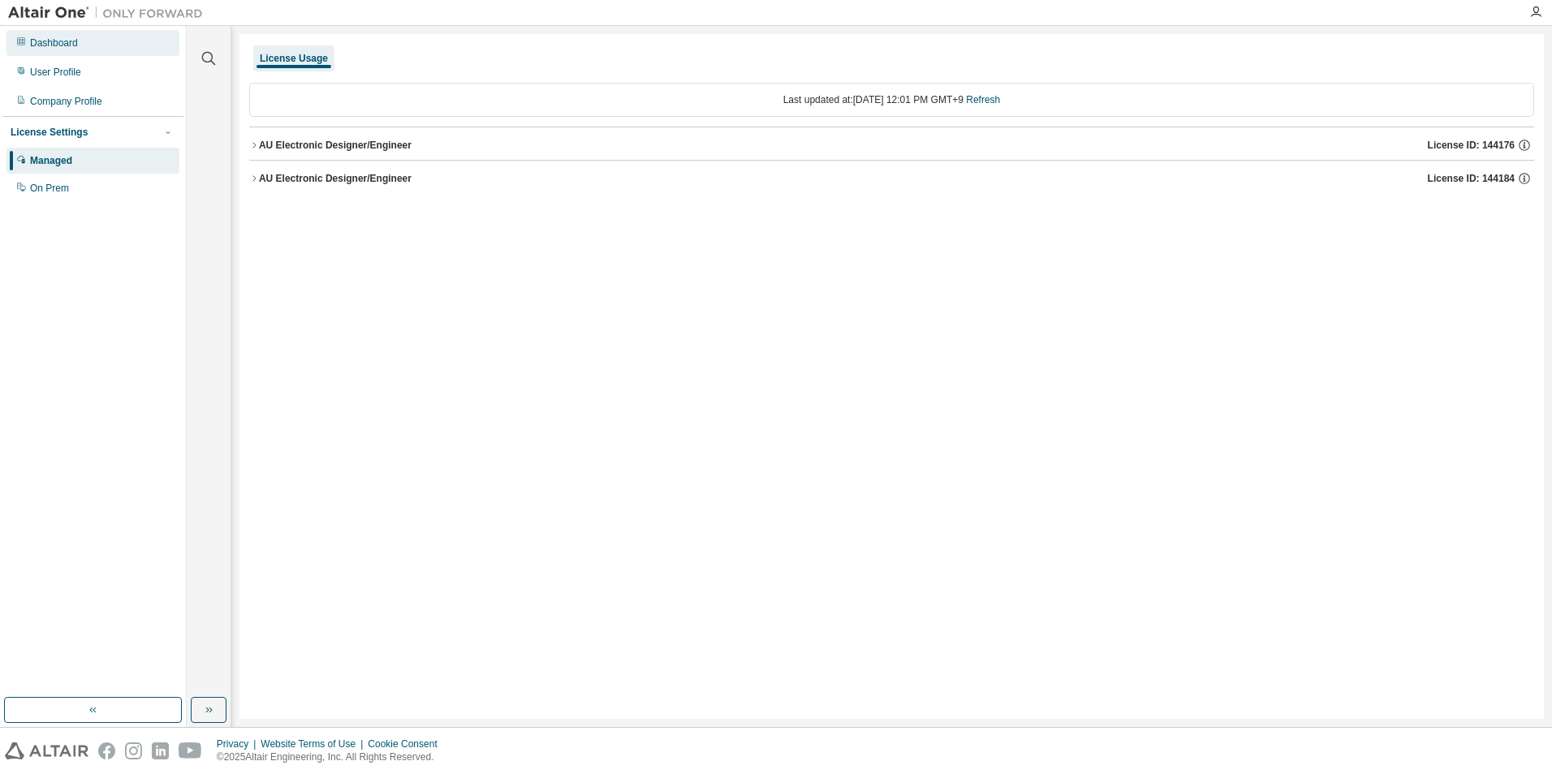
click at [47, 45] on div "Dashboard" at bounding box center [54, 43] width 48 height 13
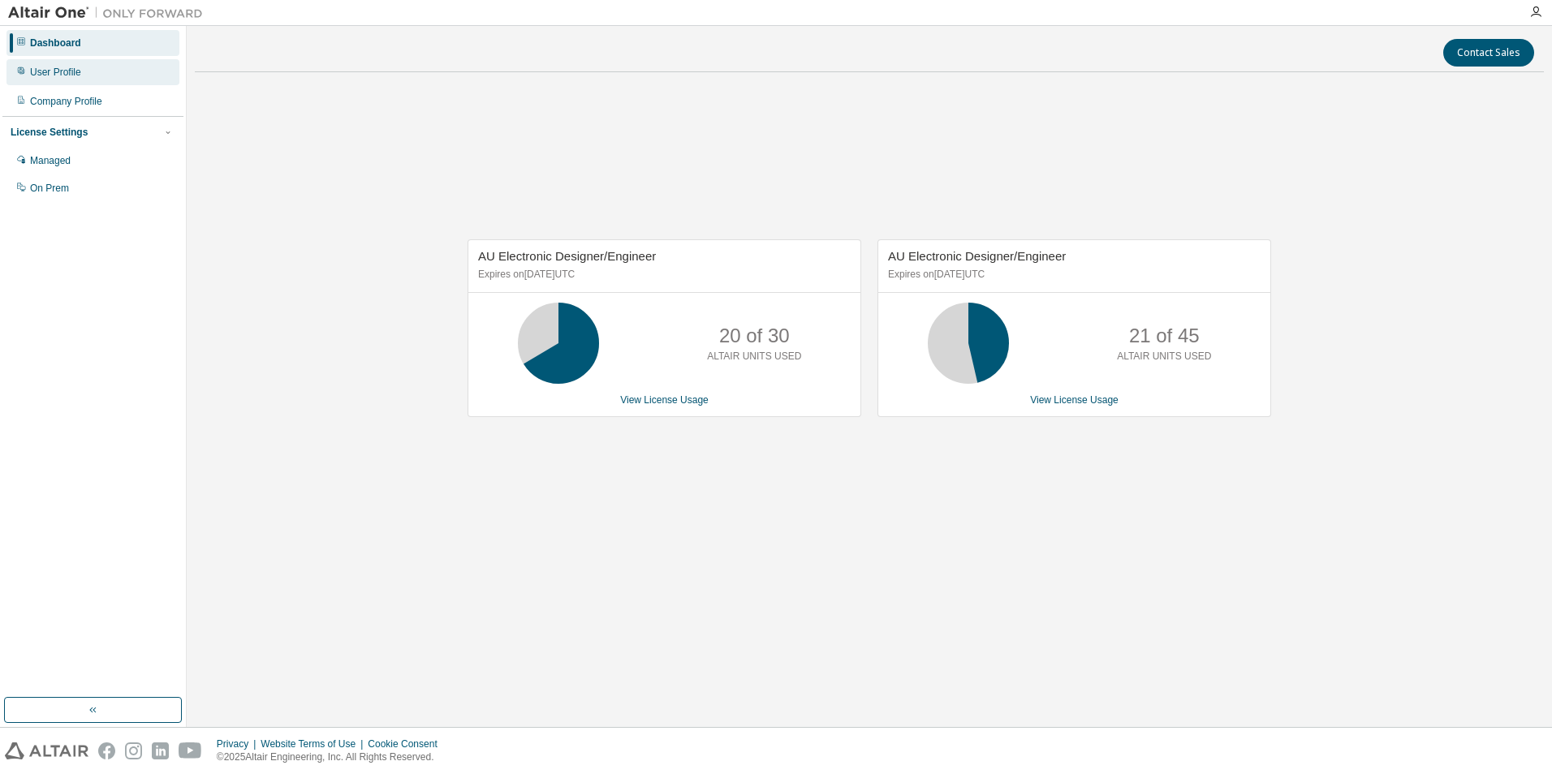
click at [47, 81] on div "User Profile" at bounding box center [92, 72] width 173 height 26
